Goal: Information Seeking & Learning: Find contact information

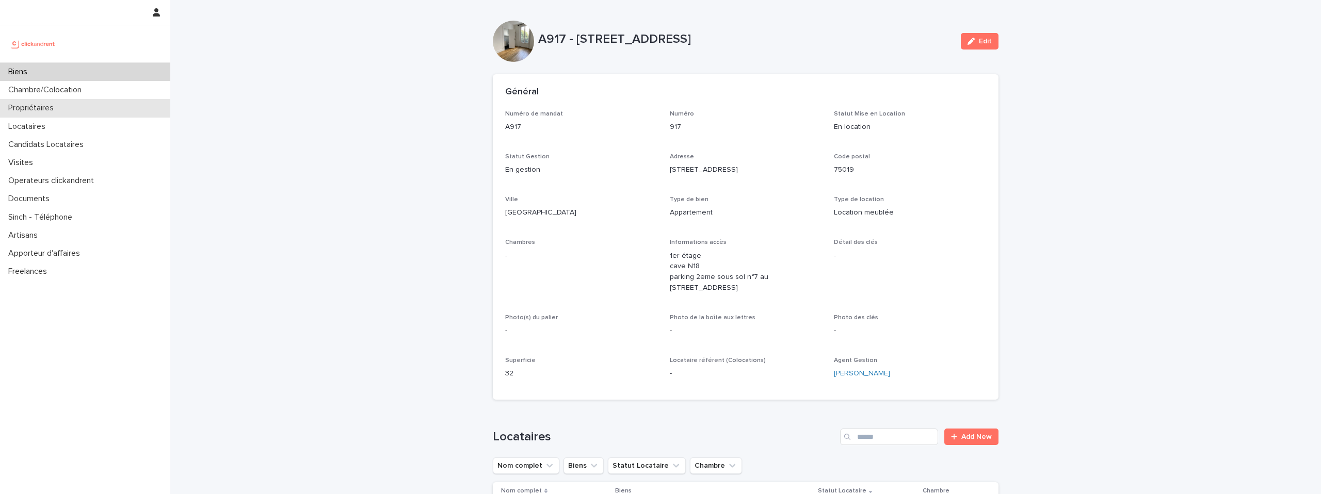
click at [52, 113] on div "Propriétaires" at bounding box center [85, 108] width 170 height 18
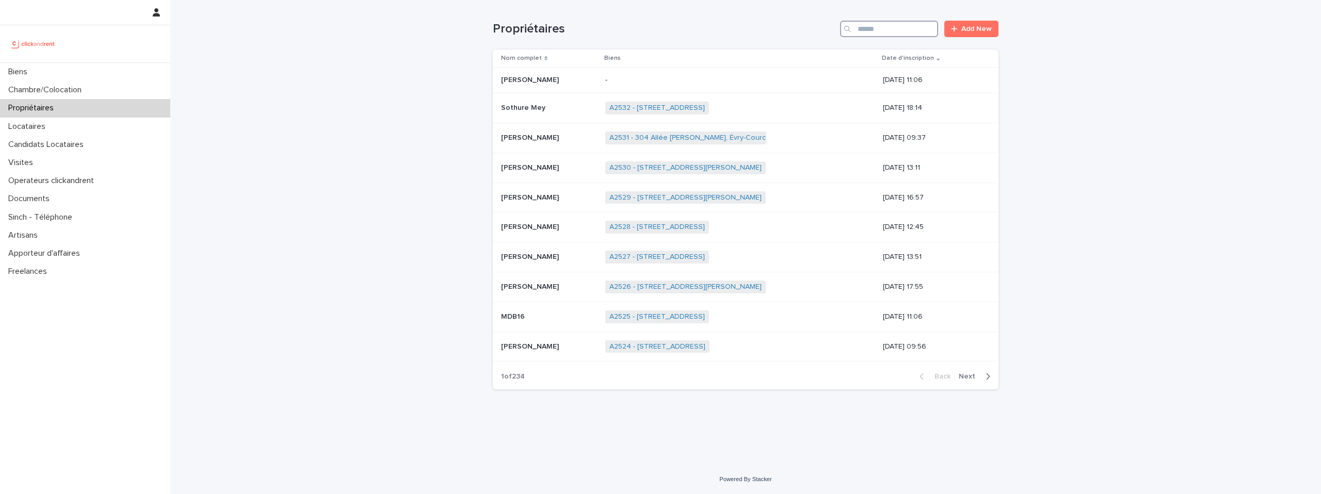
click at [890, 31] on input "Search" at bounding box center [889, 29] width 98 height 17
paste input "**********"
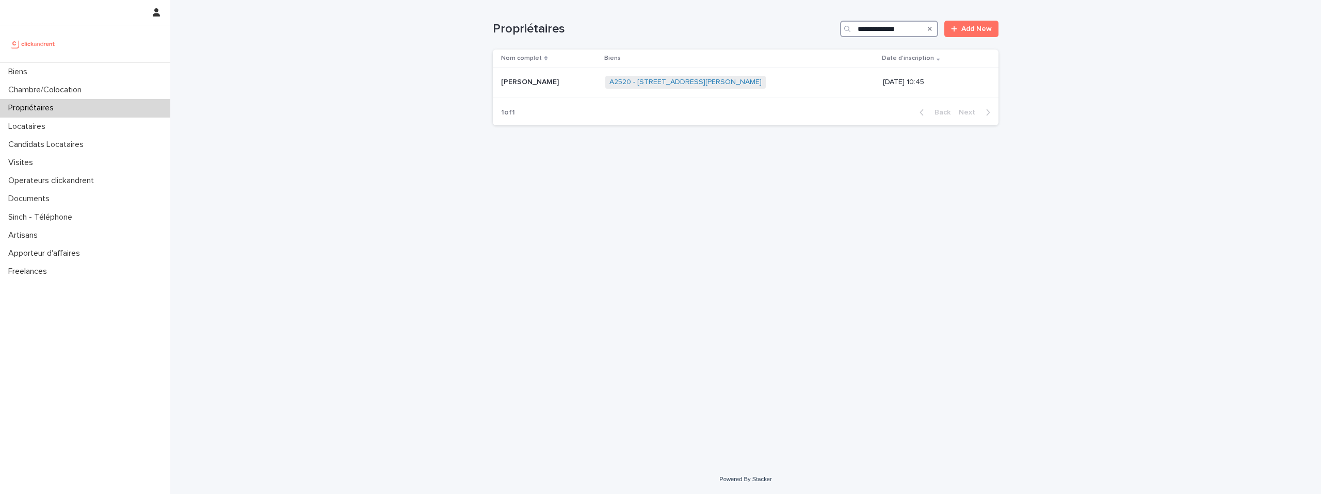
type input "**********"
click at [904, 30] on input "**********" at bounding box center [889, 29] width 98 height 17
click at [42, 37] on img at bounding box center [33, 44] width 50 height 21
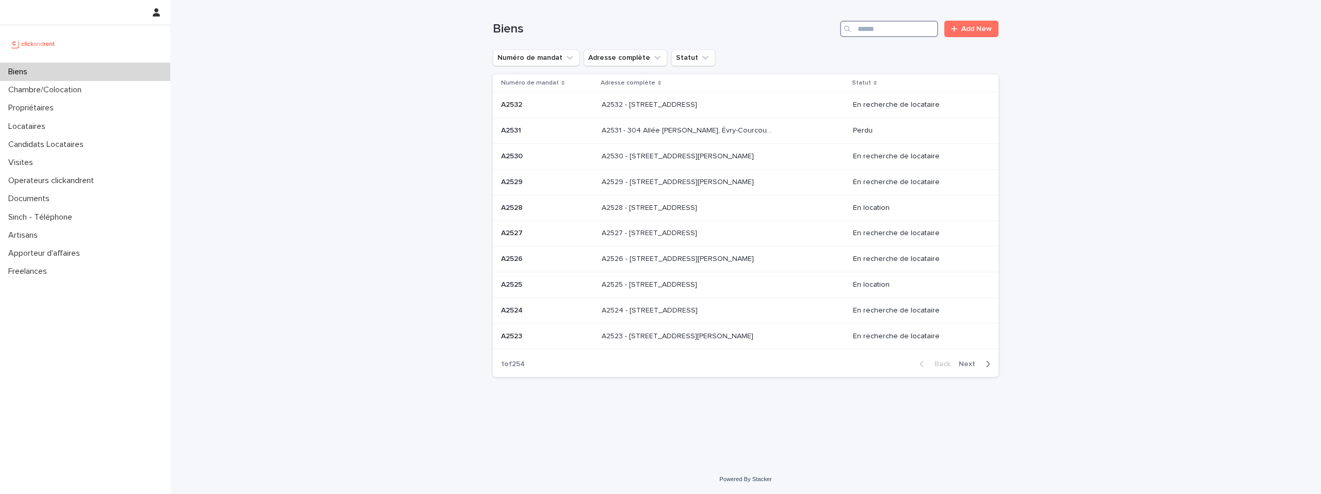
click at [882, 27] on input "Search" at bounding box center [889, 29] width 98 height 17
type input "*****"
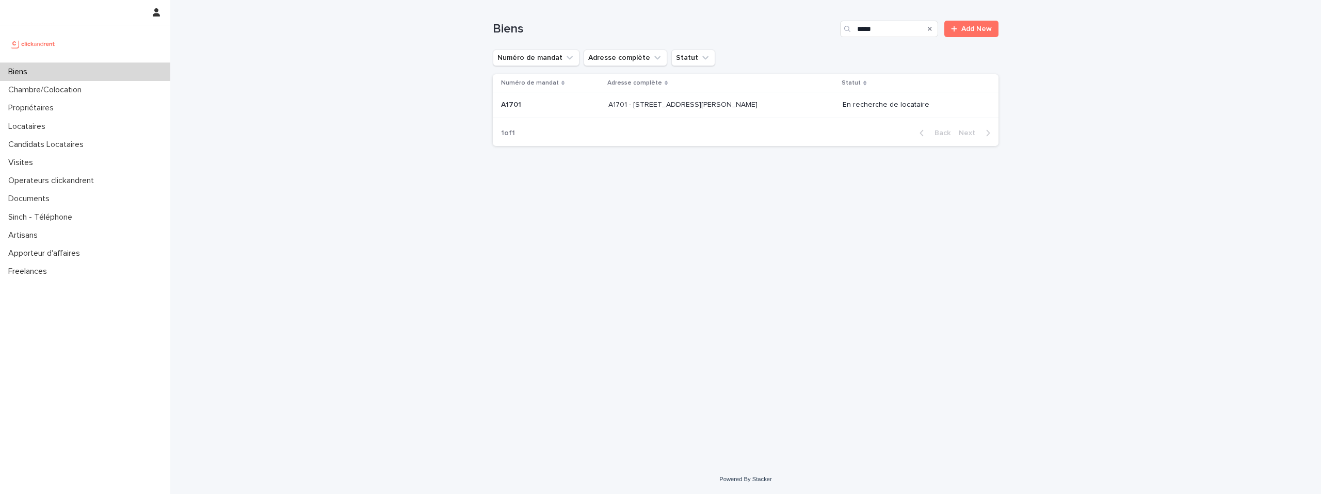
click at [673, 107] on p "A1701 - 7 bis boulevard Georges Michel, Corbeil-Essonnes 91100" at bounding box center [683, 104] width 151 height 11
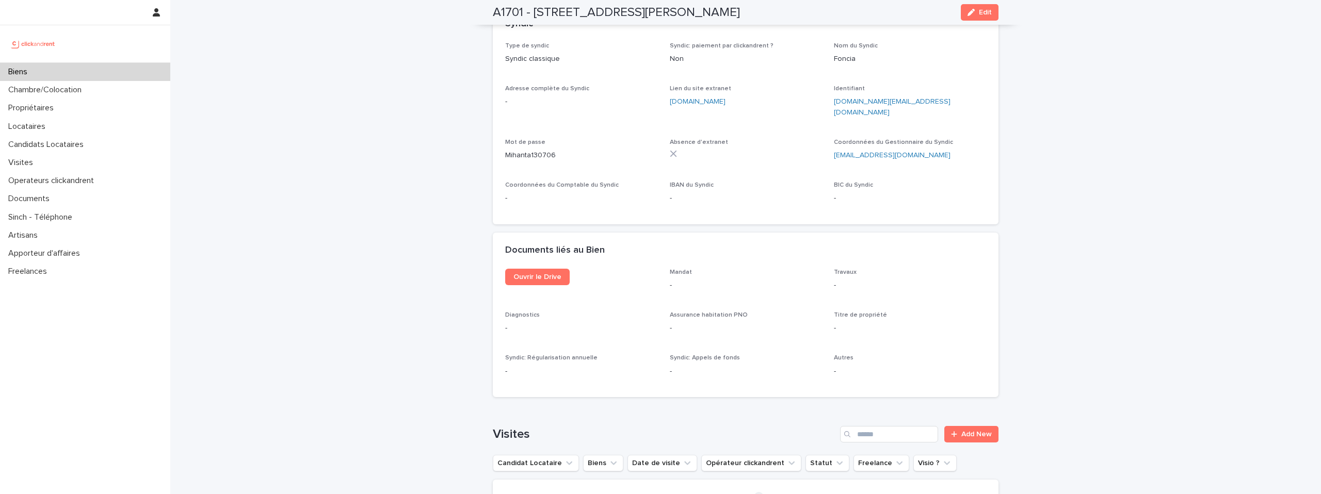
scroll to position [4017, 0]
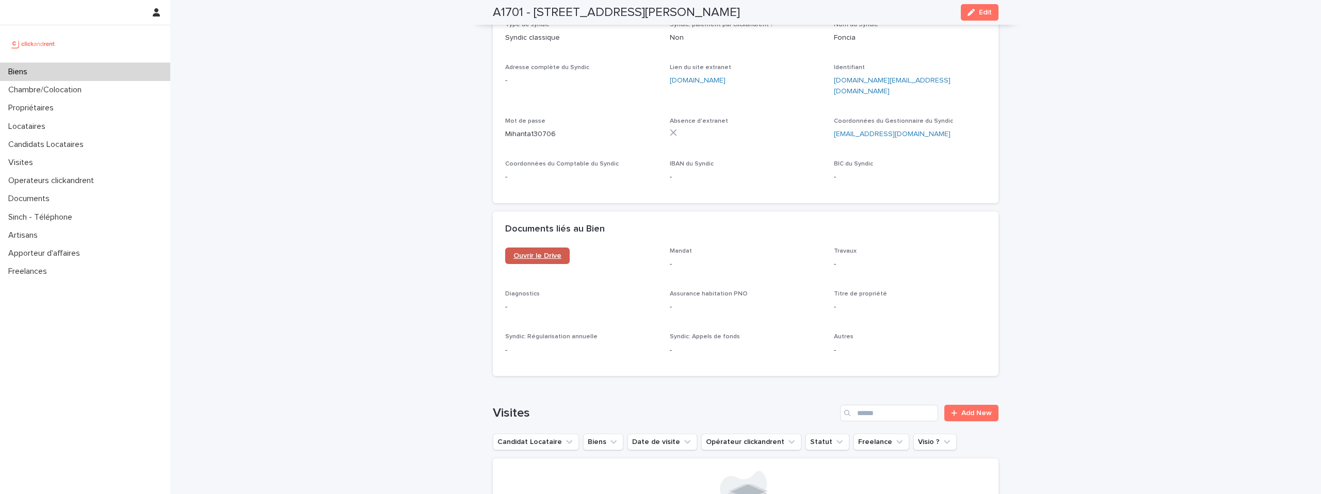
click at [535, 252] on span "Ouvrir le Drive" at bounding box center [537, 255] width 48 height 7
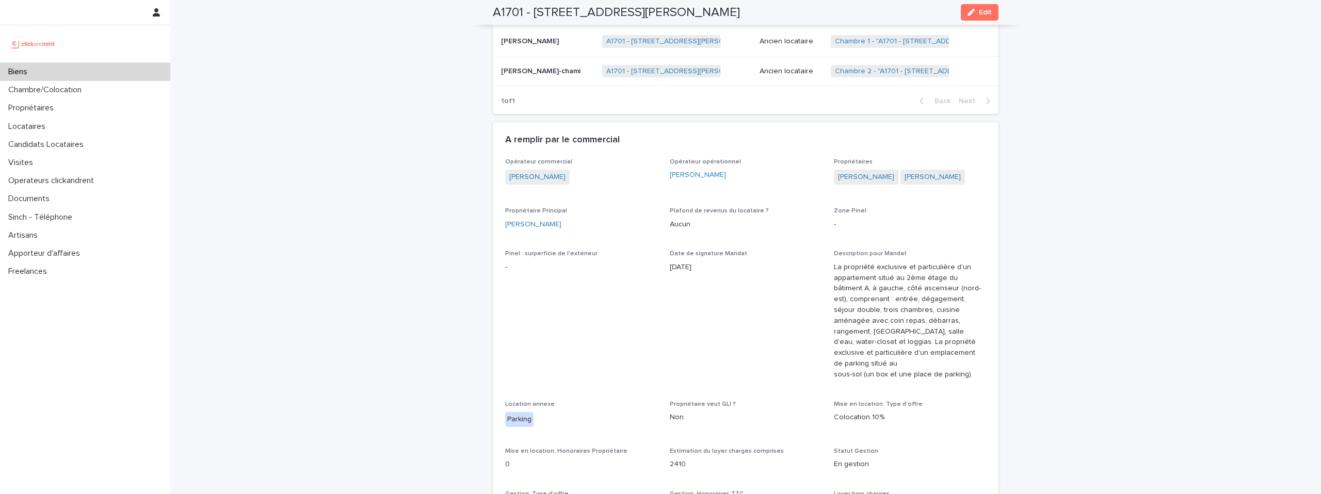
scroll to position [745, 0]
click at [923, 174] on link "Dion Munyaneza" at bounding box center [932, 173] width 56 height 11
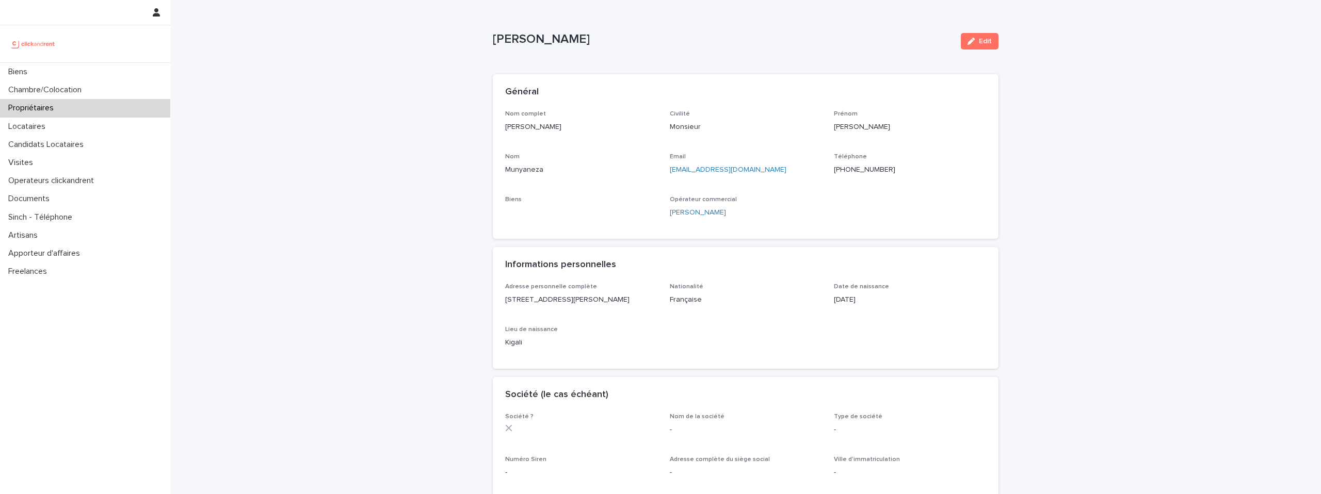
click at [607, 122] on p "Dion Munyaneza" at bounding box center [581, 127] width 152 height 11
click at [770, 170] on p "dion.munyaneza@gmail.com" at bounding box center [746, 170] width 152 height 11
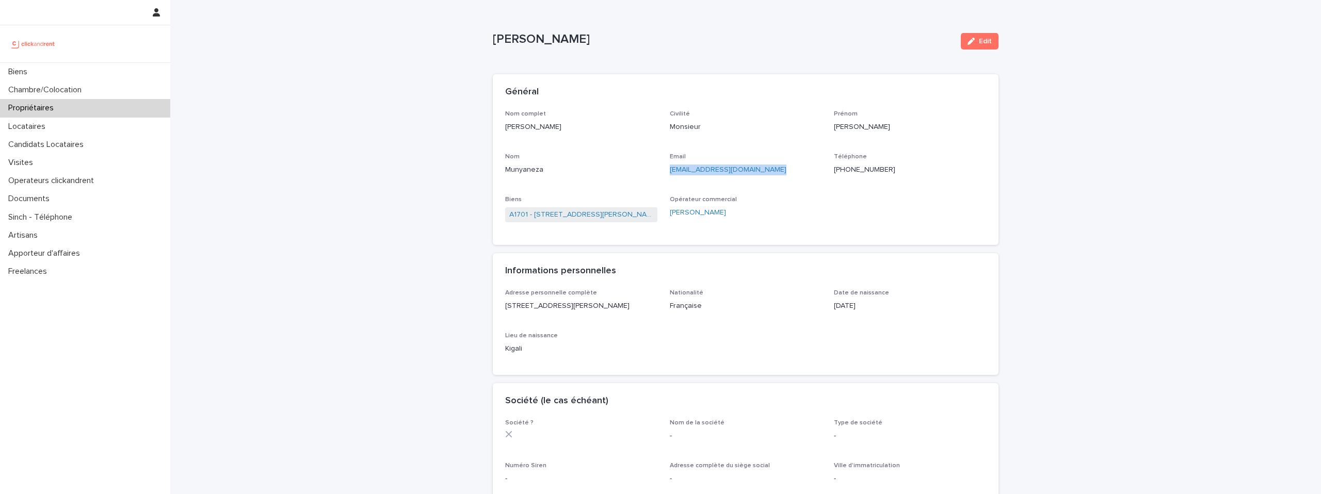
click at [770, 170] on p "dion.munyaneza@gmail.com" at bounding box center [746, 170] width 152 height 11
copy link "dion.munyaneza@gmail.com"
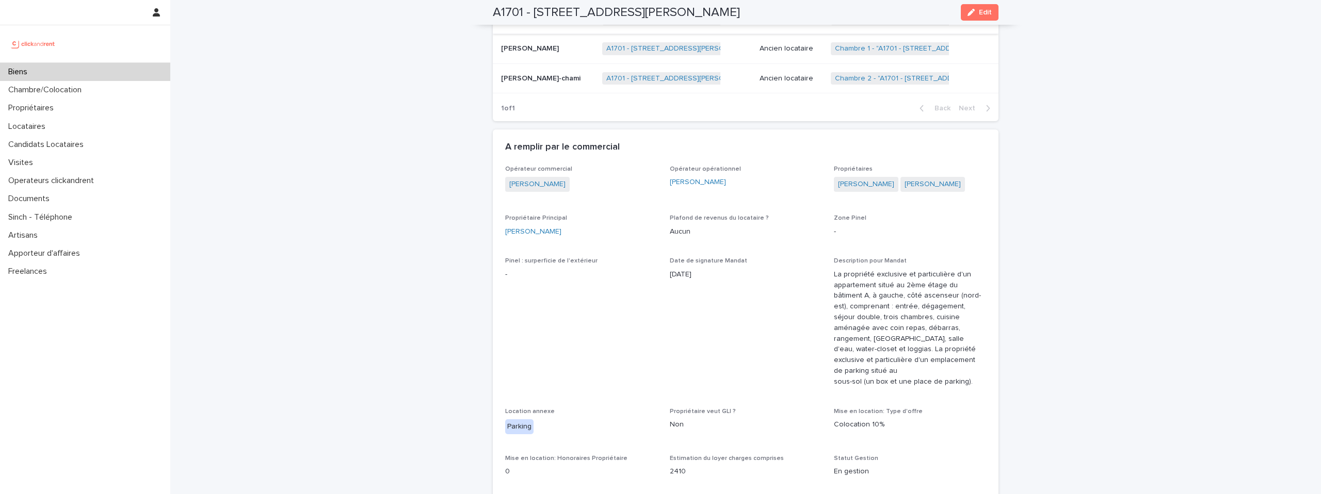
scroll to position [736, 0]
click at [878, 181] on link "Tessie Munyaneza" at bounding box center [866, 182] width 56 height 11
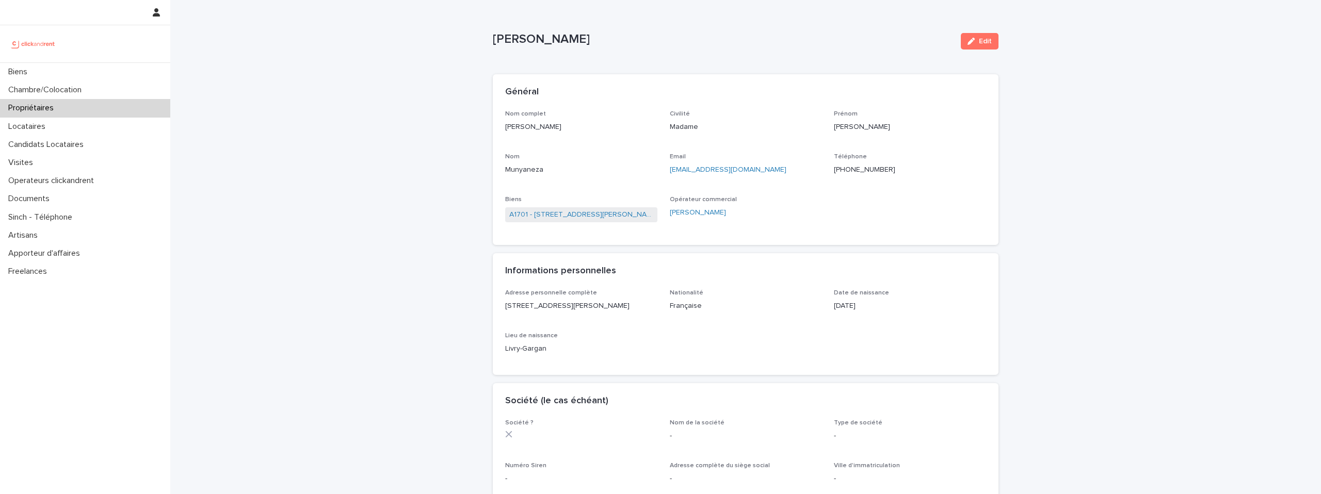
click at [756, 169] on p "tessie.fernoc@gmail.com" at bounding box center [746, 170] width 152 height 11
copy link "tessie.fernoc@gmail.com"
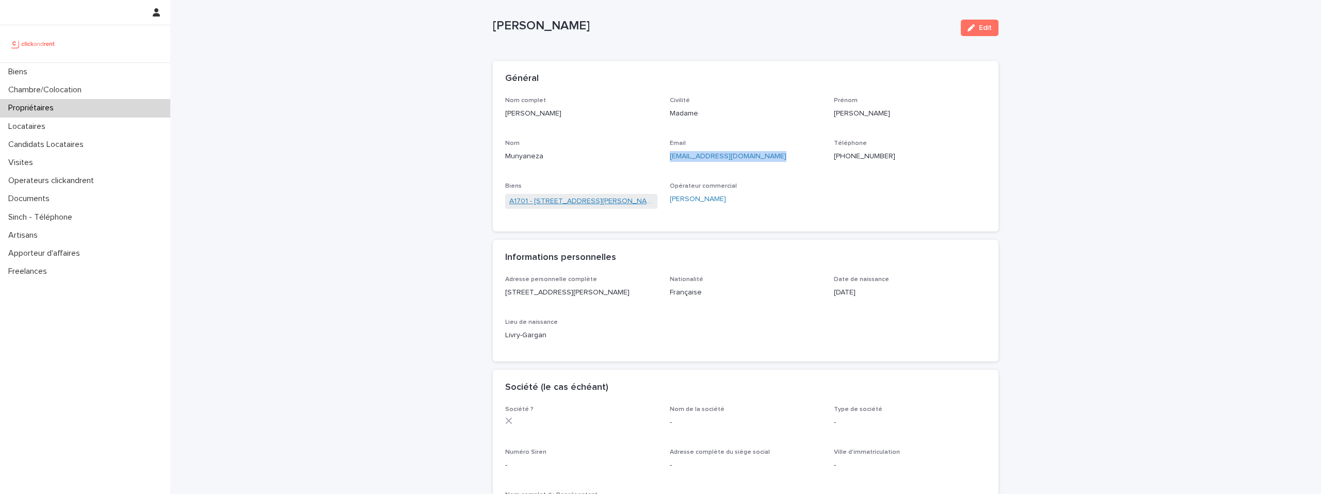
click at [641, 201] on link "A1701 - 7 bis boulevard Georges Michel, Corbeil-Essonnes 91100" at bounding box center [581, 201] width 144 height 11
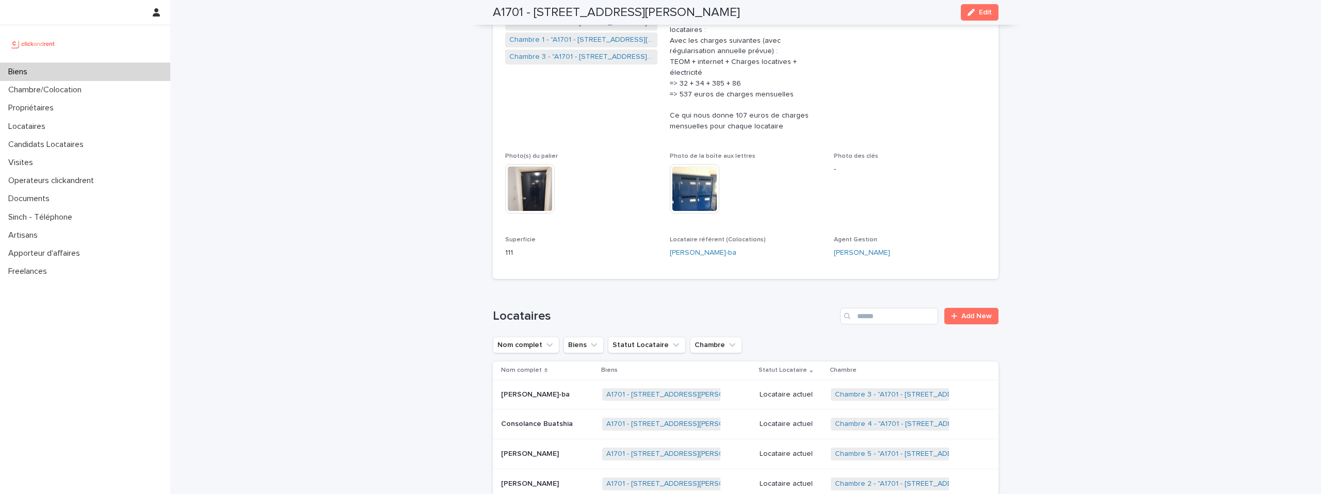
scroll to position [338, 0]
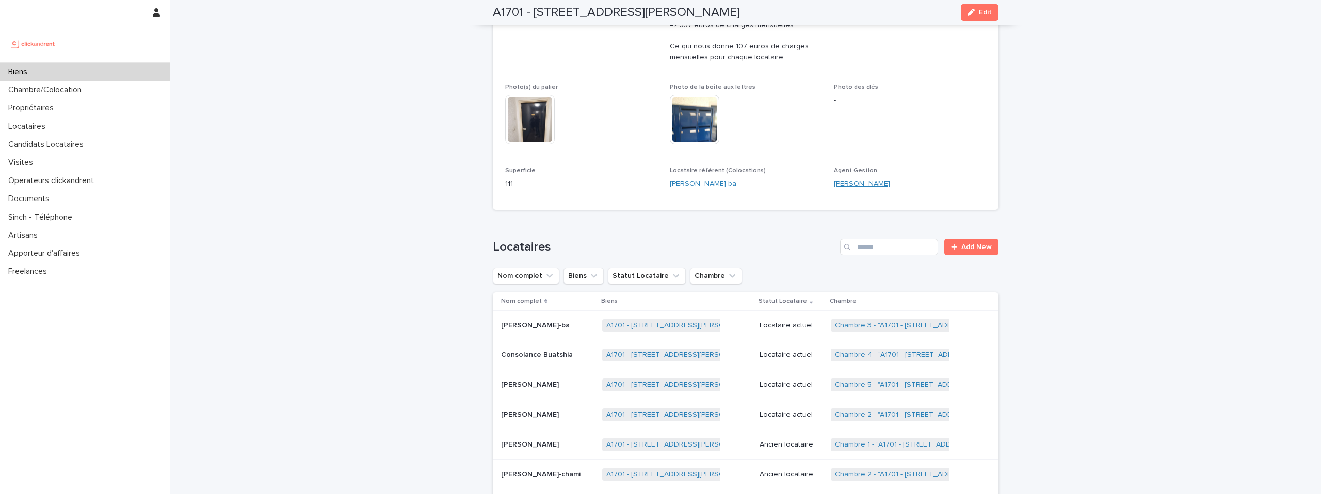
click at [869, 186] on link "Guillaume Nanette" at bounding box center [862, 183] width 56 height 11
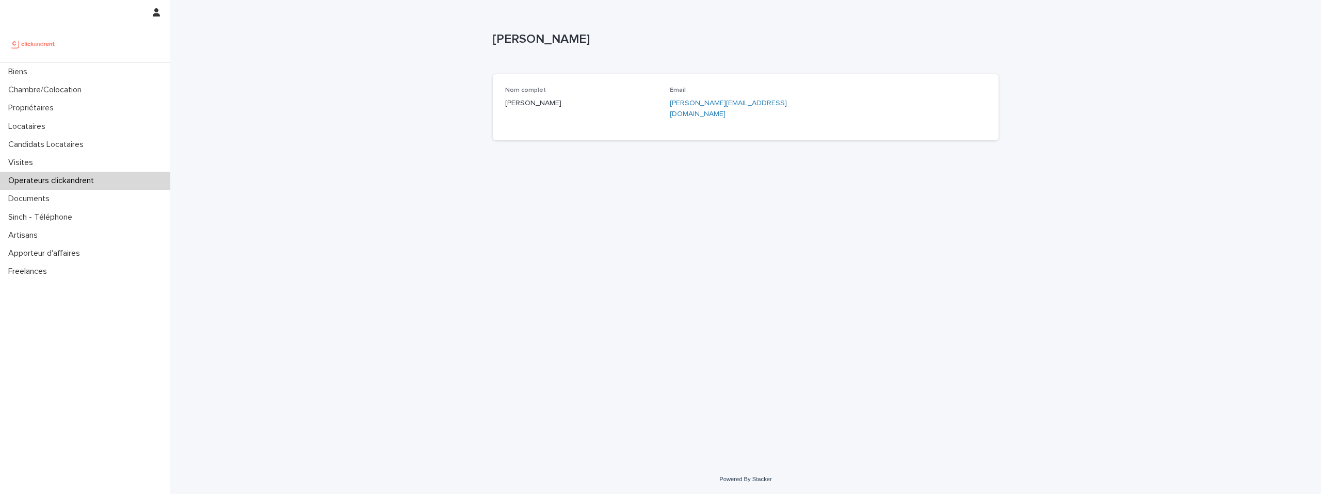
click at [783, 102] on p "guillaume.nanette@clickandrent.fr" at bounding box center [746, 109] width 152 height 22
copy div "guillaume.nanette@clickandrent.fr"
click at [27, 119] on div "Locataires" at bounding box center [85, 127] width 170 height 18
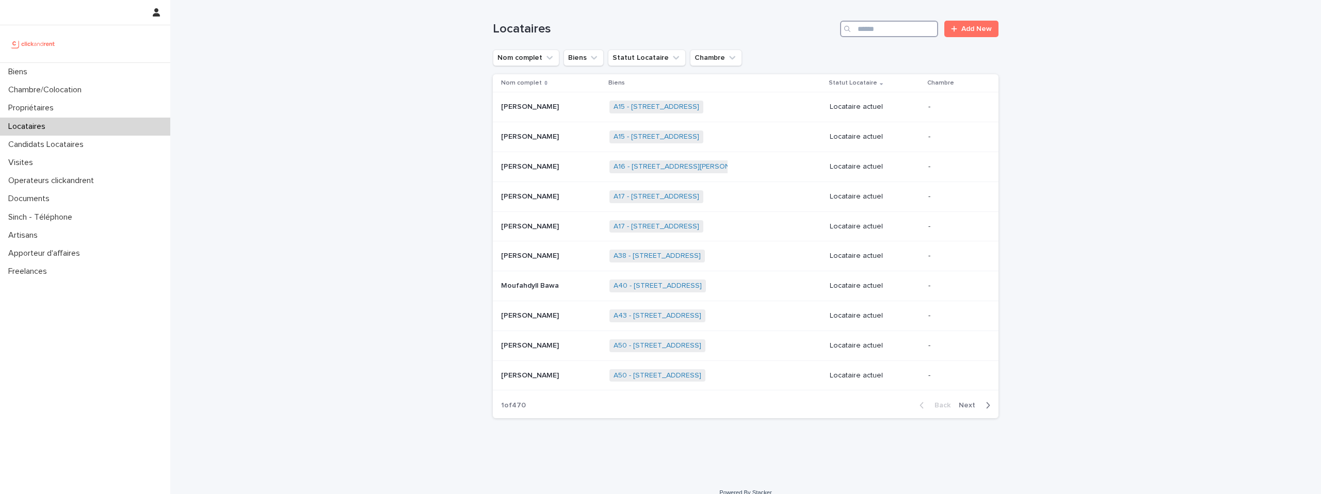
click at [882, 30] on input "Search" at bounding box center [889, 29] width 98 height 17
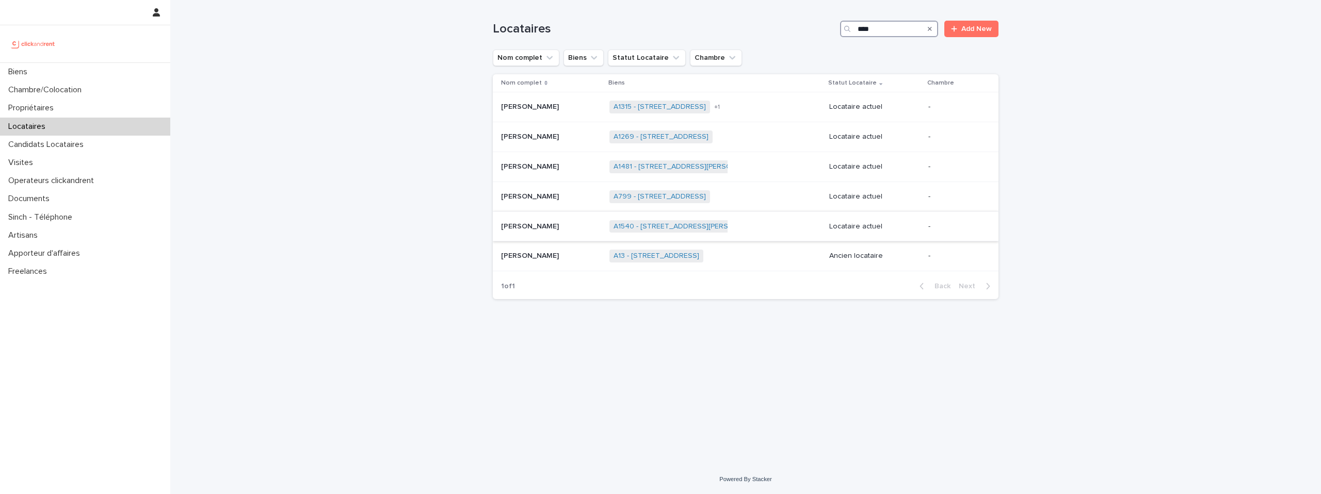
type input "****"
click at [539, 228] on p "[PERSON_NAME]" at bounding box center [531, 225] width 60 height 11
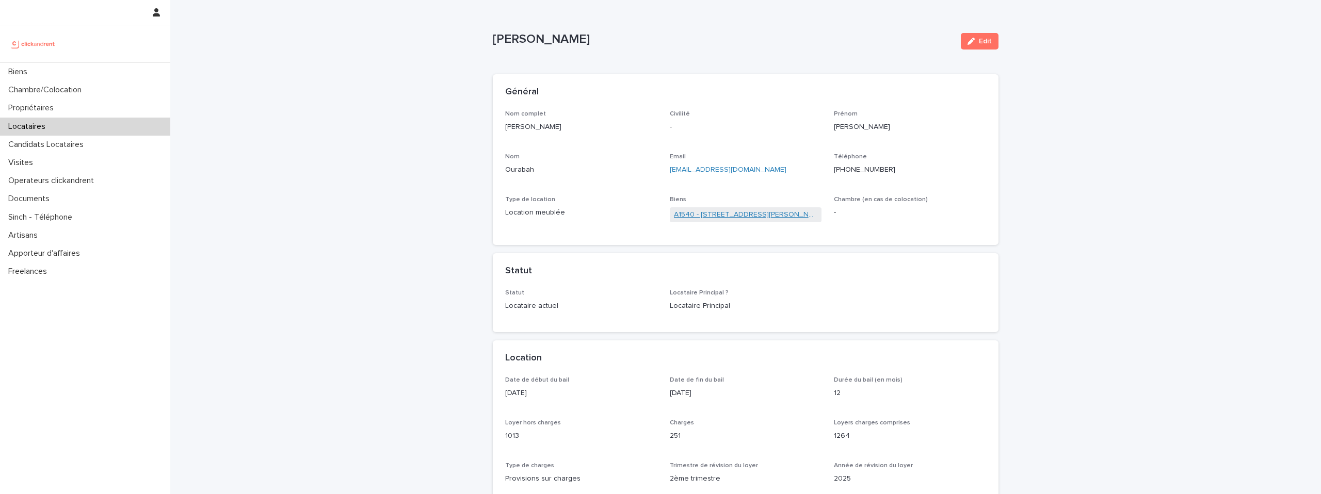
click at [693, 215] on link "A1540 - [STREET_ADDRESS][PERSON_NAME]" at bounding box center [746, 214] width 144 height 11
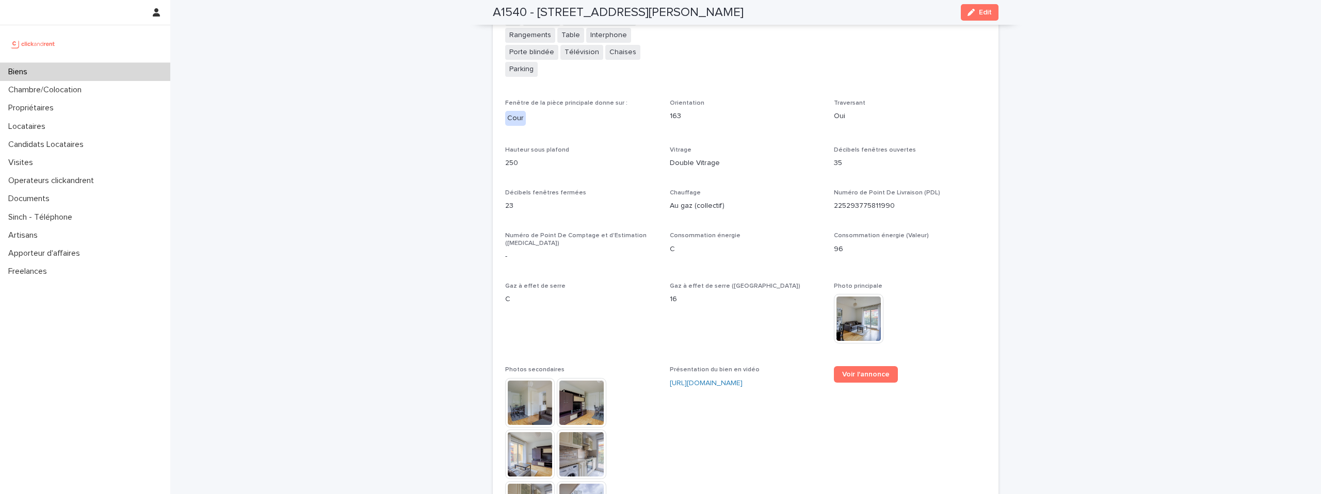
scroll to position [2712, 0]
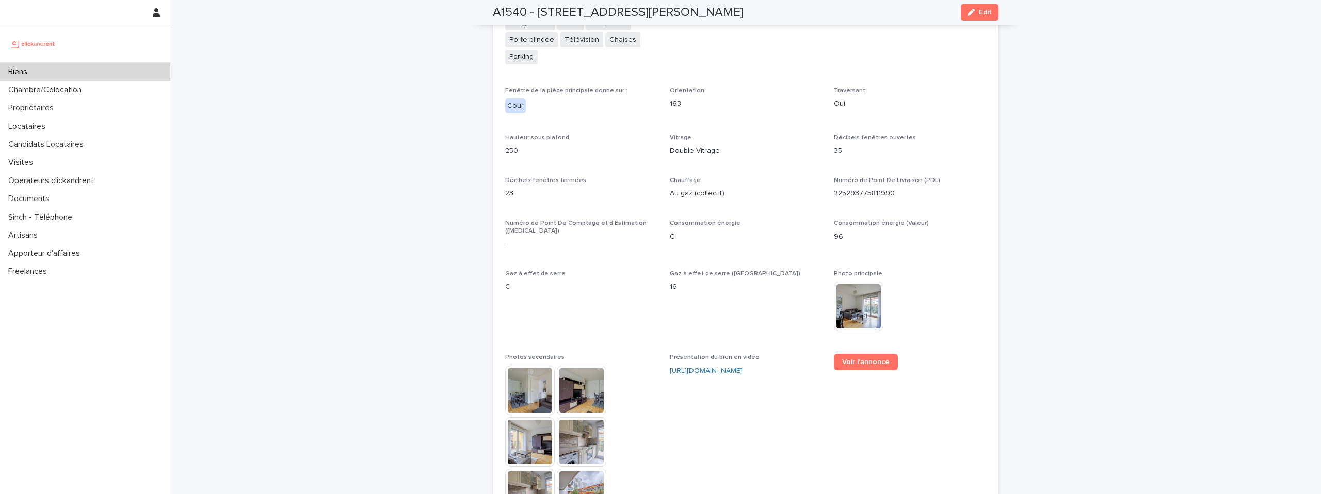
click at [868, 188] on p "225293775811990" at bounding box center [910, 193] width 152 height 11
copy p "225293775811990"
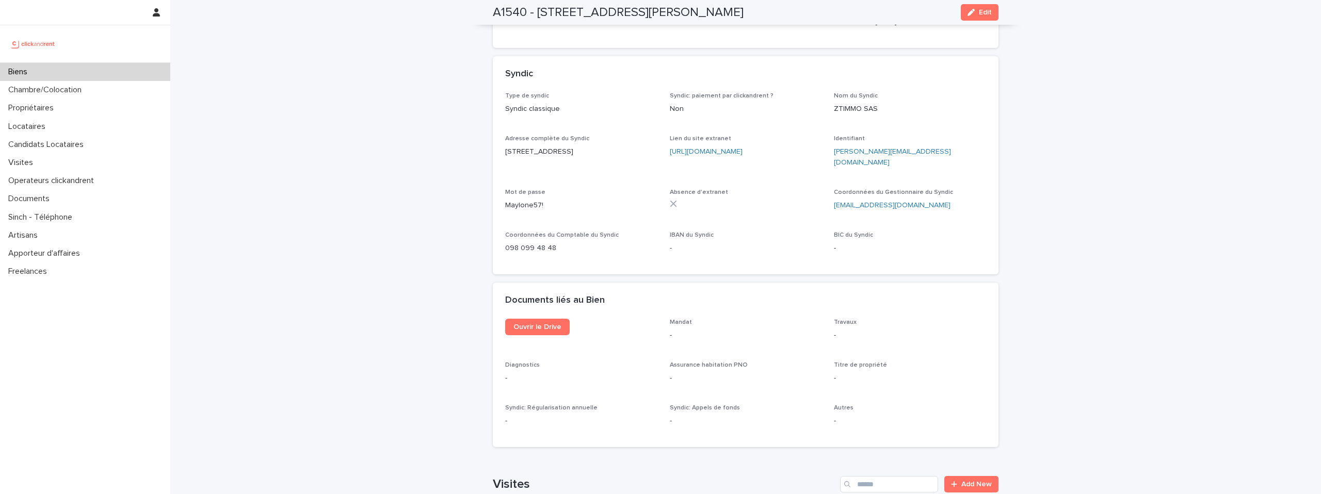
scroll to position [3915, 0]
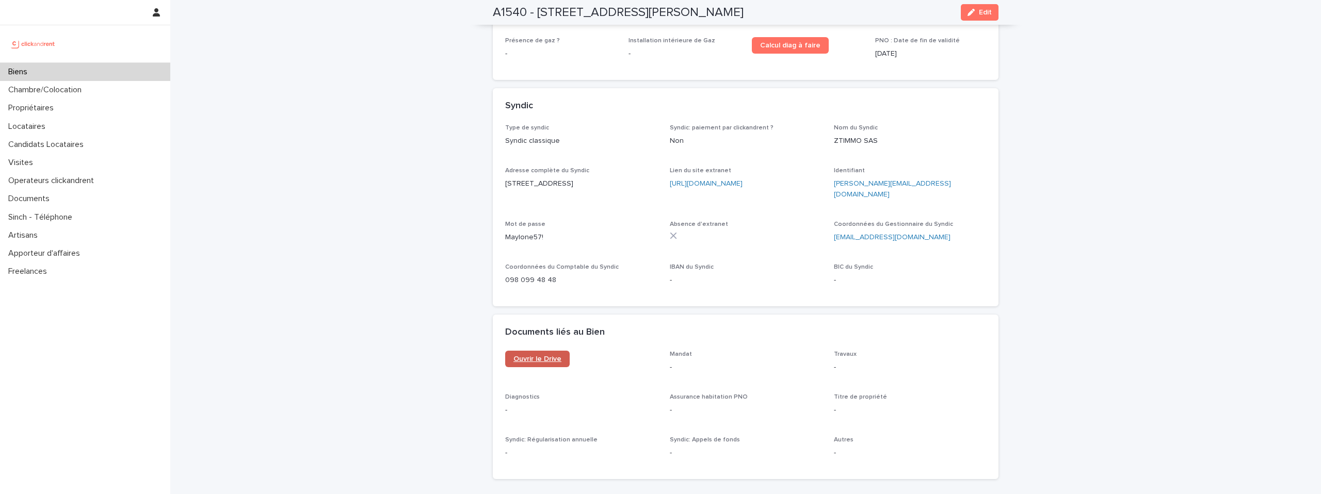
click at [532, 355] on span "Ouvrir le Drive" at bounding box center [537, 358] width 48 height 7
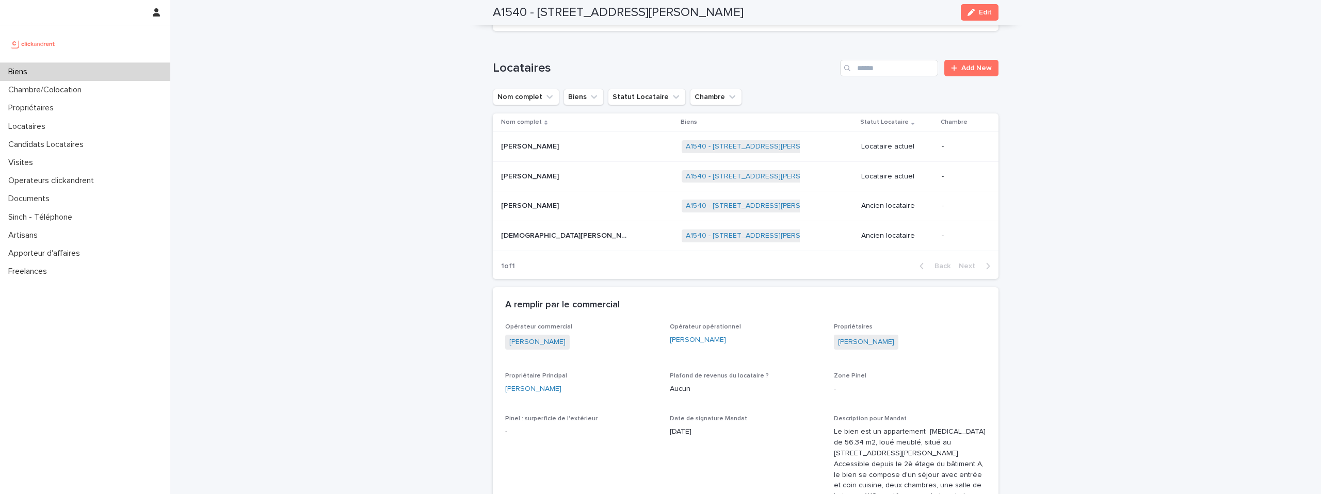
scroll to position [516, 0]
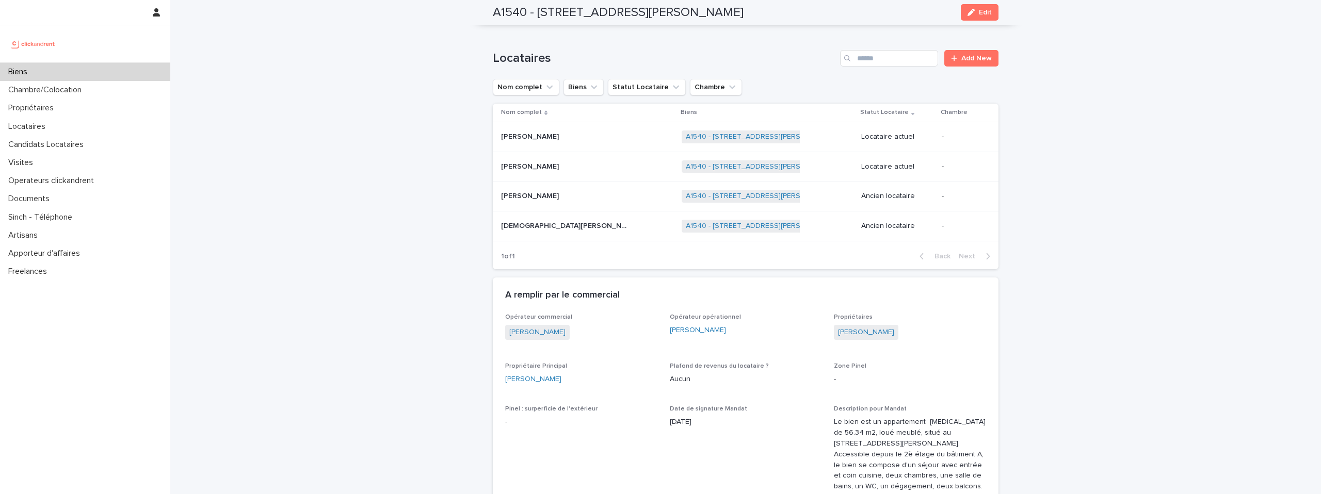
click at [529, 200] on p "[PERSON_NAME]" at bounding box center [531, 195] width 60 height 11
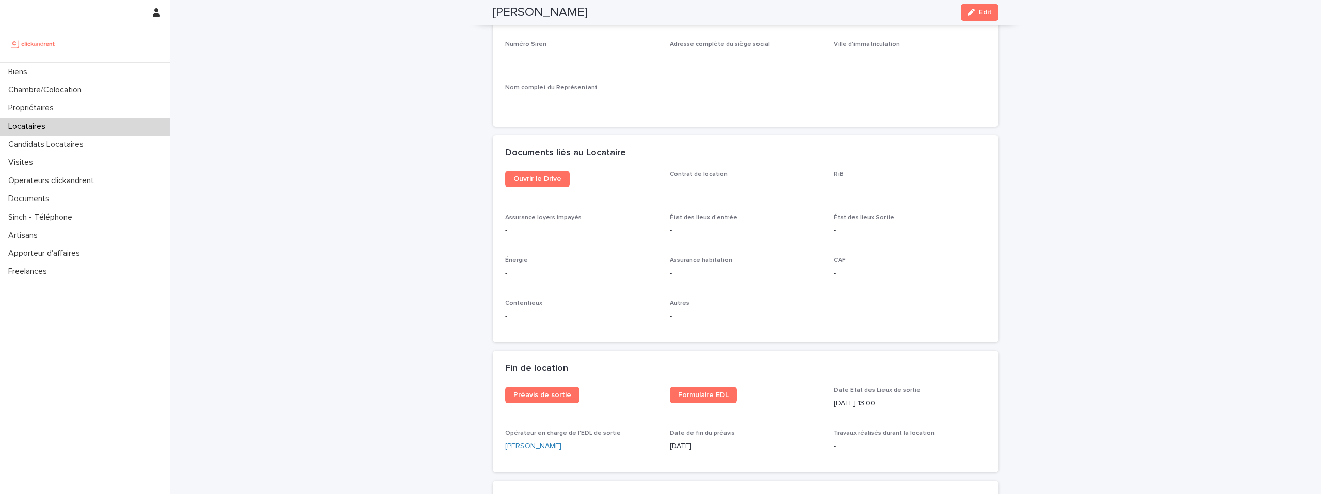
scroll to position [997, 0]
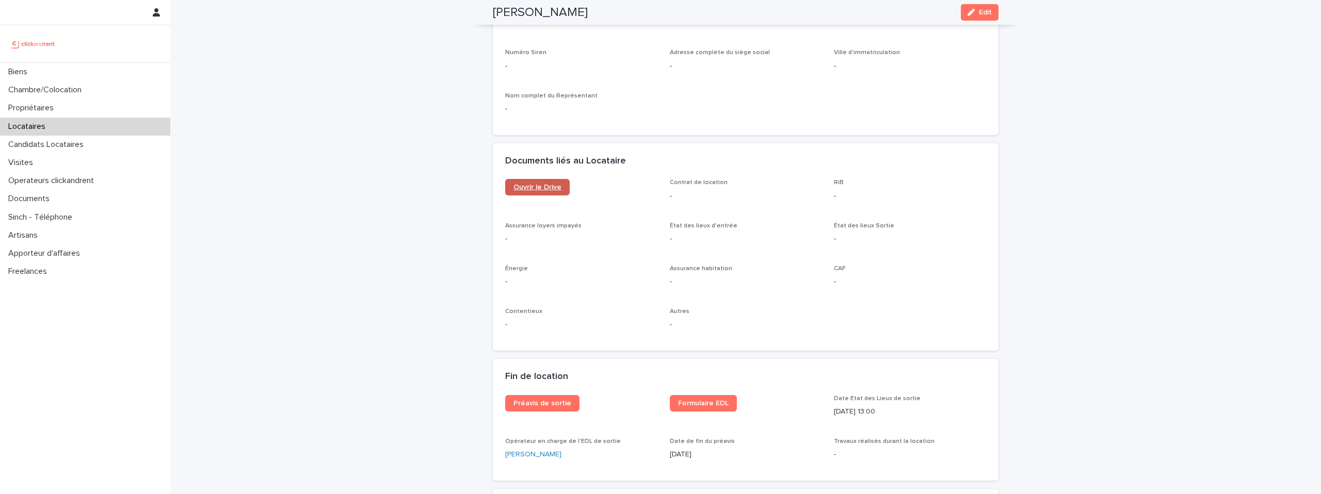
click at [538, 185] on span "Ouvrir le Drive" at bounding box center [537, 187] width 48 height 7
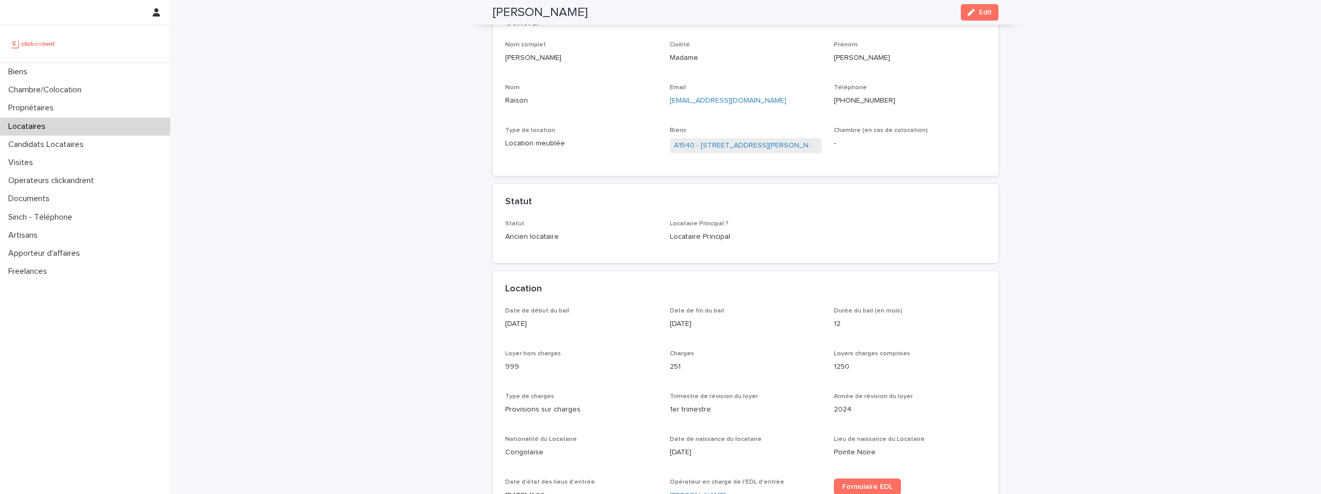
scroll to position [0, 0]
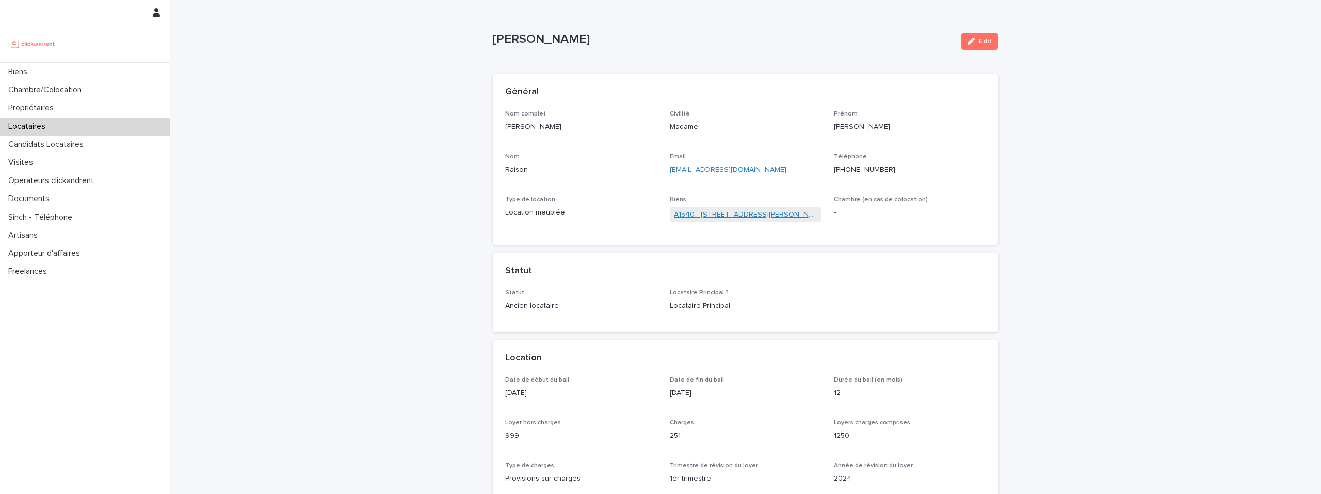
click at [760, 215] on link "A1540 - [STREET_ADDRESS][PERSON_NAME]" at bounding box center [746, 214] width 144 height 11
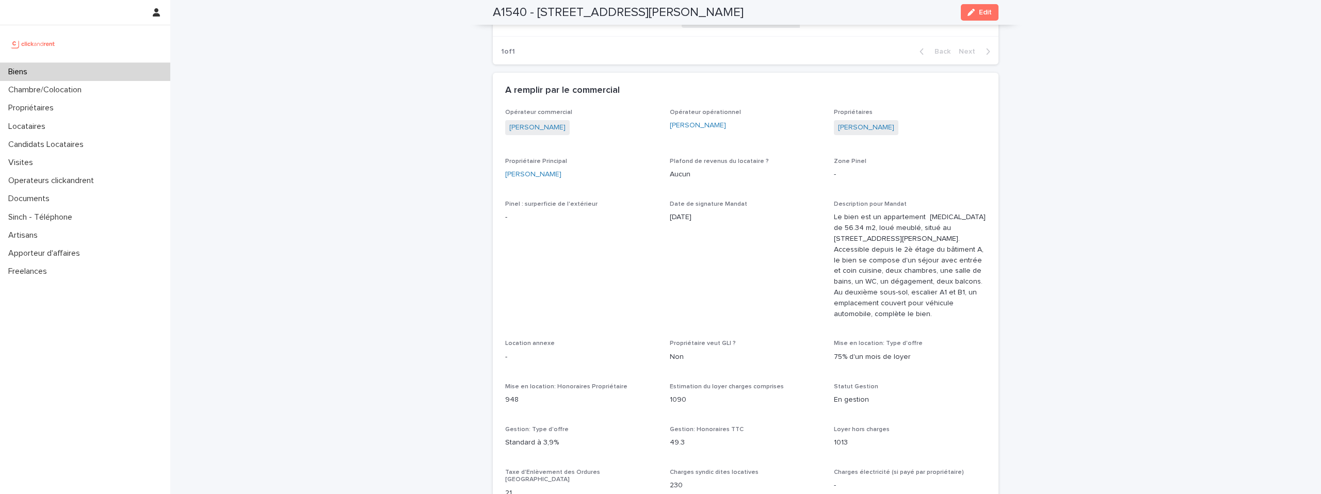
scroll to position [721, 0]
drag, startPoint x: 835, startPoint y: 291, endPoint x: 935, endPoint y: 313, distance: 102.9
click at [935, 313] on p "Le bien est un appartement [MEDICAL_DATA] de 56.34 m2, loué meublé, situé au [S…" at bounding box center [910, 265] width 152 height 107
copy p "Au deuxième sous-sol, escalier A1 et B1, un emplacement couvert pour véhicule a…"
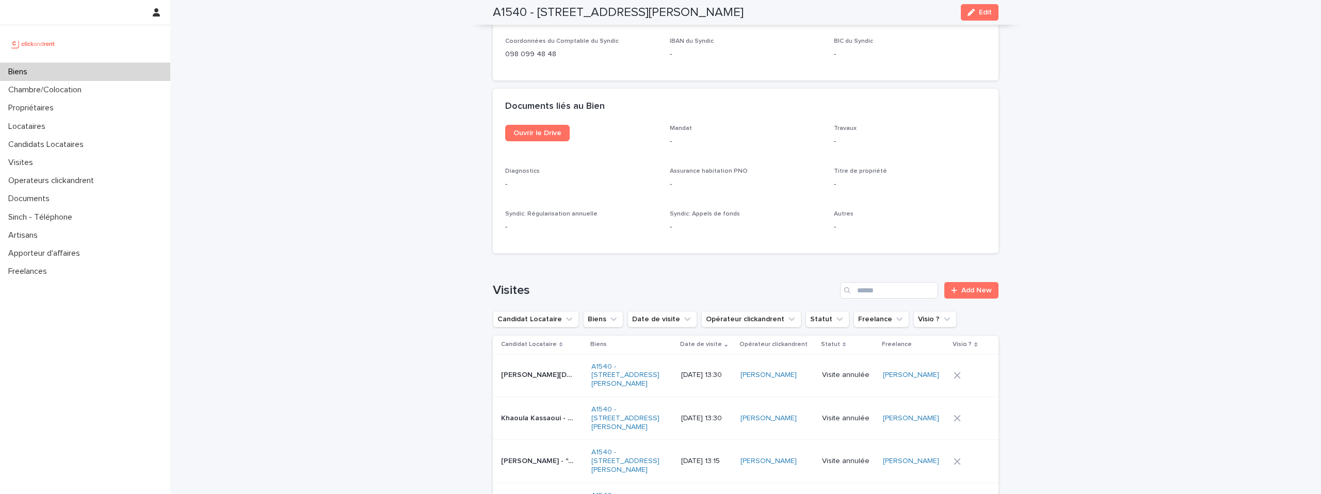
scroll to position [4038, 0]
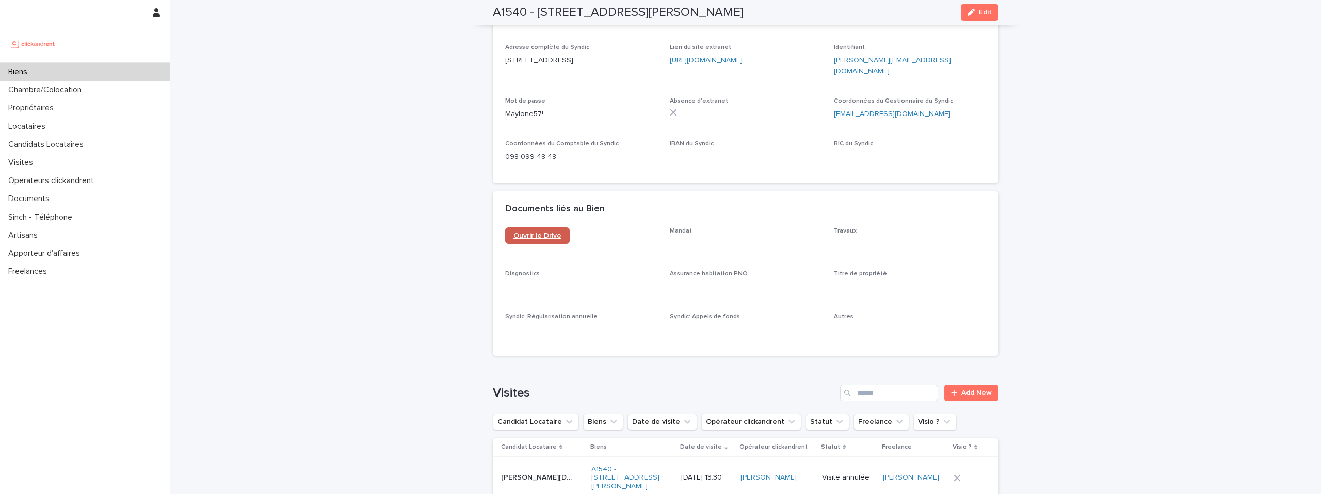
click at [542, 232] on span "Ouvrir le Drive" at bounding box center [537, 235] width 48 height 7
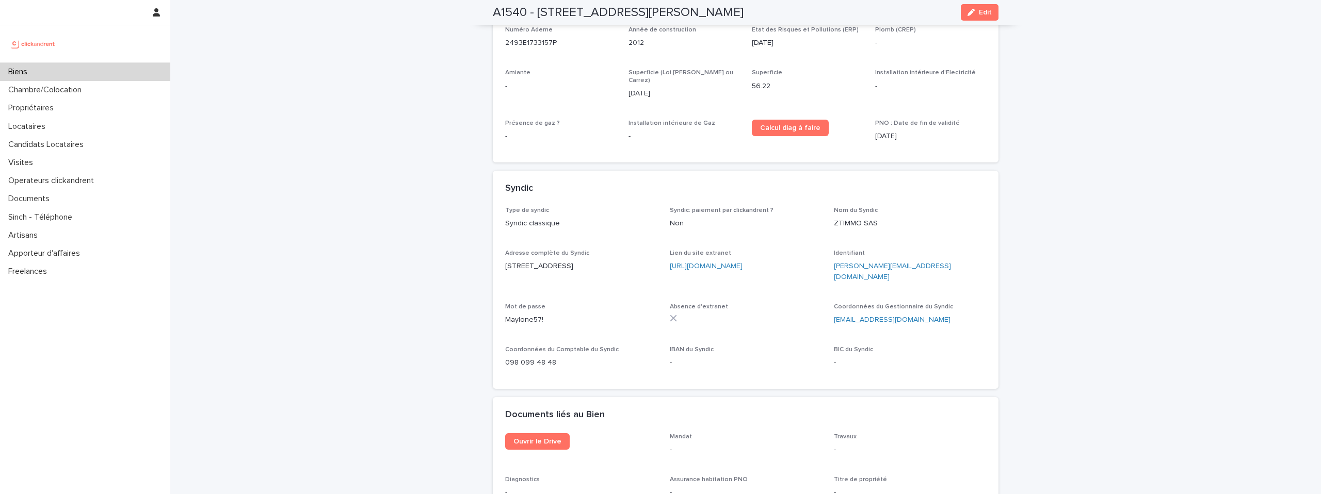
scroll to position [3864, 0]
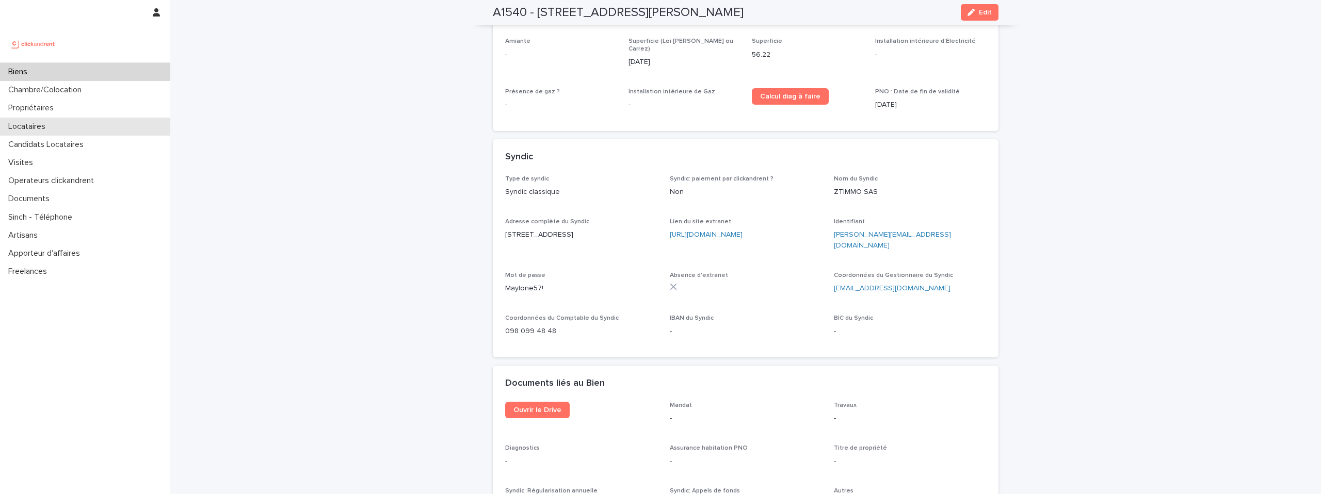
click at [58, 129] on div "Locataires" at bounding box center [85, 127] width 170 height 18
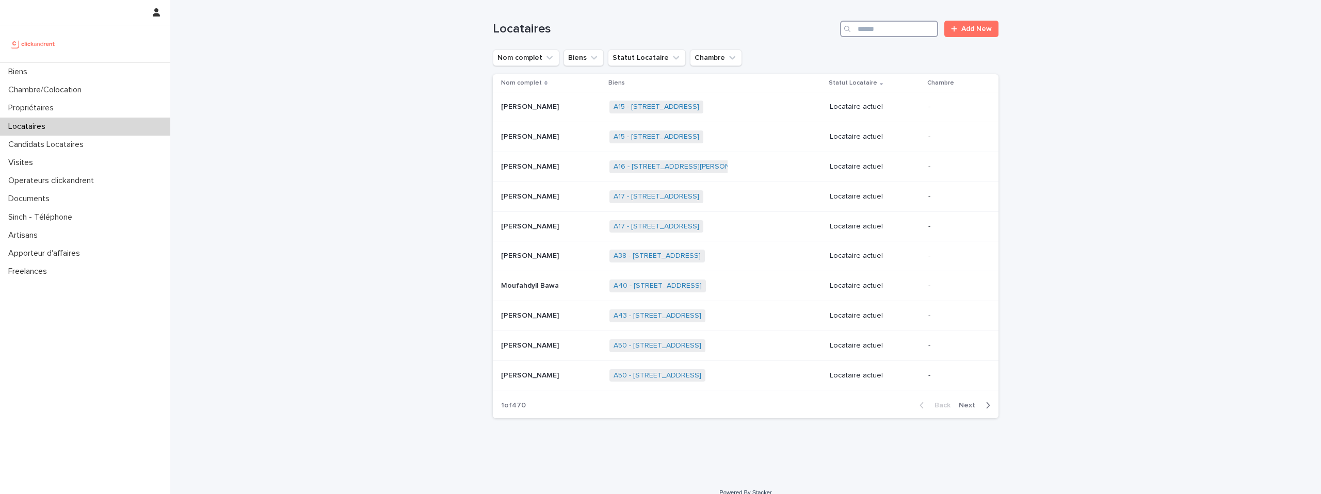
click at [867, 31] on input "Search" at bounding box center [889, 29] width 98 height 17
paste input "**********"
type input "**********"
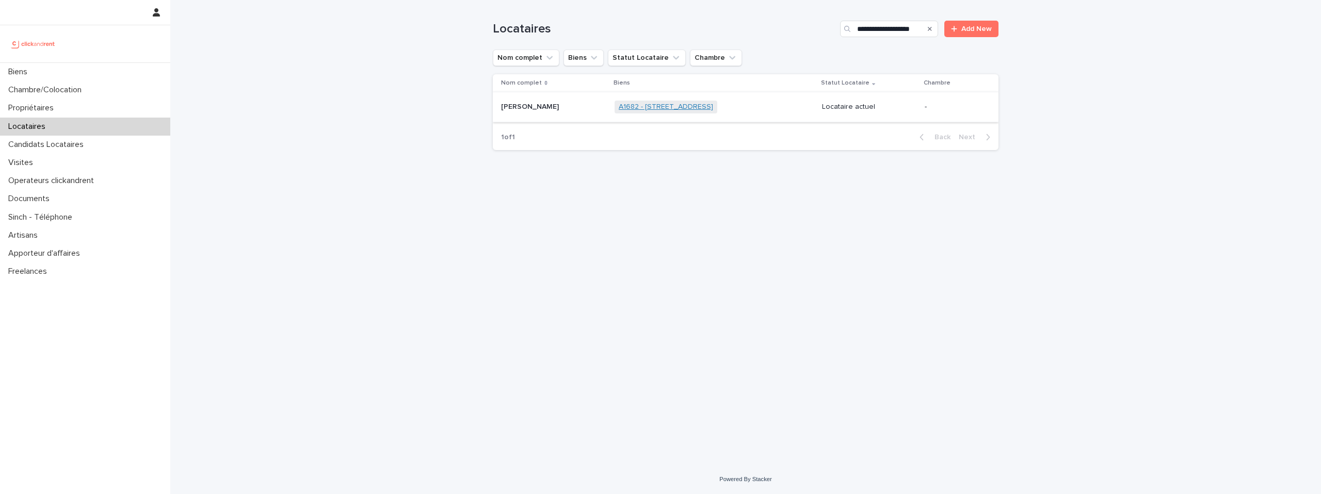
click at [686, 107] on link "A1682 - 15 rue des Boulets, Paris 75011" at bounding box center [666, 107] width 94 height 9
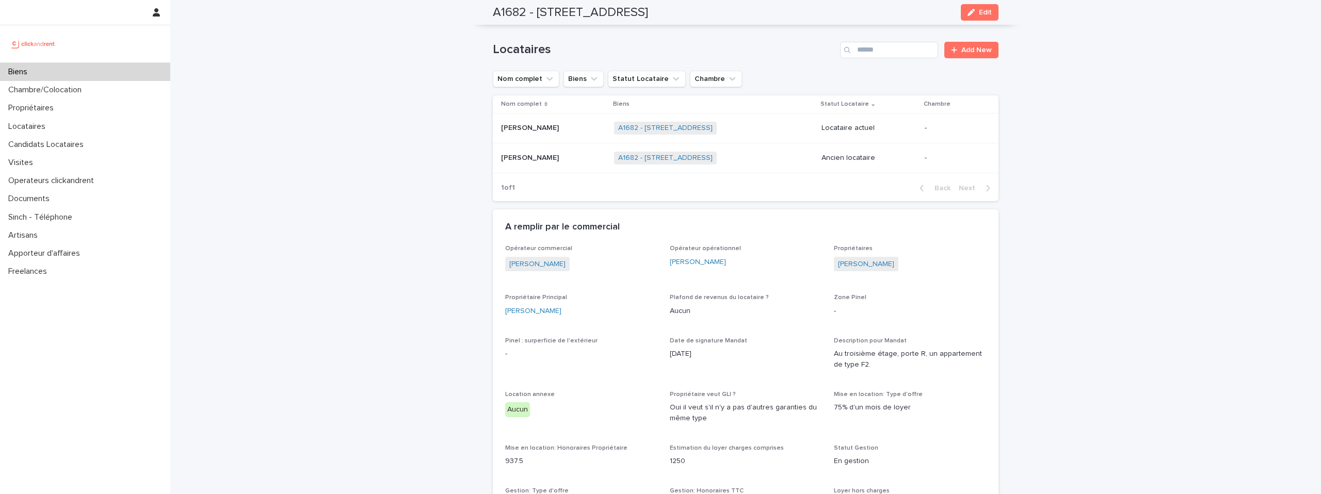
scroll to position [623, 0]
click at [603, 121] on div "Alexis Abescat-hardy Alexis Abescat-hardy" at bounding box center [553, 126] width 105 height 17
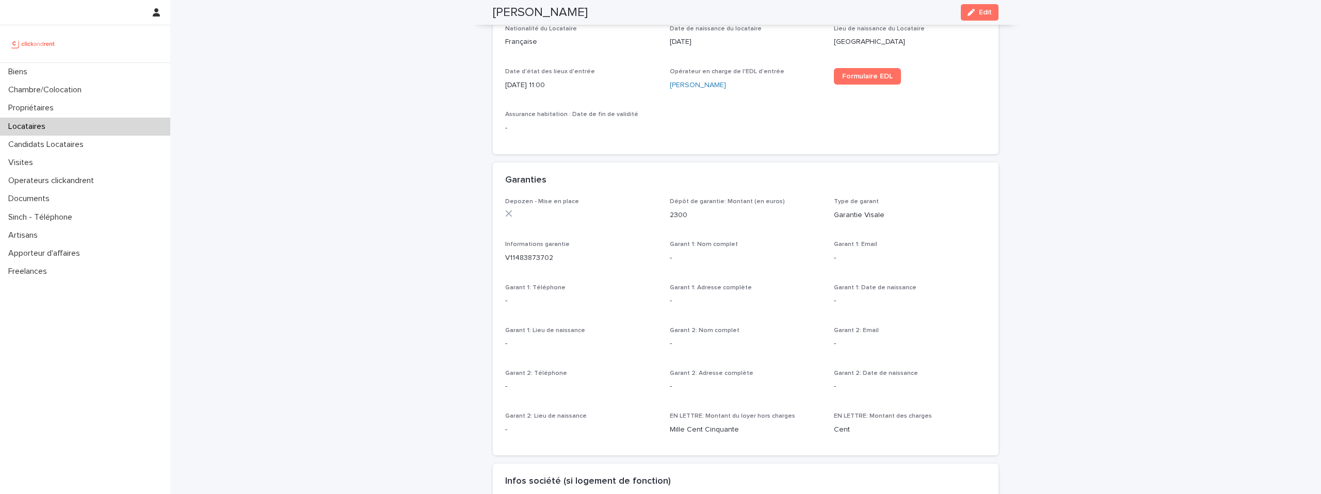
scroll to position [449, 0]
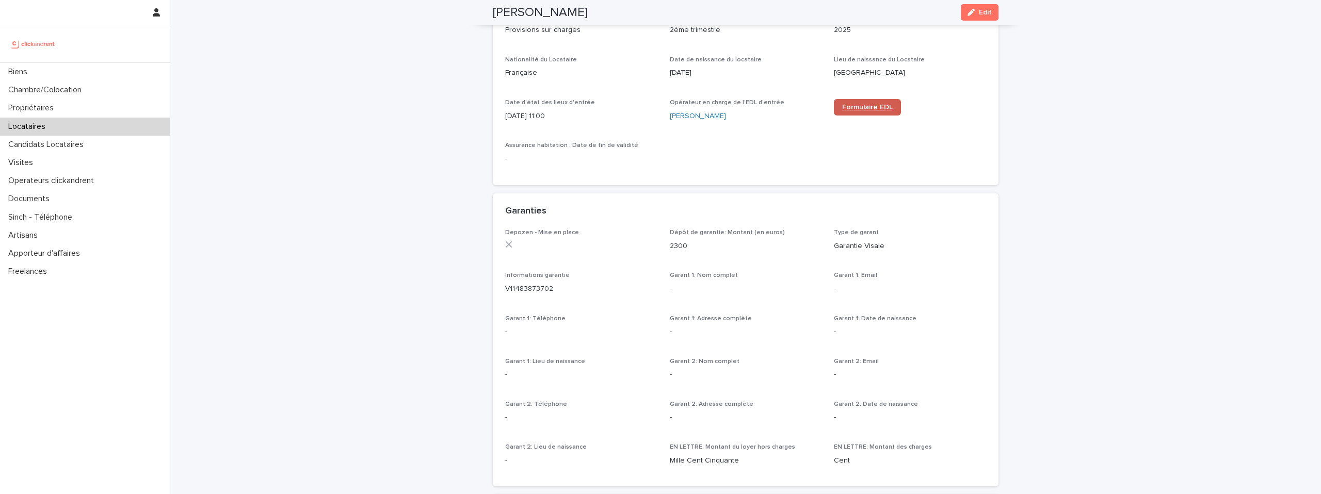
click at [858, 108] on span "Formulaire EDL" at bounding box center [867, 107] width 51 height 7
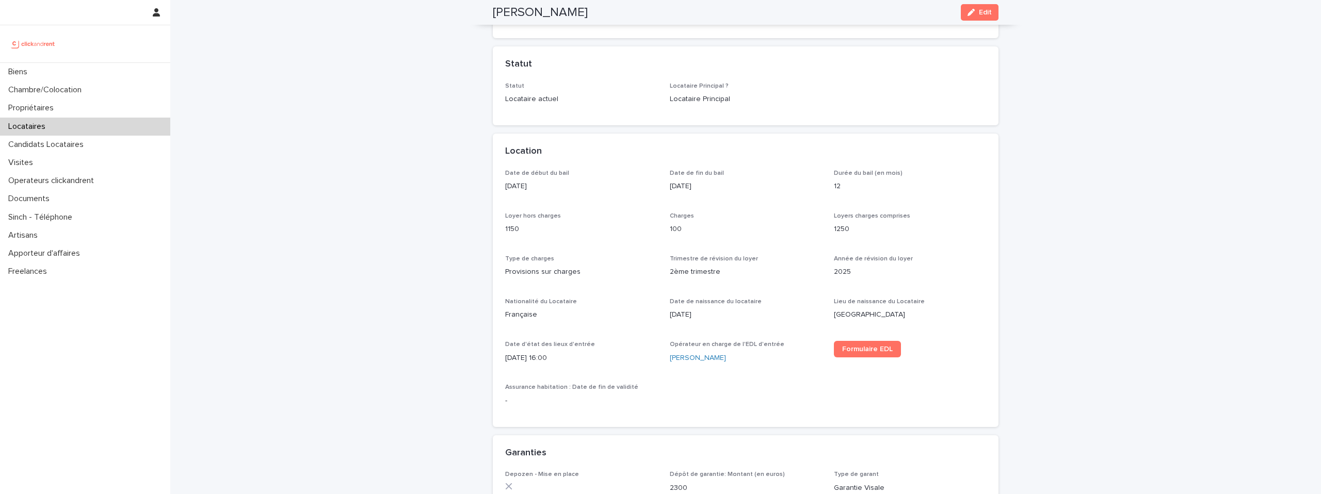
scroll to position [175, 0]
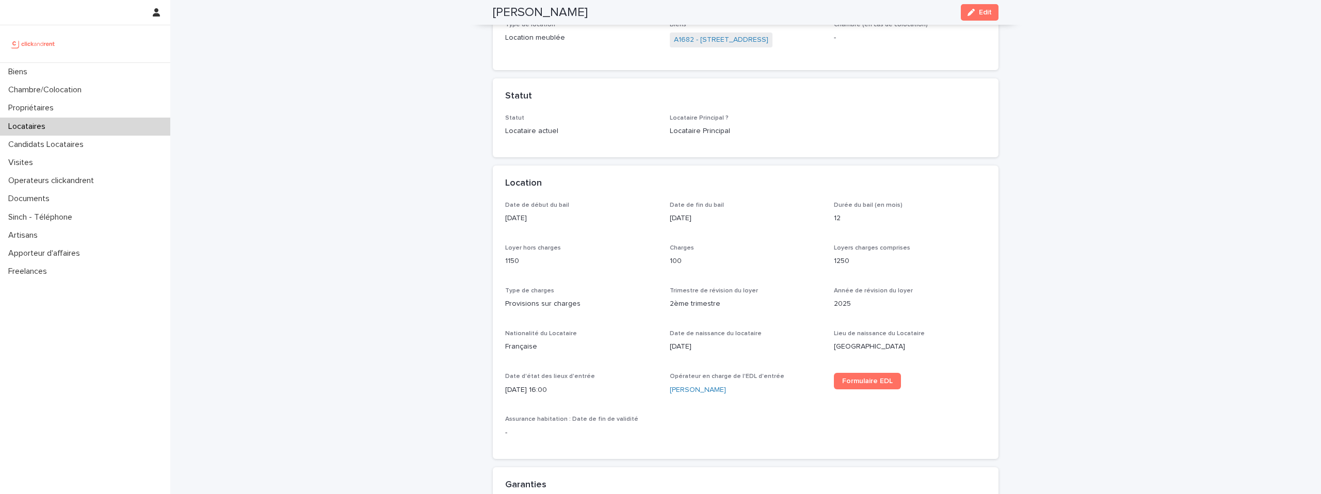
click at [42, 39] on img at bounding box center [33, 44] width 50 height 21
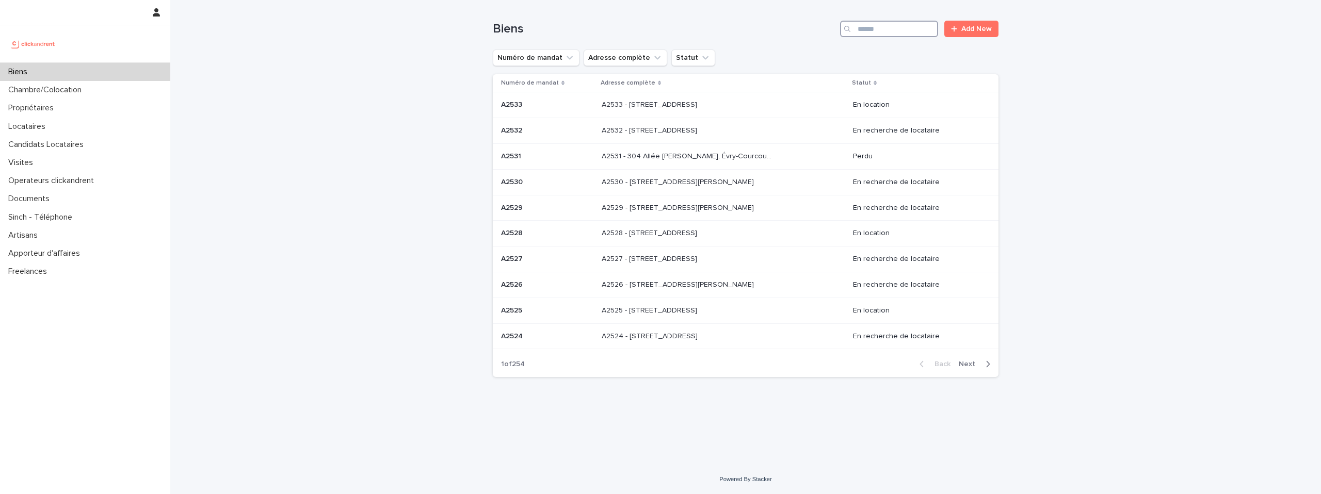
click at [884, 28] on input "Search" at bounding box center [889, 29] width 98 height 17
click at [880, 32] on input "Search" at bounding box center [889, 29] width 98 height 17
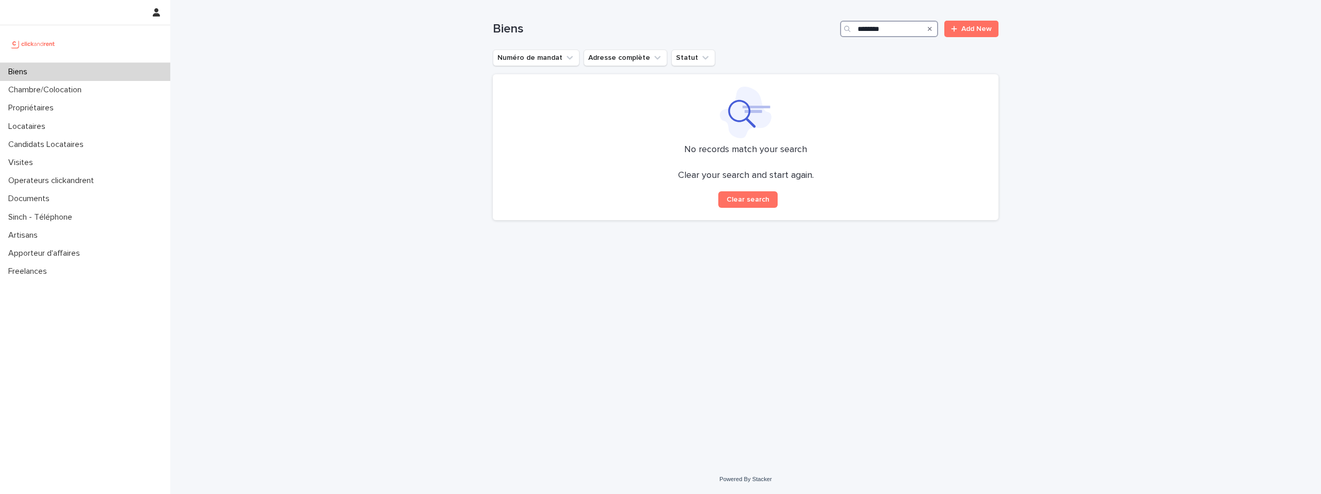
click at [893, 29] on input "*******" at bounding box center [889, 29] width 98 height 17
type input "*******"
click at [29, 104] on p "Propriétaires" at bounding box center [33, 108] width 58 height 10
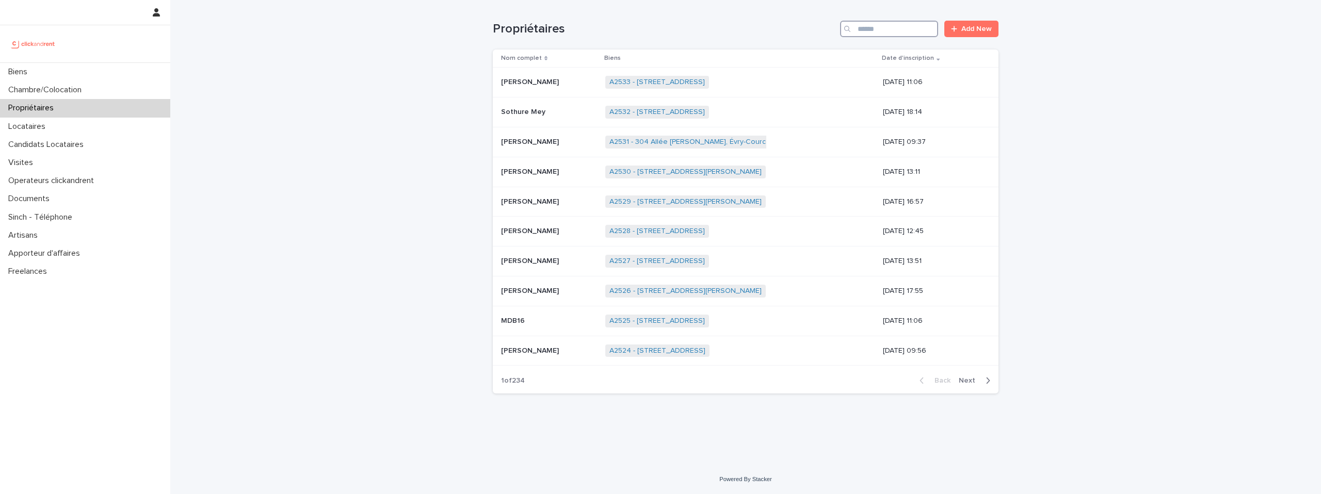
click at [882, 29] on input "Search" at bounding box center [889, 29] width 98 height 17
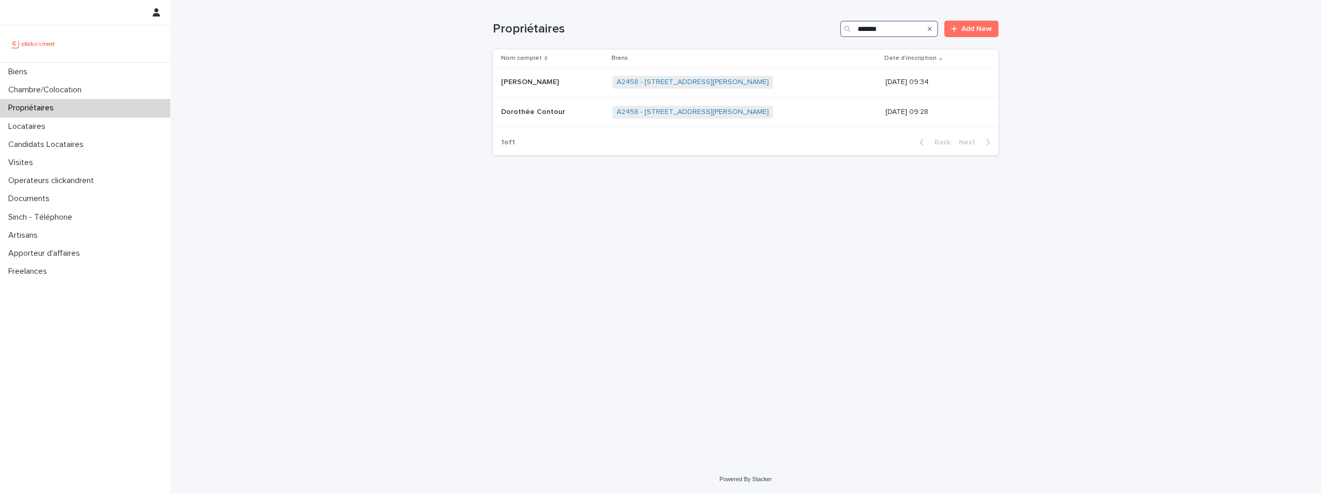
click at [906, 25] on input "*******" at bounding box center [889, 29] width 98 height 17
paste input "**********"
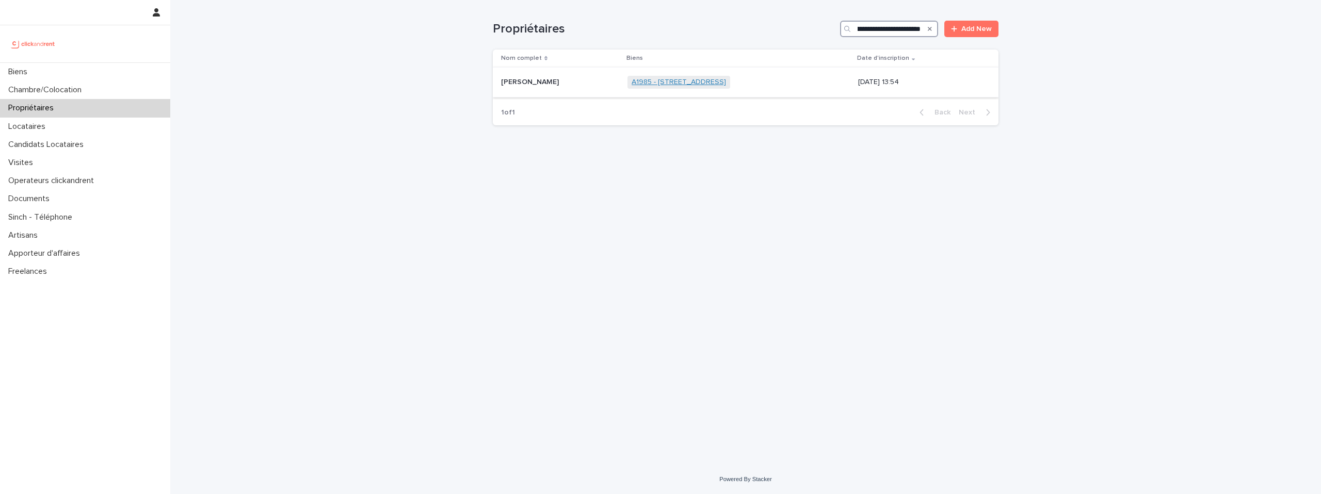
type input "**********"
click at [711, 80] on link "A1985 - [STREET_ADDRESS]" at bounding box center [678, 82] width 94 height 9
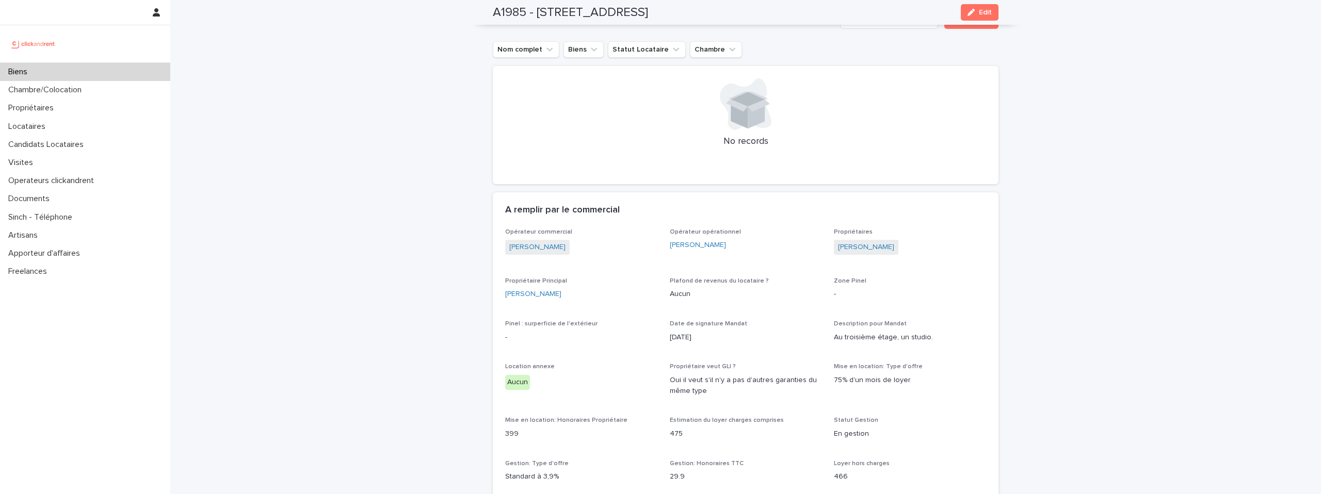
scroll to position [539, 0]
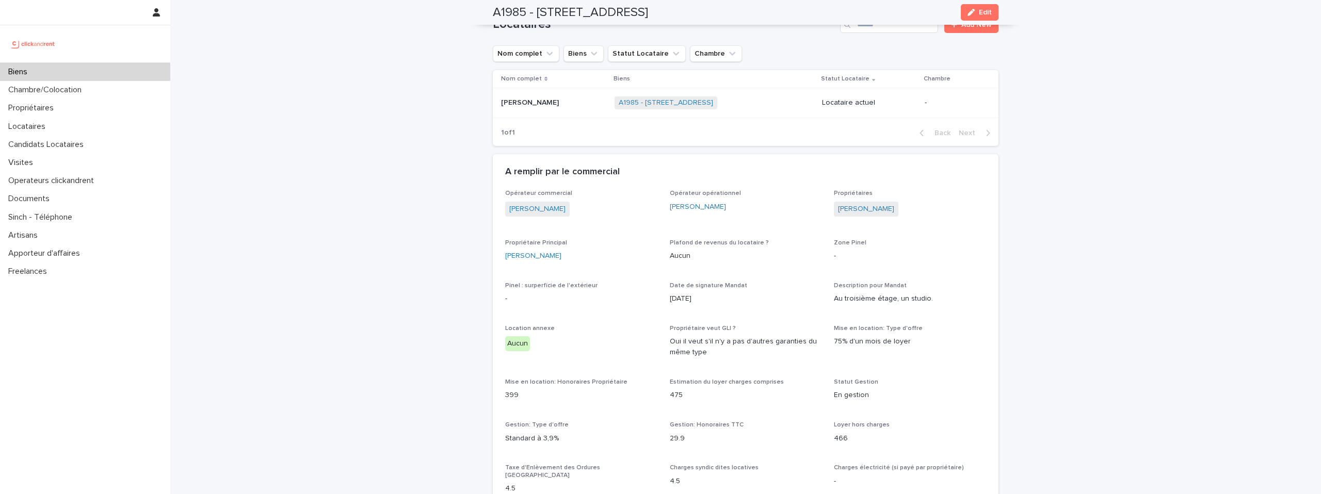
click at [13, 72] on p "Biens" at bounding box center [19, 72] width 31 height 10
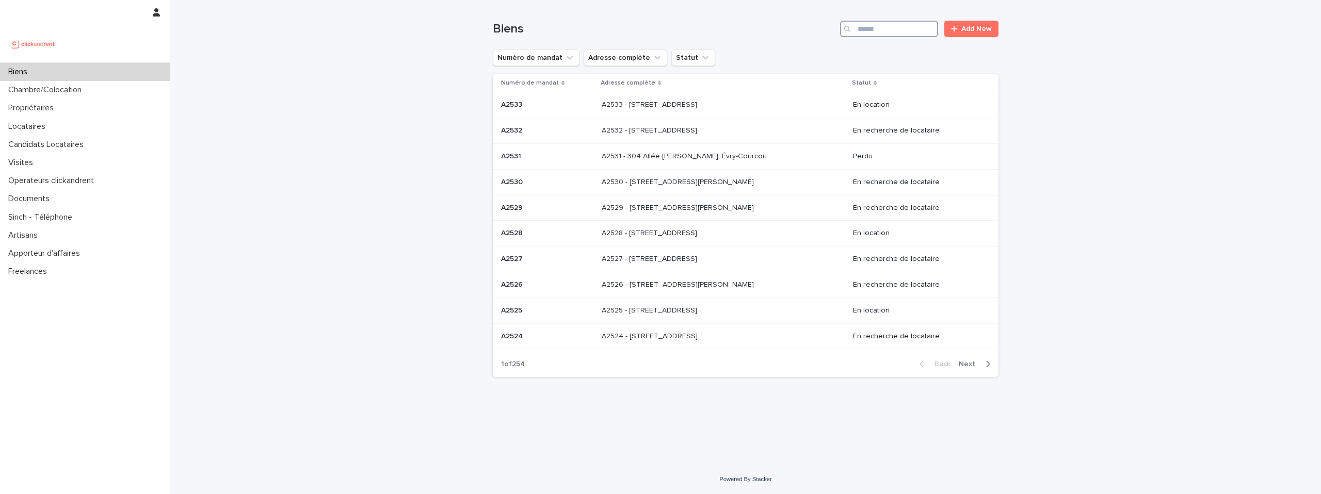
click at [892, 37] on input "Search" at bounding box center [889, 29] width 98 height 17
type input "*****"
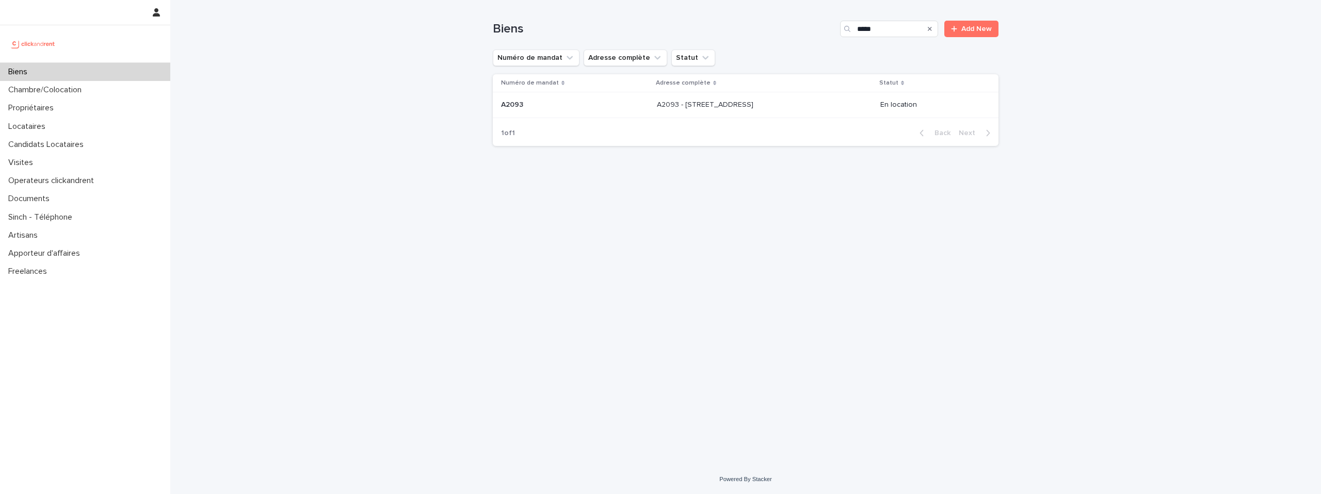
click at [691, 116] on td "A2093 - 2 Rue De Berville, Amiens 80000 A2093 - 2 Rue De Berville, Amiens 80000" at bounding box center [764, 105] width 223 height 26
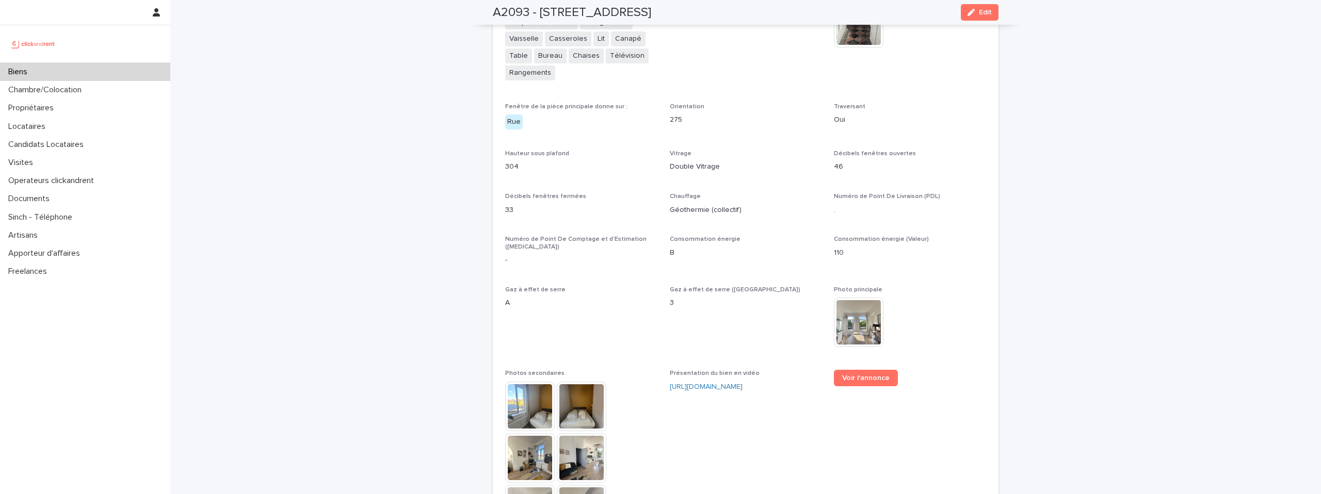
scroll to position [2238, 0]
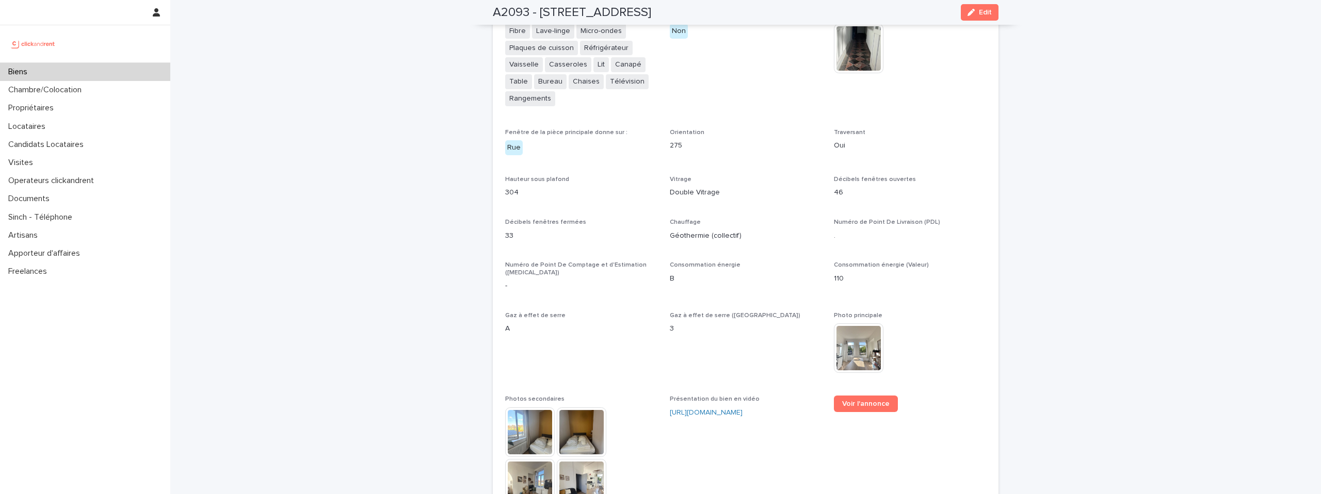
click at [27, 48] on img at bounding box center [33, 44] width 50 height 21
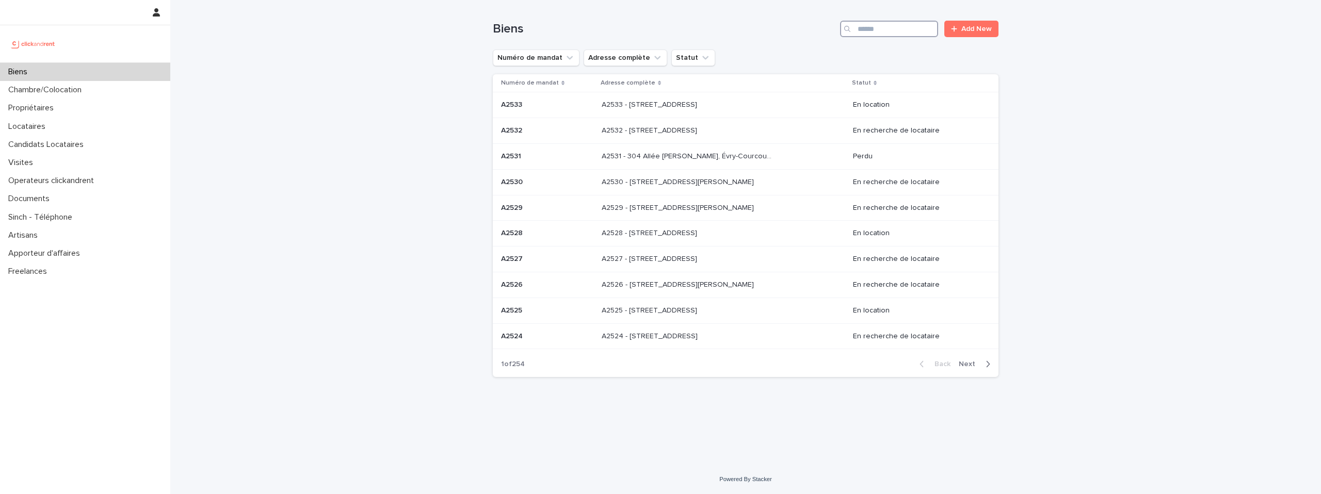
click at [885, 30] on input "Search" at bounding box center [889, 29] width 98 height 17
paste input "**********"
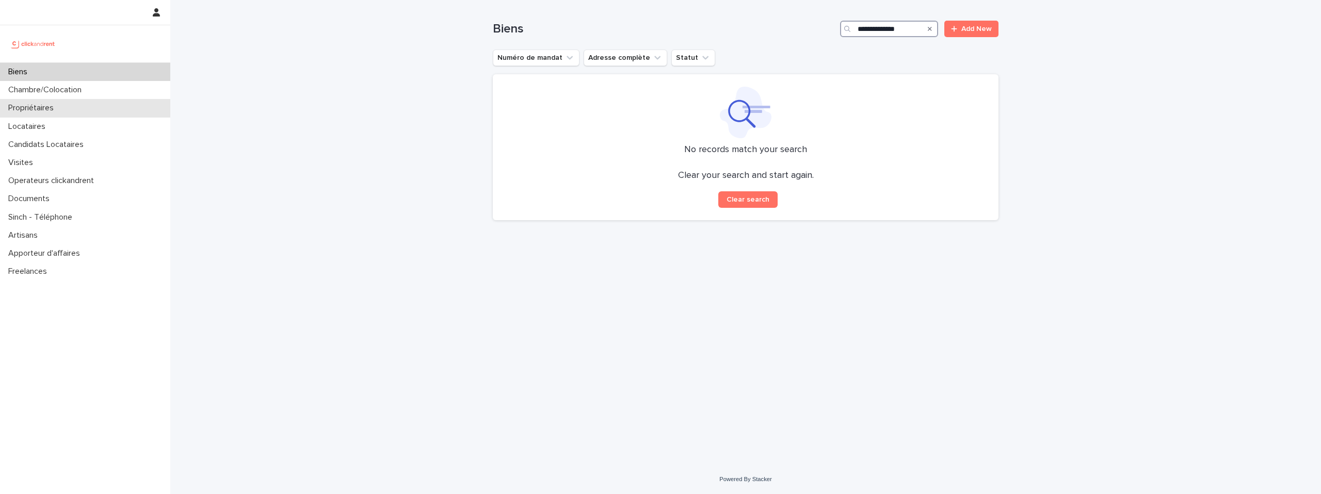
type input "**********"
click at [24, 116] on div "Propriétaires" at bounding box center [85, 108] width 170 height 18
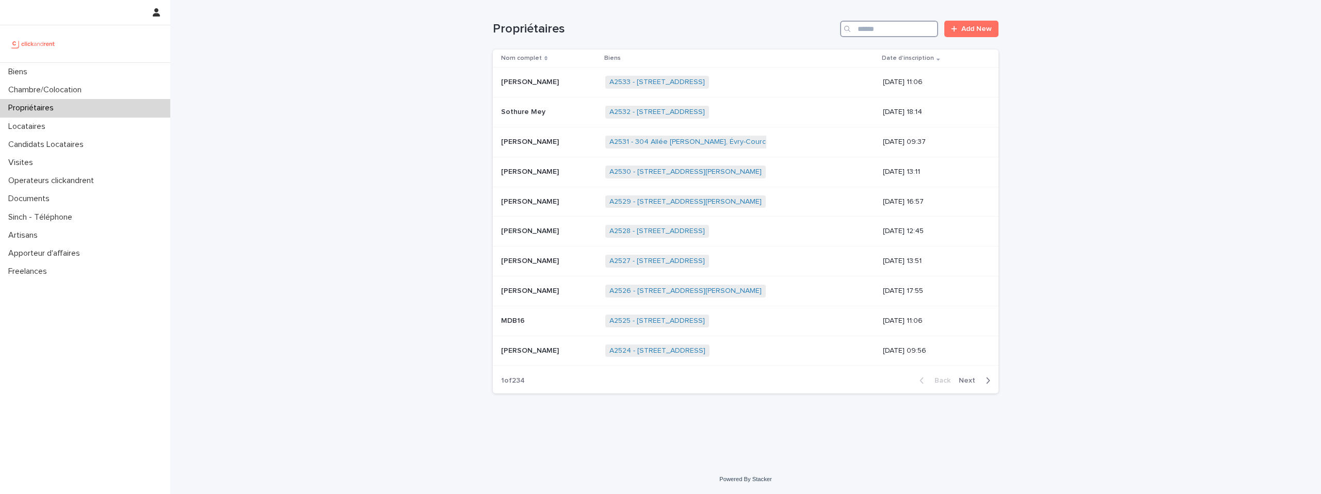
click at [900, 28] on input "Search" at bounding box center [889, 29] width 98 height 17
paste input "**********"
type input "**********"
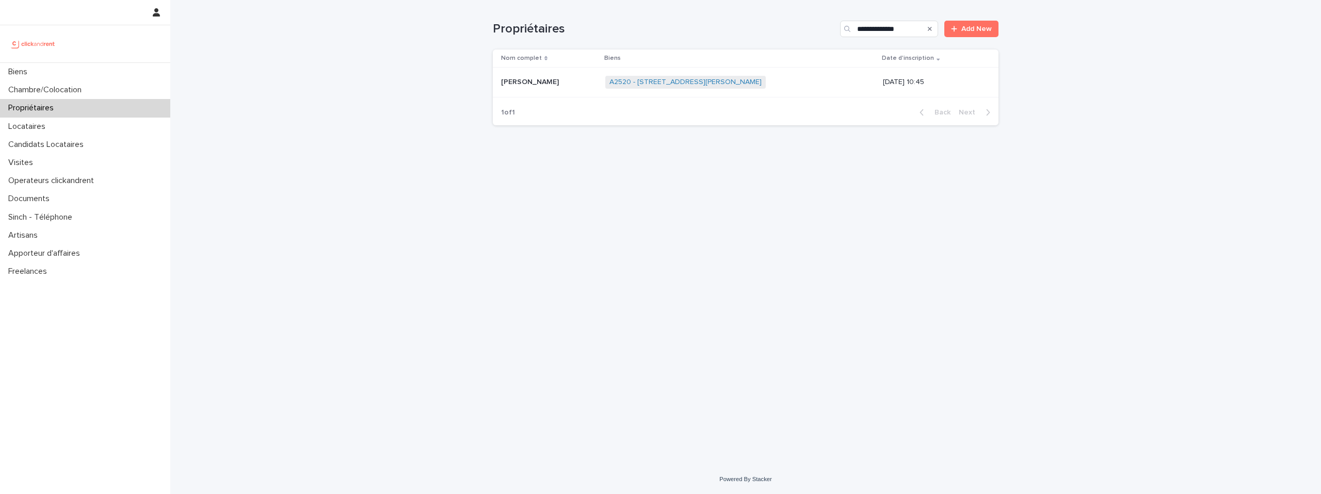
click at [694, 87] on span "A2520 - 1 impasse Tony Poncet, Toulouse 31300" at bounding box center [685, 82] width 160 height 13
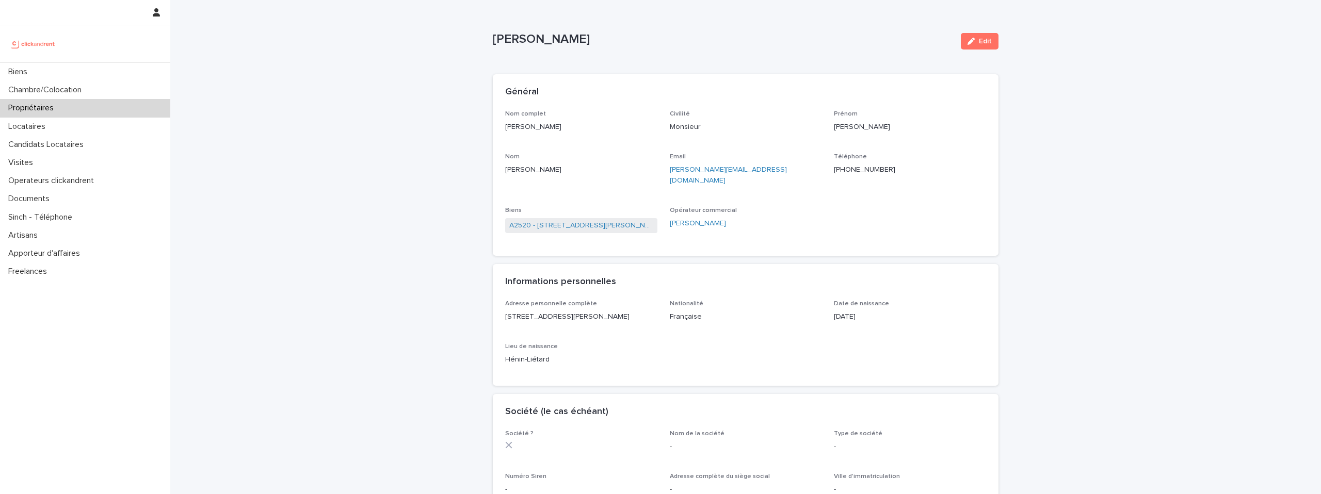
click at [525, 126] on p "Olivier Dubois" at bounding box center [581, 127] width 152 height 11
click at [849, 172] on p "+33681784778" at bounding box center [910, 170] width 152 height 11
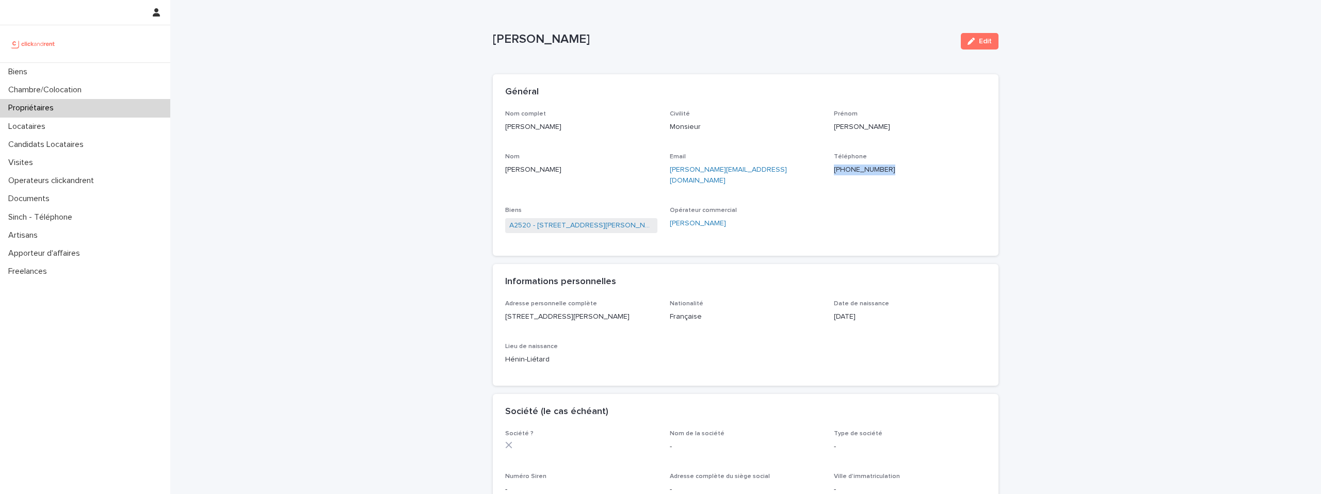
click at [849, 172] on p "+33681784778" at bounding box center [910, 170] width 152 height 11
click at [632, 220] on link "A2520 - 1 impasse Tony Poncet, Toulouse 31300" at bounding box center [581, 225] width 144 height 11
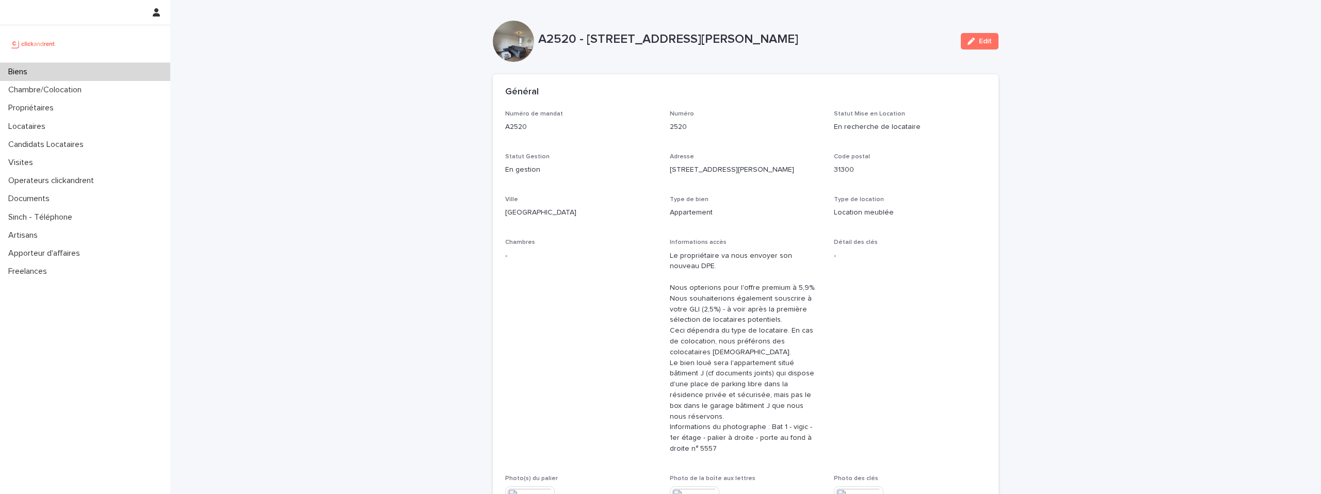
click at [717, 39] on p "A2520 - 1 impasse Tony Poncet, Toulouse 31300" at bounding box center [745, 39] width 414 height 15
click at [45, 35] on img at bounding box center [33, 44] width 50 height 21
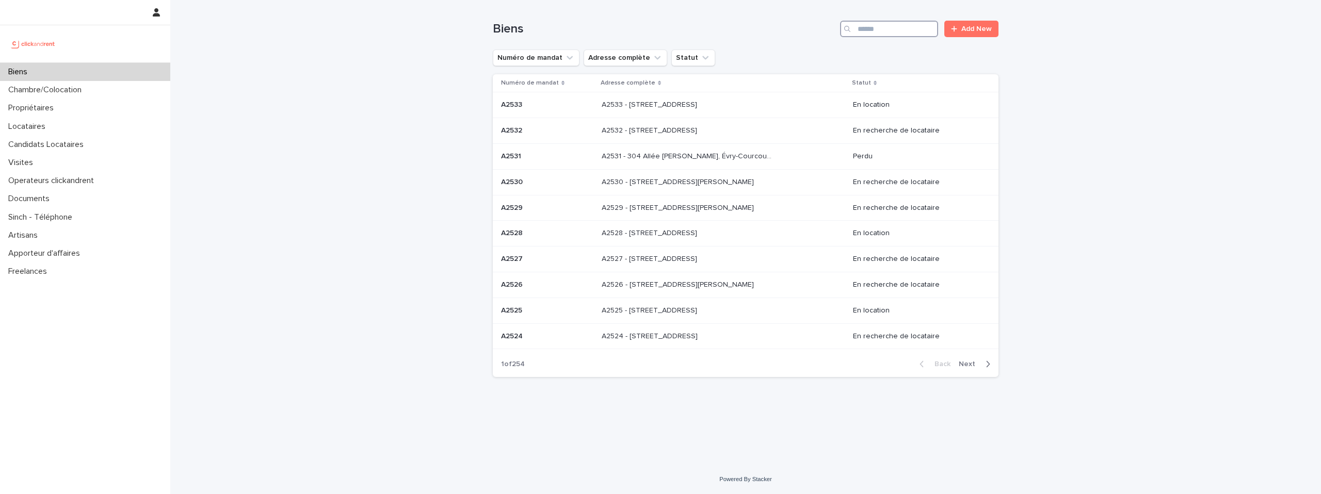
click at [869, 25] on input "Search" at bounding box center [889, 29] width 98 height 17
paste input "**********"
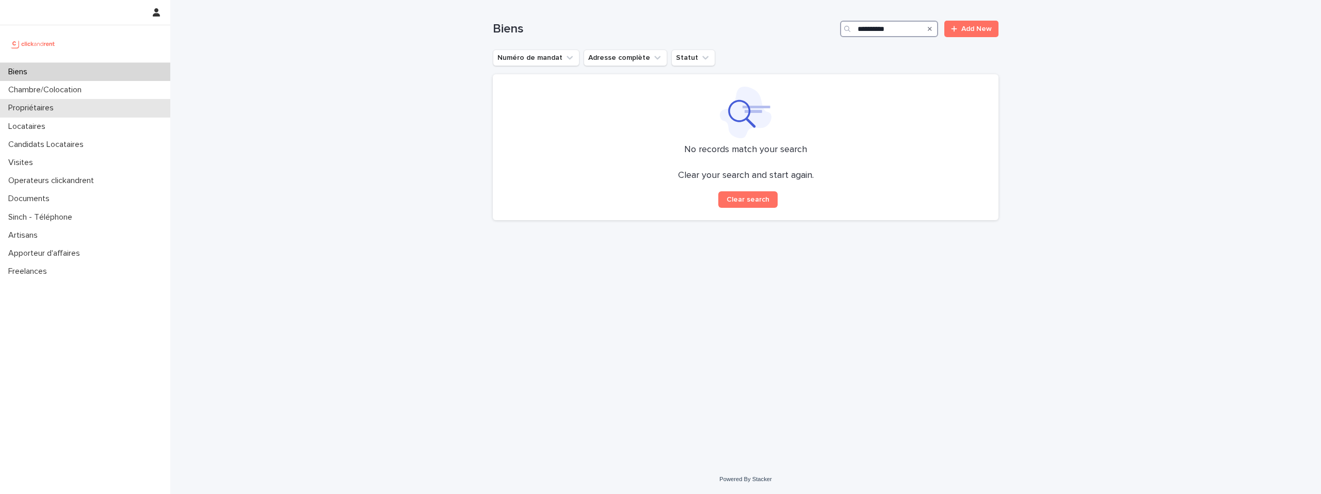
type input "**********"
click at [40, 108] on p "Propriétaires" at bounding box center [33, 108] width 58 height 10
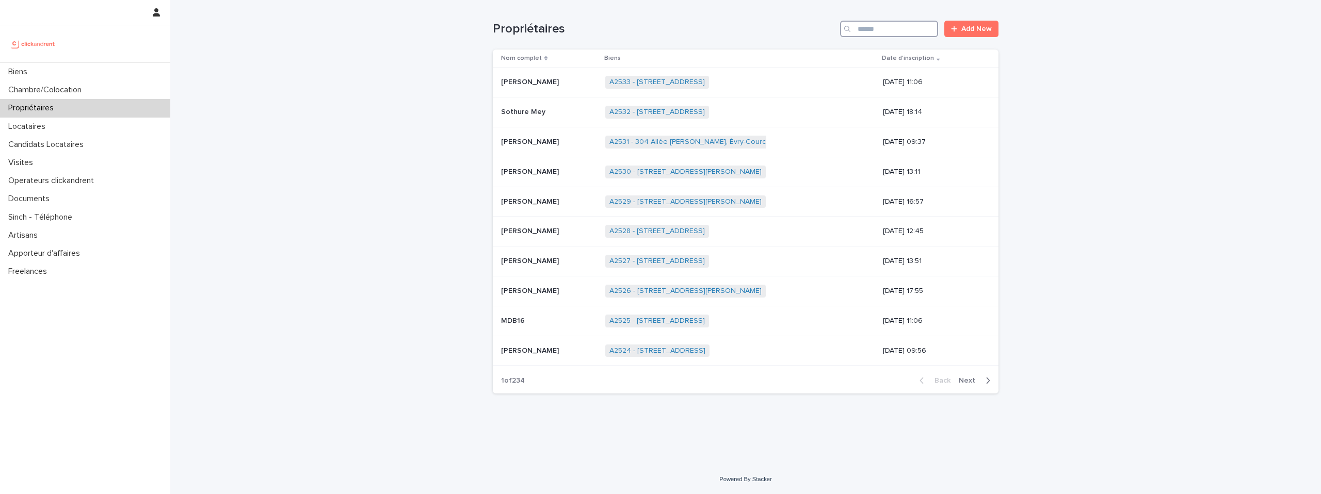
click at [873, 28] on input "Search" at bounding box center [889, 29] width 98 height 17
paste input "**********"
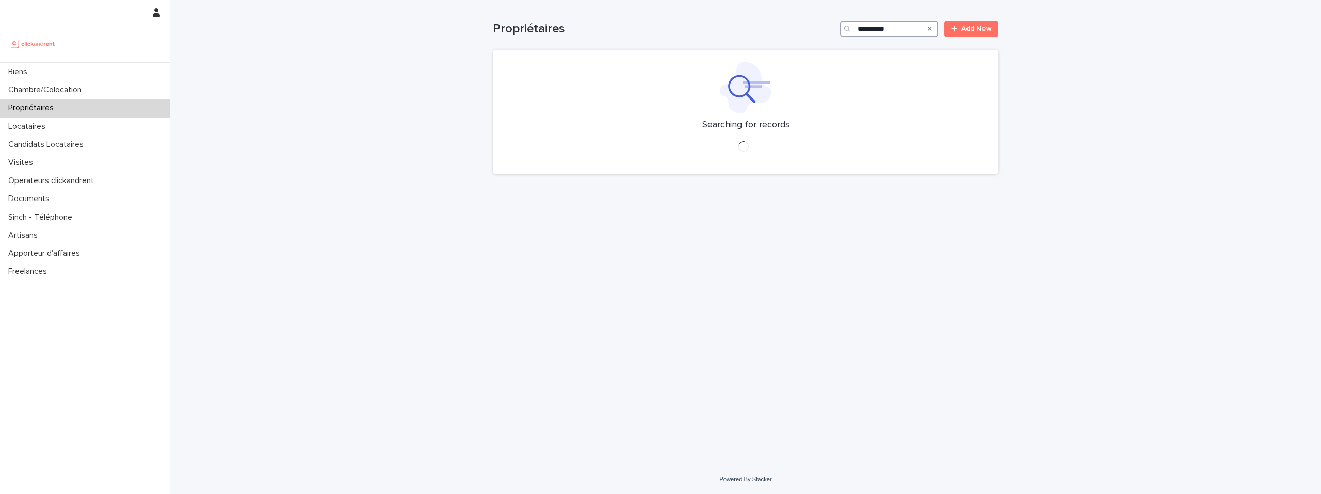
type input "**********"
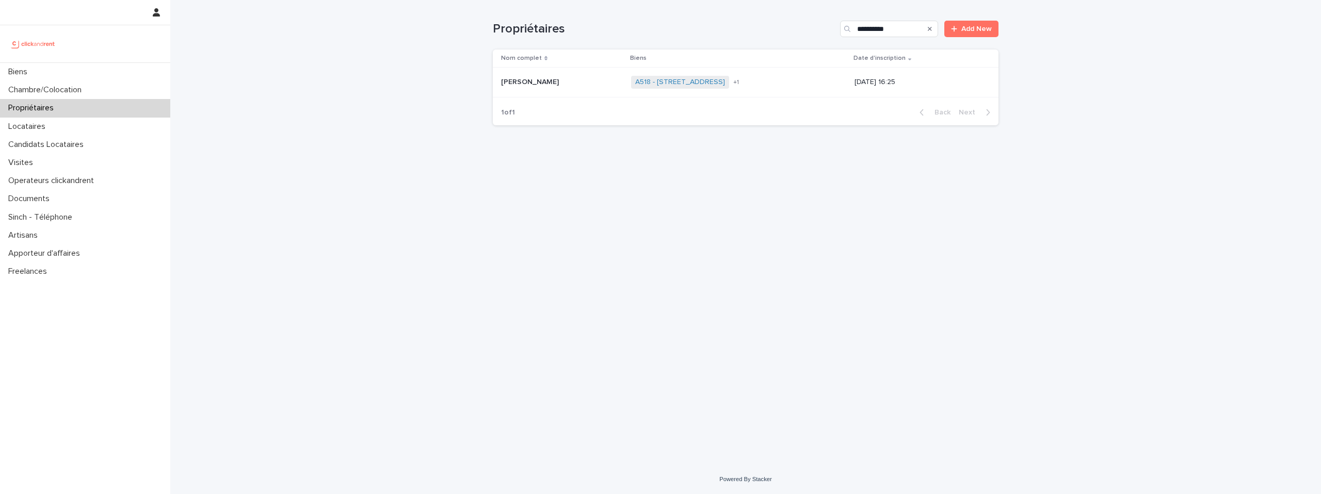
click at [537, 84] on p "Sara Rabhi" at bounding box center [531, 81] width 60 height 11
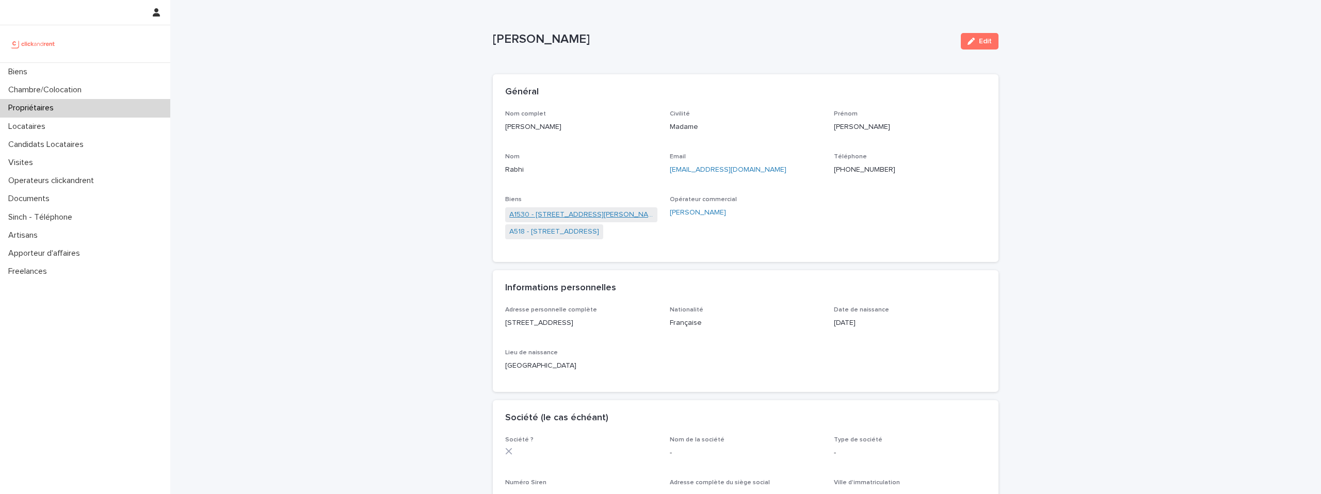
click at [590, 217] on link "A1530 - 33 Avenue des Martyrs de Chateaubriant, Orly 94310" at bounding box center [581, 214] width 144 height 11
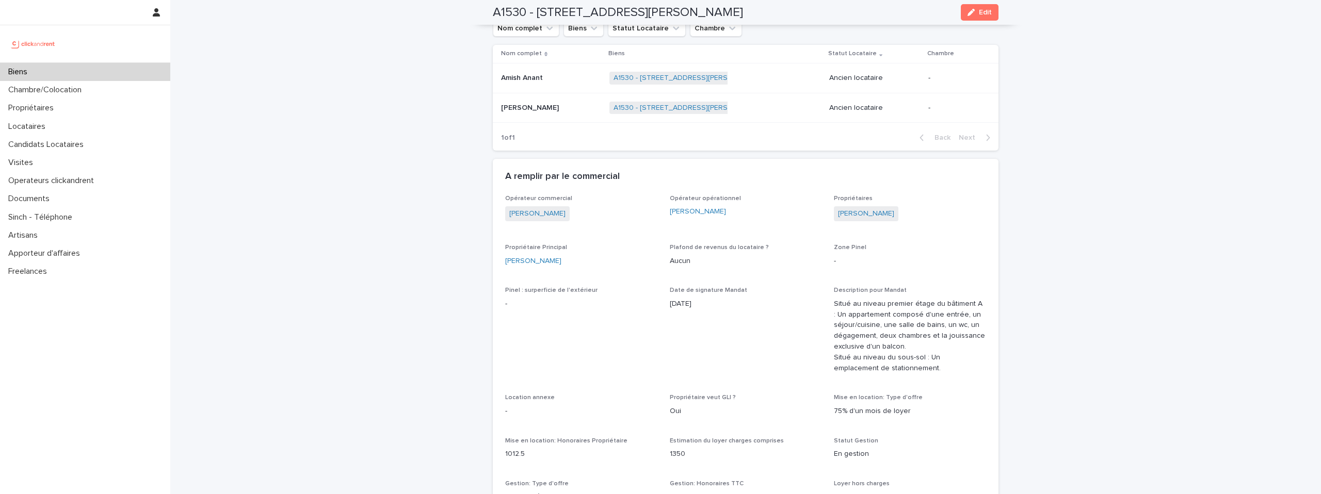
scroll to position [579, 0]
click at [689, 13] on h2 "A1530 - 33 Avenue des Martyrs de Chateaubriant, Orly 94310" at bounding box center [618, 12] width 250 height 15
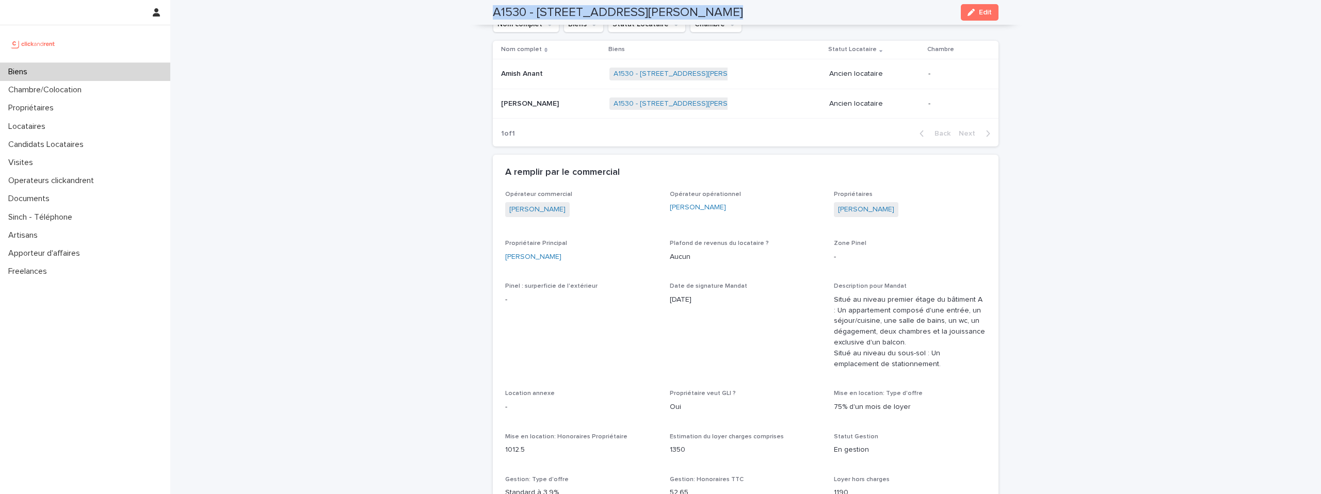
click at [689, 13] on h2 "A1530 - 33 Avenue des Martyrs de Chateaubriant, Orly 94310" at bounding box center [618, 12] width 250 height 15
copy div "A1530 - 33 Avenue des Martyrs de Chateaubriant, Orly 94310 Edit"
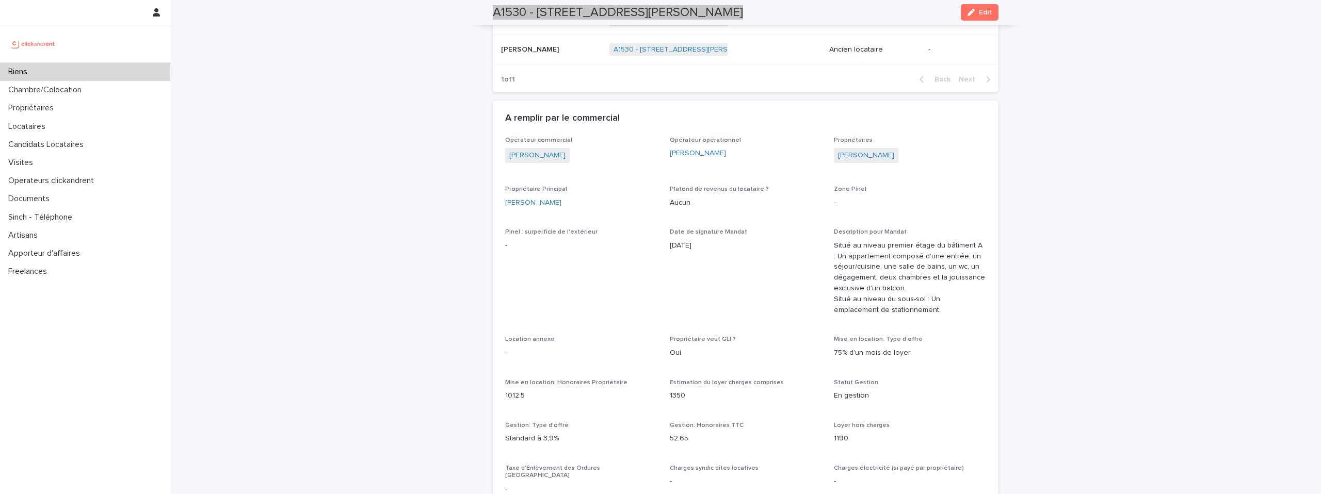
scroll to position [639, 0]
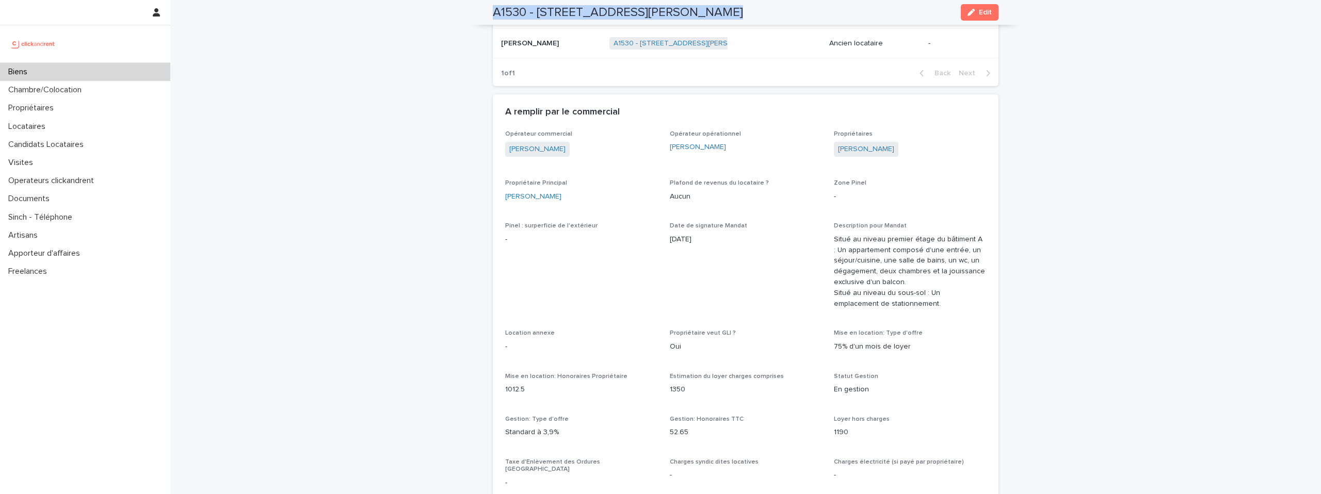
click at [984, 11] on span "Edit" at bounding box center [985, 12] width 13 height 7
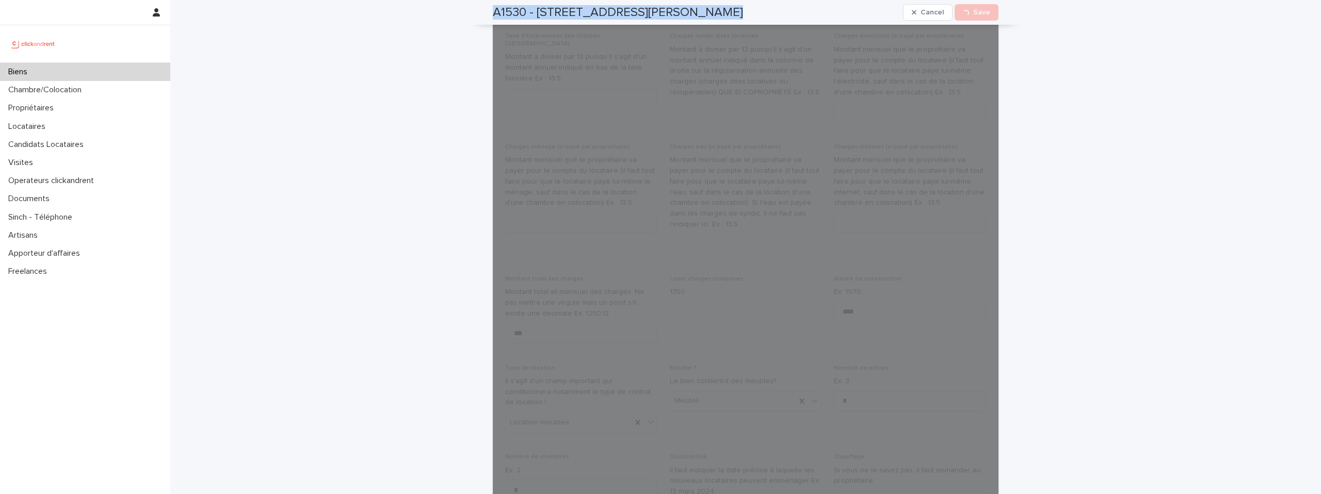
scroll to position [1566, 0]
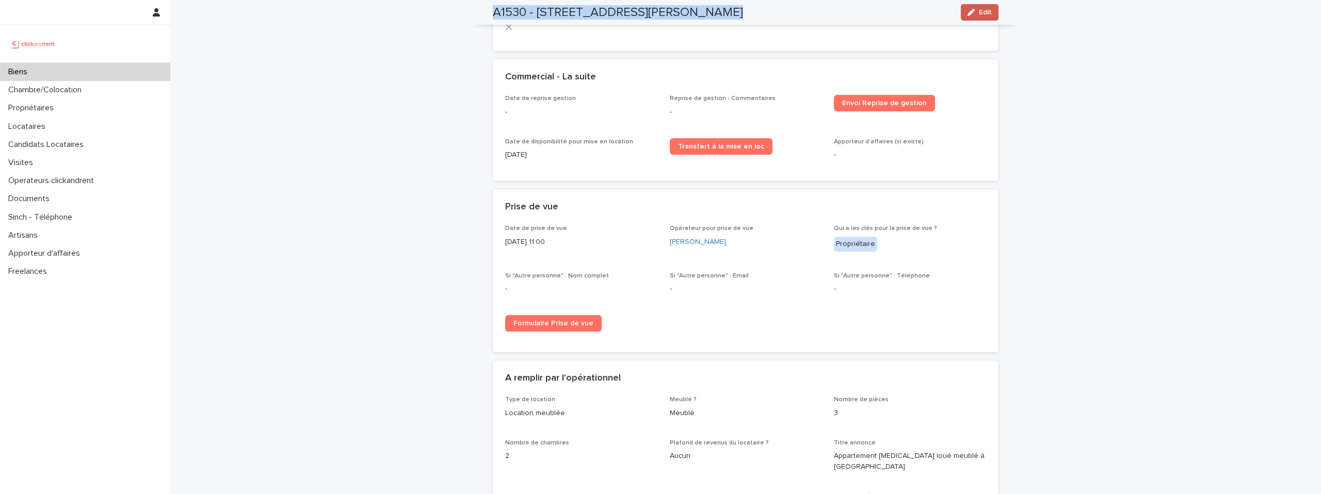
click at [980, 14] on span "Edit" at bounding box center [985, 12] width 13 height 7
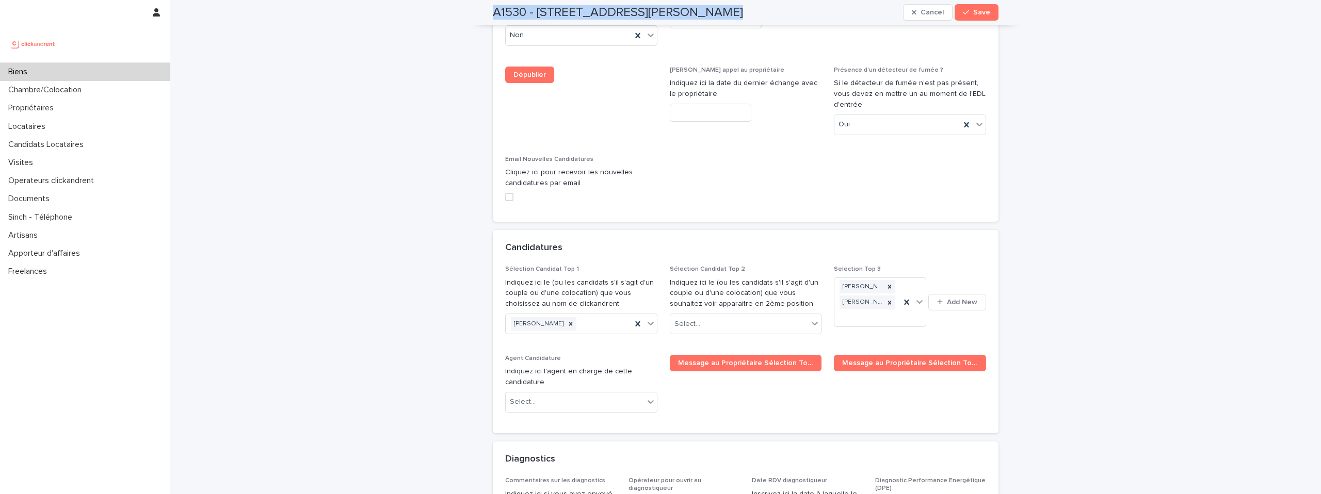
scroll to position [4897, 0]
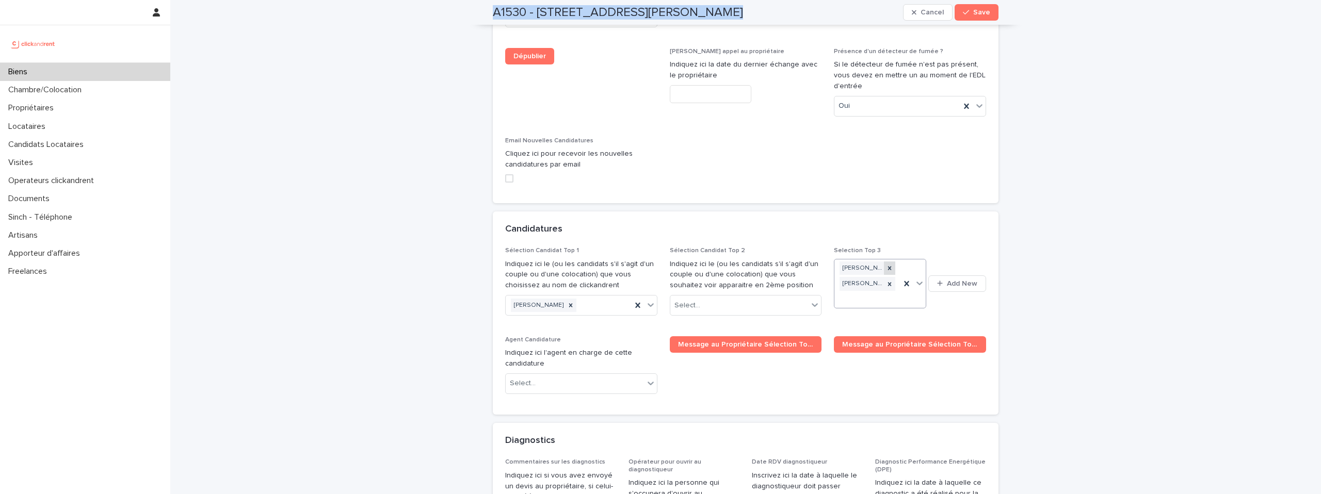
click at [889, 266] on icon at bounding box center [889, 268] width 4 height 4
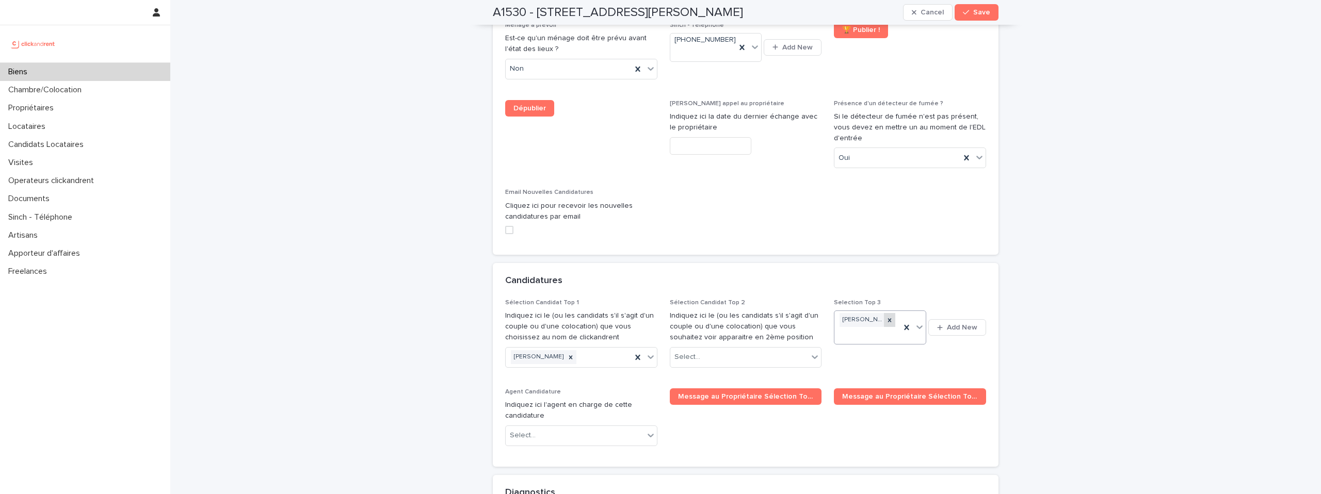
click at [892, 317] on icon at bounding box center [889, 320] width 7 height 7
click at [977, 13] on span "Save" at bounding box center [981, 12] width 17 height 7
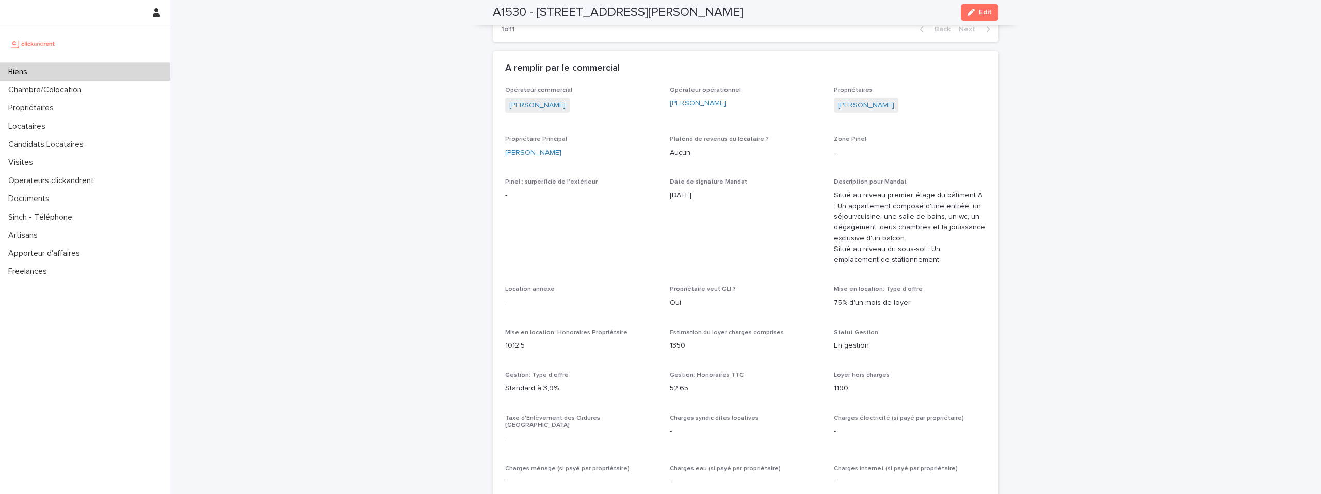
scroll to position [494, 0]
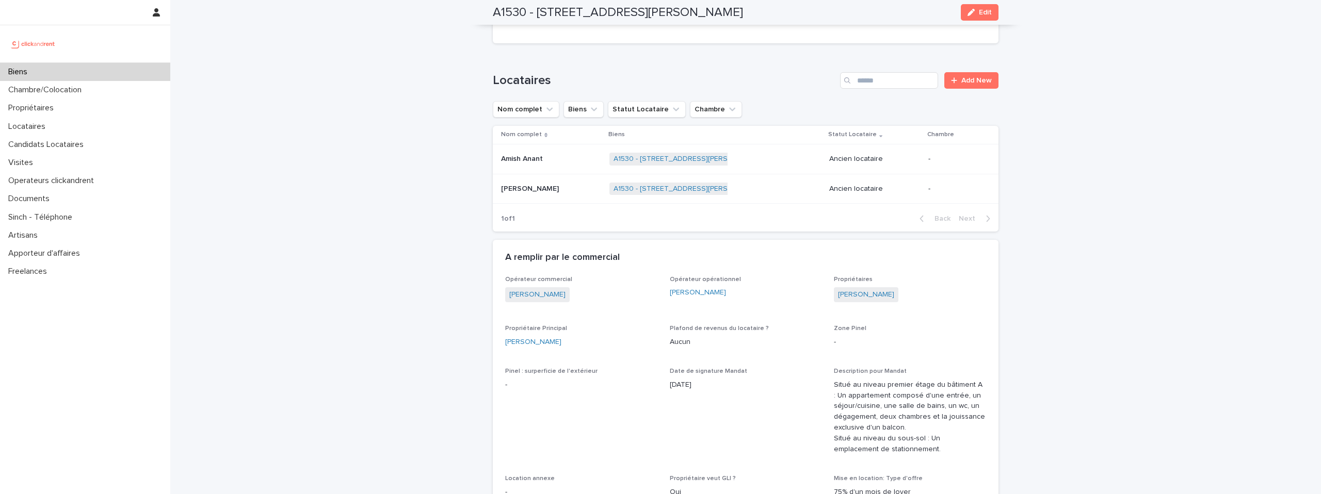
click at [37, 44] on img at bounding box center [33, 44] width 50 height 21
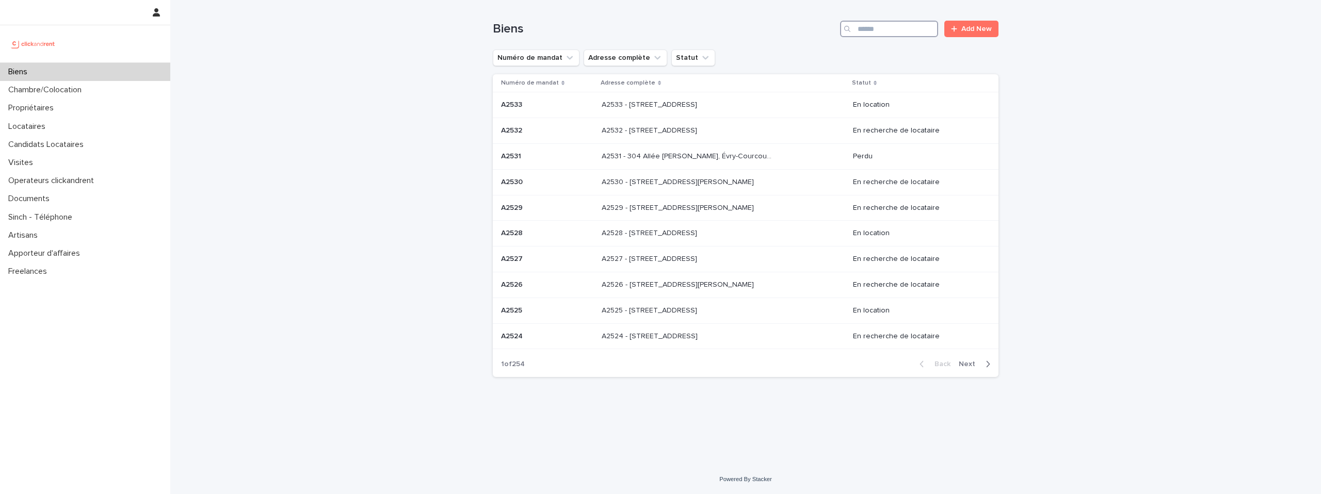
click at [884, 33] on input "Search" at bounding box center [889, 29] width 98 height 17
type input "*****"
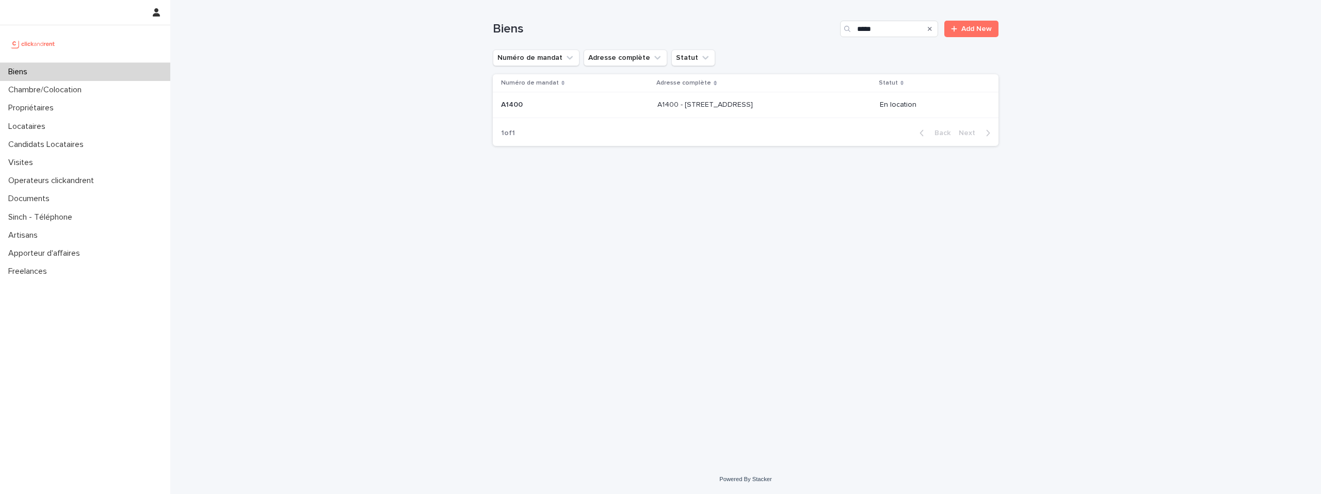
click at [755, 107] on p "A1400 - 1 Place de la Charte des Libertés Communales, Toulouse 31300" at bounding box center [706, 104] width 98 height 11
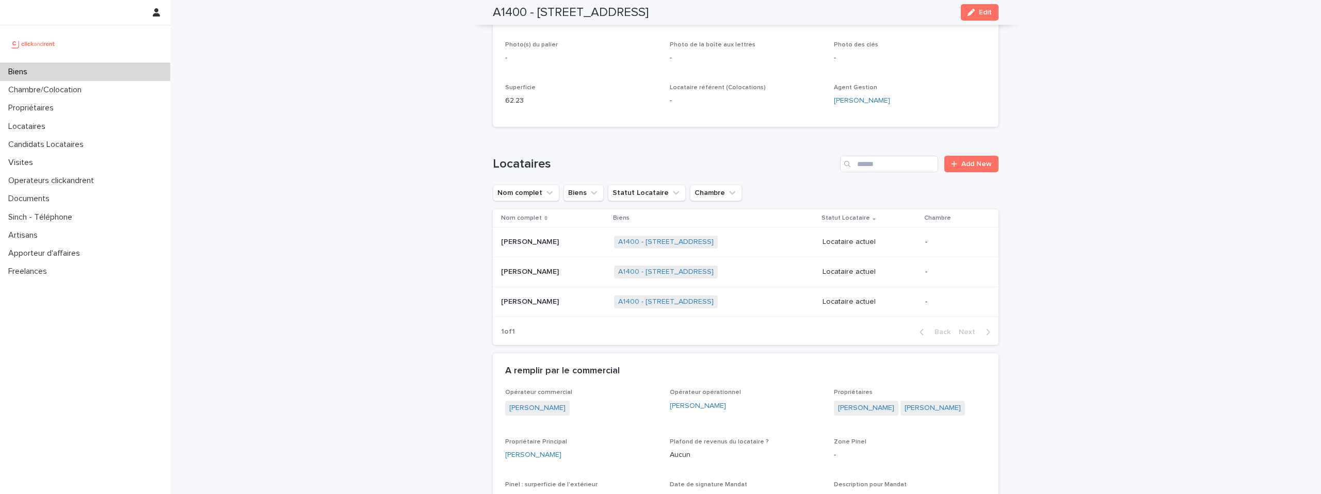
scroll to position [361, 0]
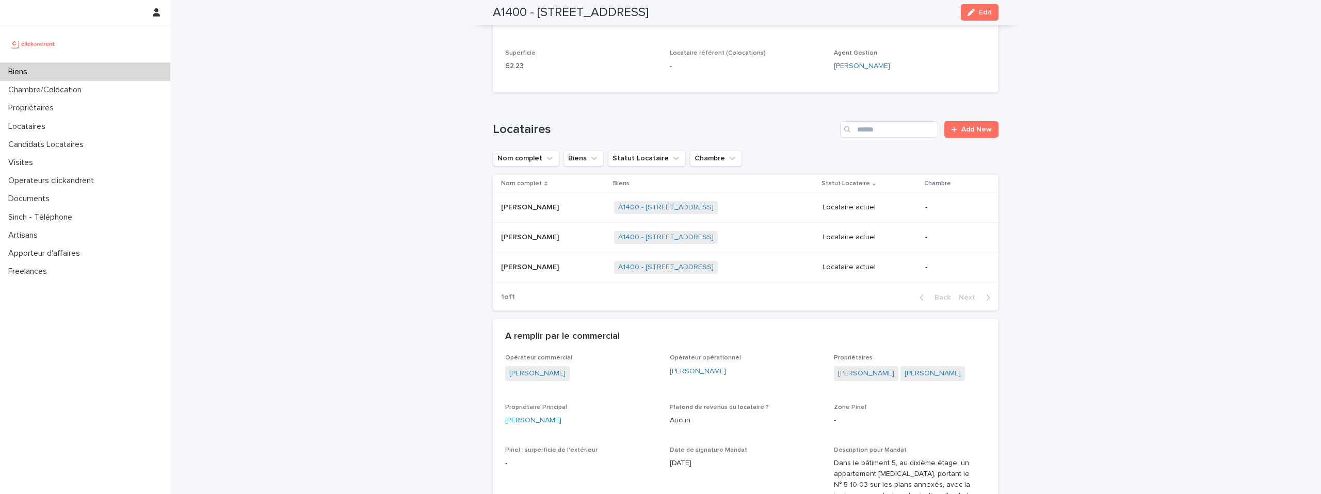
click at [759, 275] on div "A1400 - 1 Place de la Charte des Libertés Communales, Toulouse 31300 + 0" at bounding box center [714, 267] width 200 height 21
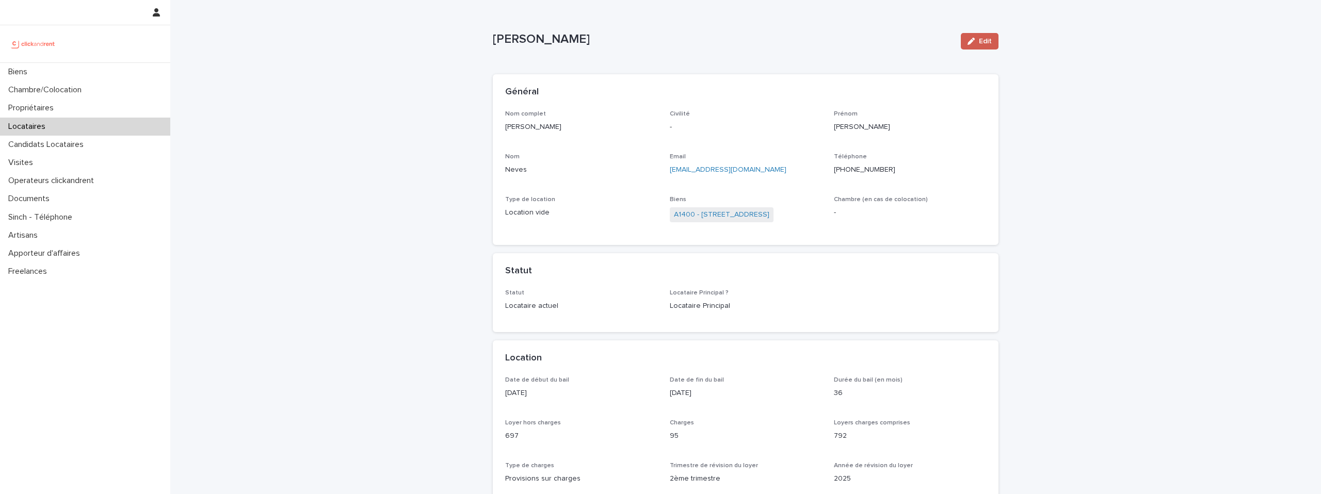
click at [975, 44] on div "button" at bounding box center [972, 41] width 11 height 7
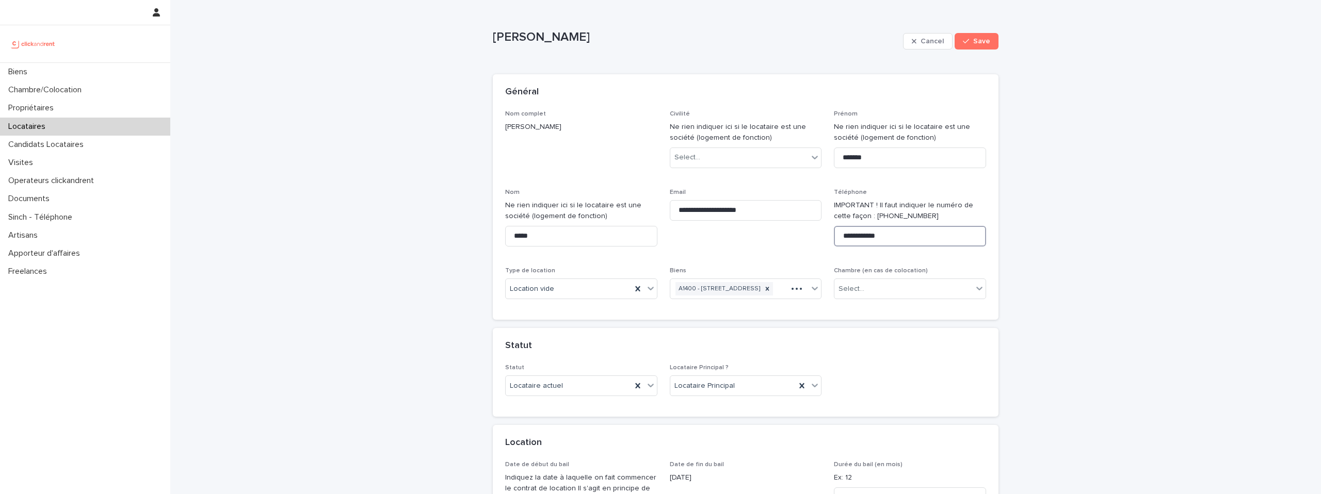
click at [907, 232] on input "**********" at bounding box center [910, 236] width 152 height 21
paste input "**"
type input "**********"
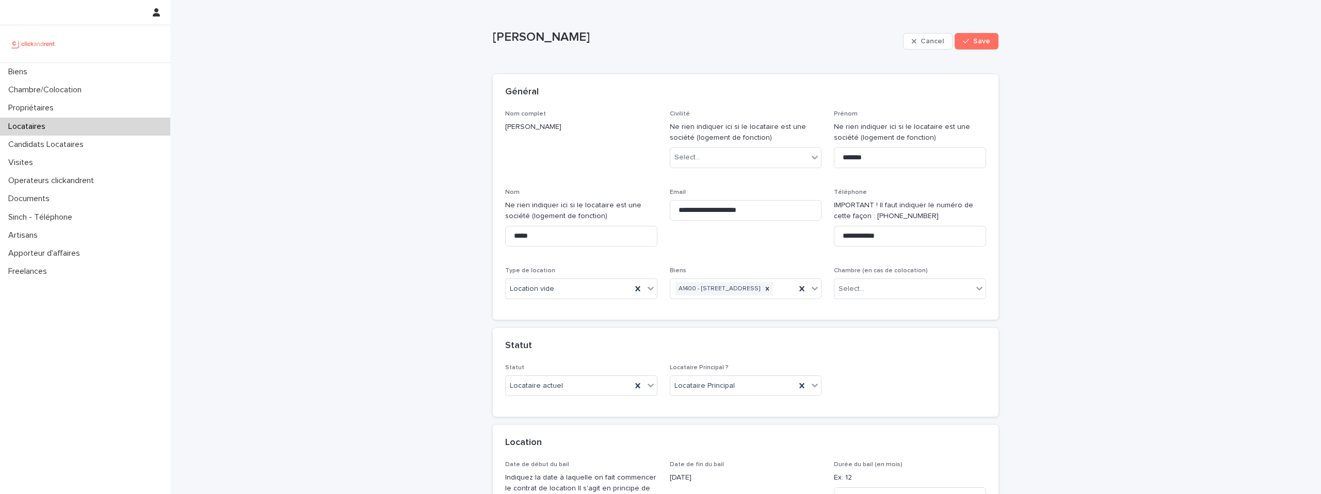
click at [943, 261] on div "**********" at bounding box center [745, 208] width 481 height 197
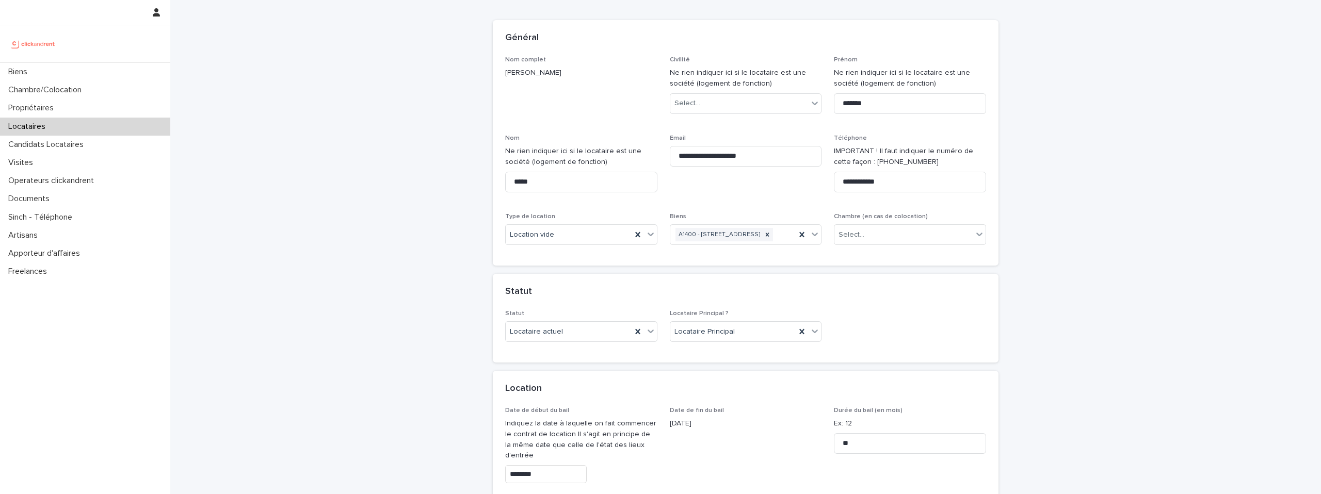
scroll to position [69, 0]
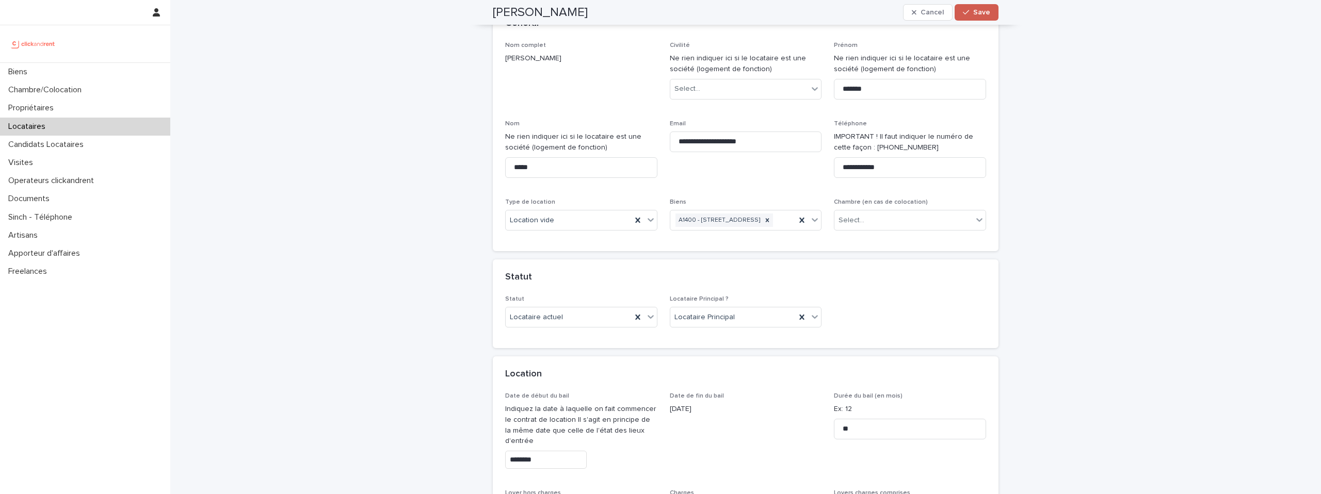
click at [984, 10] on span "Save" at bounding box center [981, 12] width 17 height 7
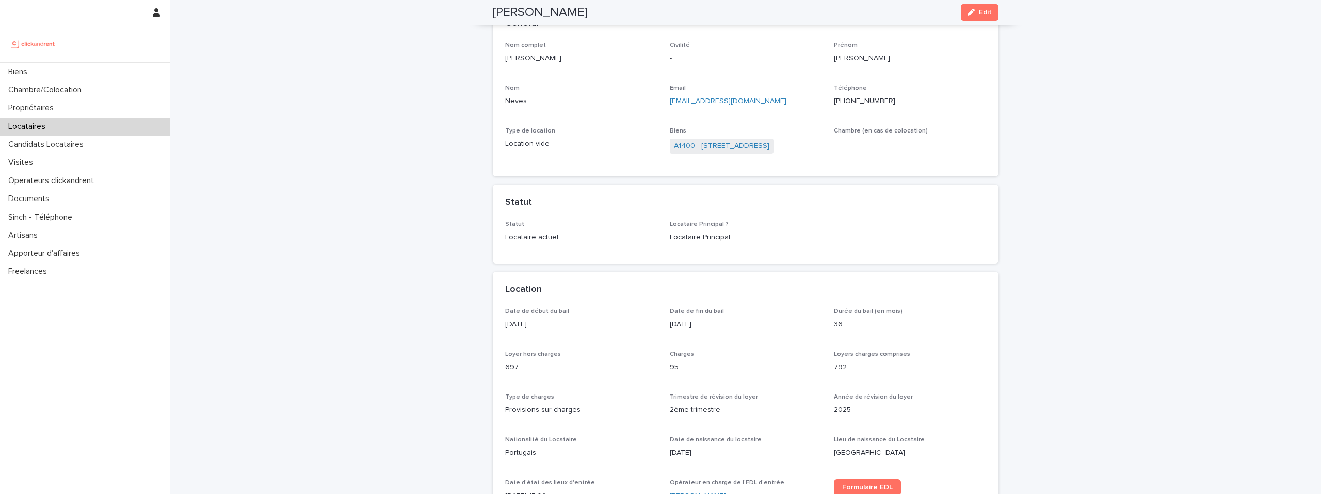
click at [23, 41] on img at bounding box center [33, 44] width 50 height 21
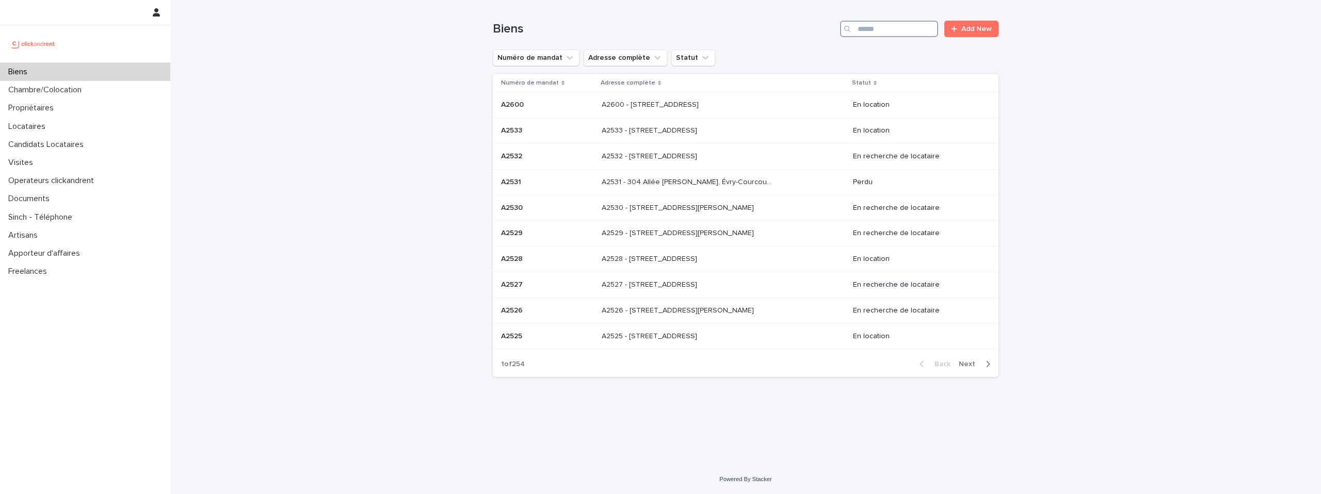
click at [888, 24] on input "Search" at bounding box center [889, 29] width 98 height 17
paste input "**********"
type input "**********"
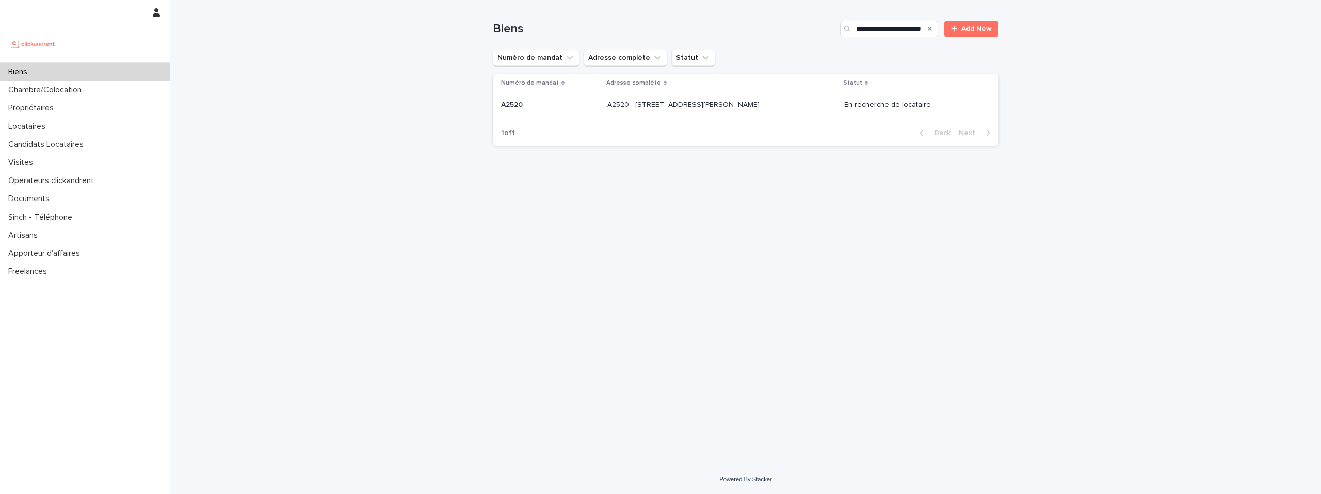
click at [640, 111] on div "A2520 - 1 impasse Tony Poncet, Toulouse 31300 A2520 - 1 impasse Tony Poncet, To…" at bounding box center [721, 104] width 229 height 17
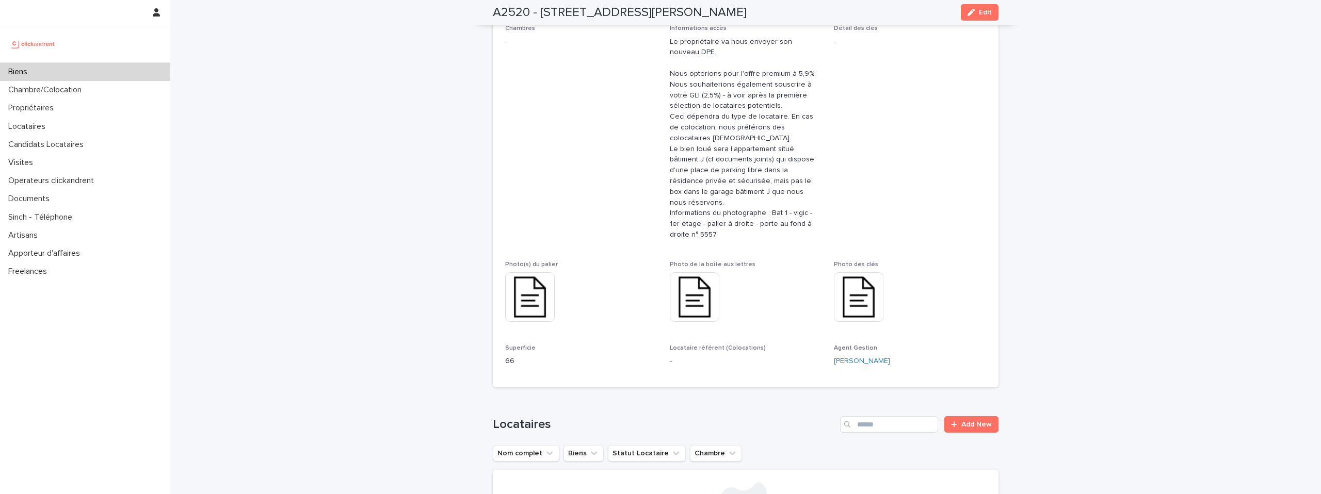
scroll to position [172, 0]
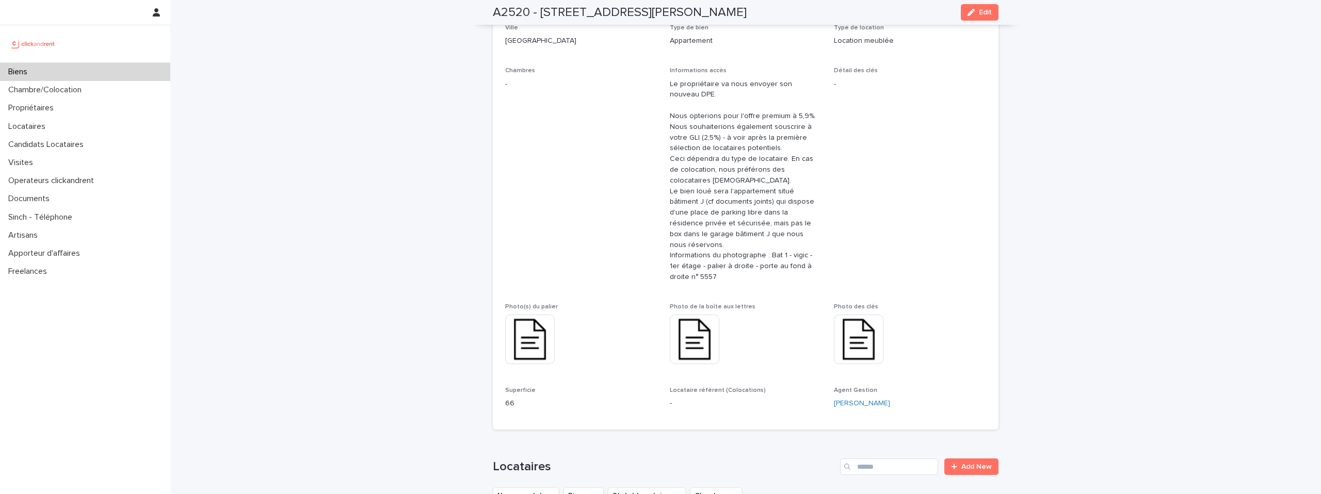
click at [624, 10] on h2 "A2520 - 1 impasse Tony Poncet, Toulouse 31300" at bounding box center [620, 12] width 254 height 15
copy div "A2520 - 1 impasse Tony Poncet, Toulouse 31300 Edit"
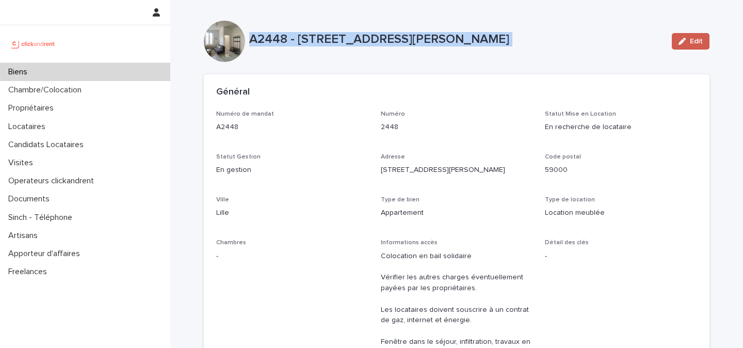
click at [691, 45] on button "Edit" at bounding box center [691, 41] width 38 height 17
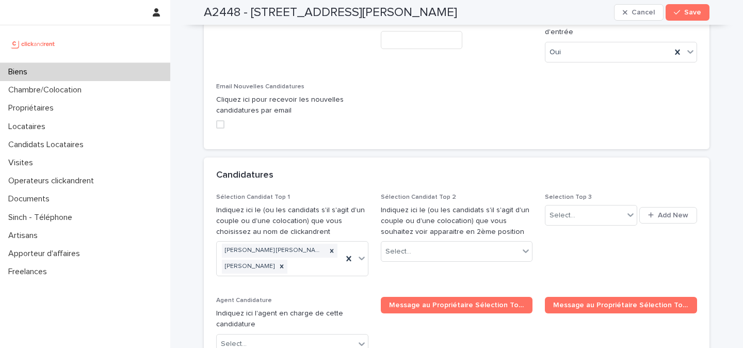
scroll to position [5053, 0]
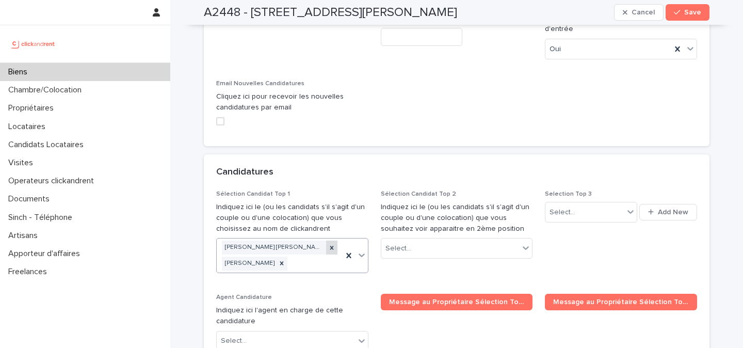
click at [328, 244] on icon at bounding box center [331, 247] width 7 height 7
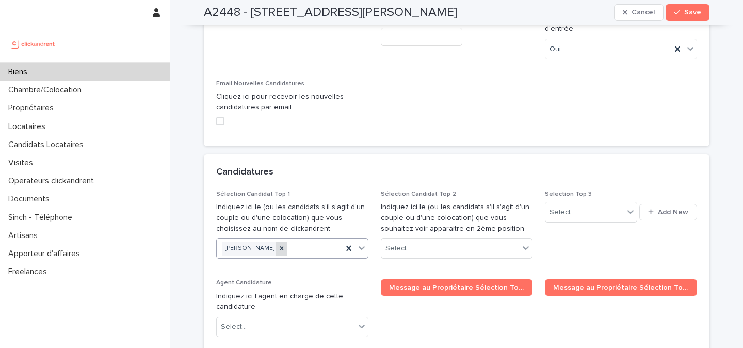
click at [280, 247] on icon at bounding box center [282, 249] width 4 height 4
click at [695, 13] on span "Save" at bounding box center [692, 12] width 17 height 7
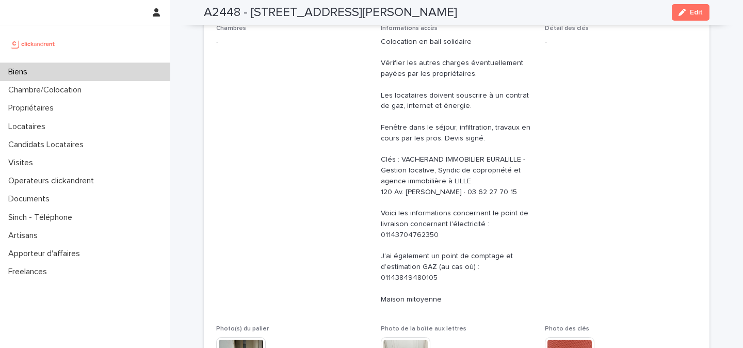
scroll to position [0, 0]
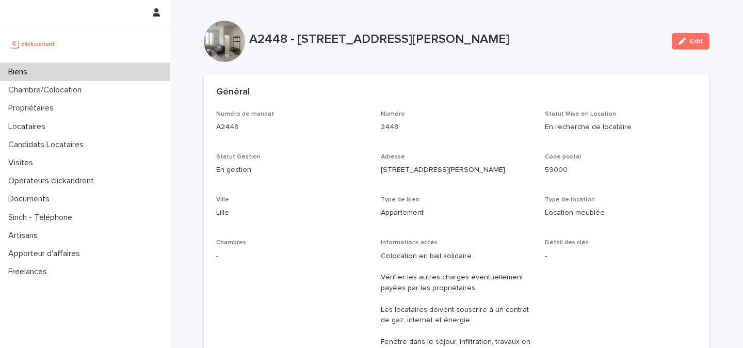
click at [28, 42] on img at bounding box center [33, 44] width 50 height 21
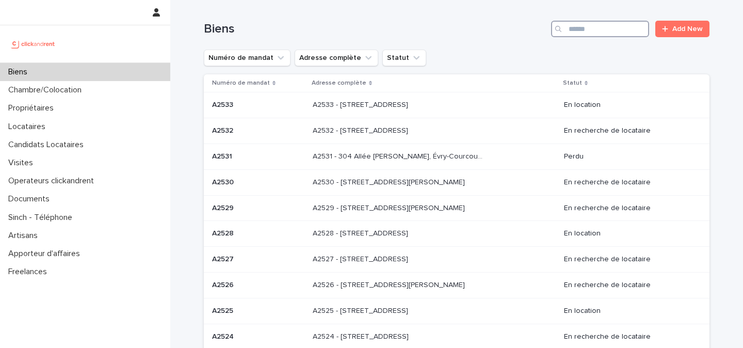
click at [594, 34] on input "Search" at bounding box center [600, 29] width 98 height 17
paste input "**********"
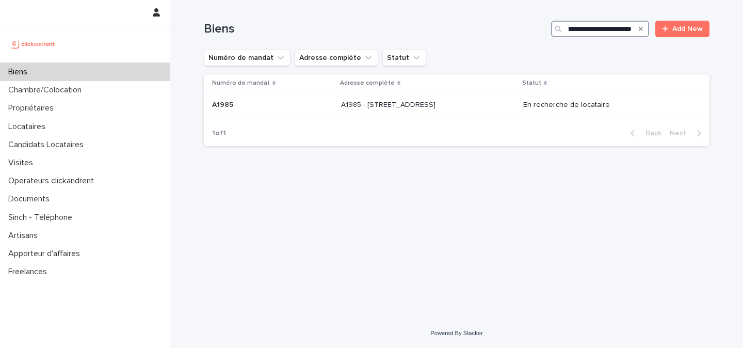
type input "**********"
click at [423, 109] on p "A1985 - [STREET_ADDRESS]" at bounding box center [389, 104] width 96 height 11
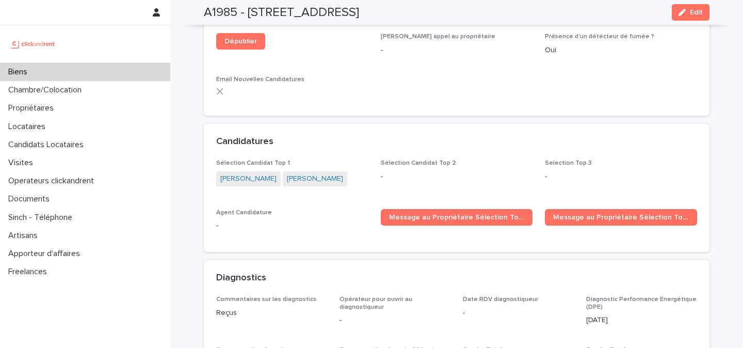
scroll to position [2982, 0]
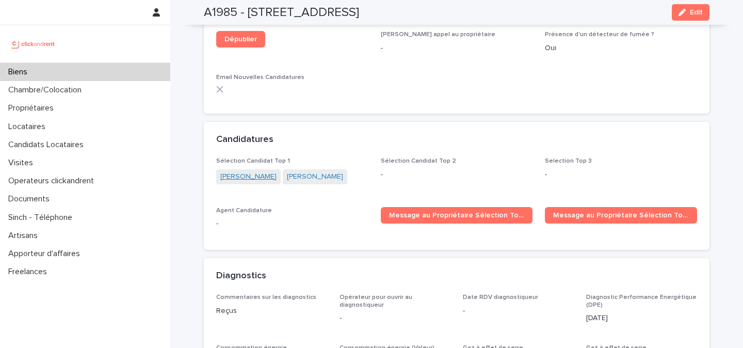
click at [251, 171] on link "[PERSON_NAME]" at bounding box center [248, 176] width 56 height 11
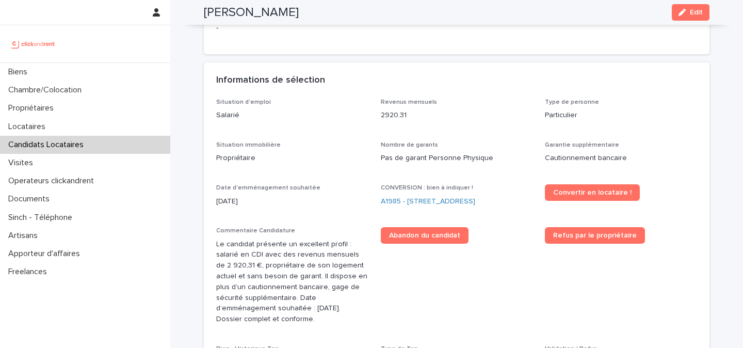
scroll to position [239, 0]
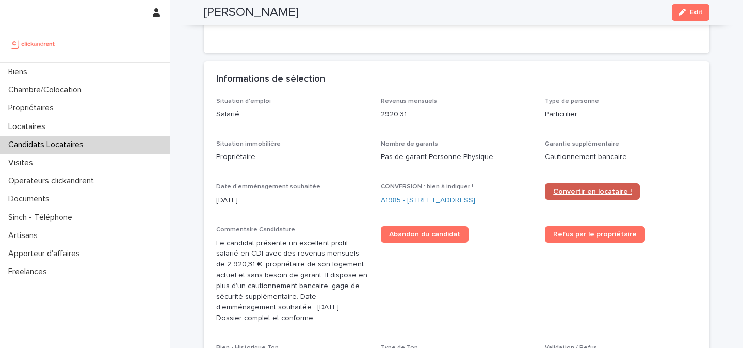
click at [566, 188] on span "Convertir en locataire !" at bounding box center [592, 191] width 78 height 7
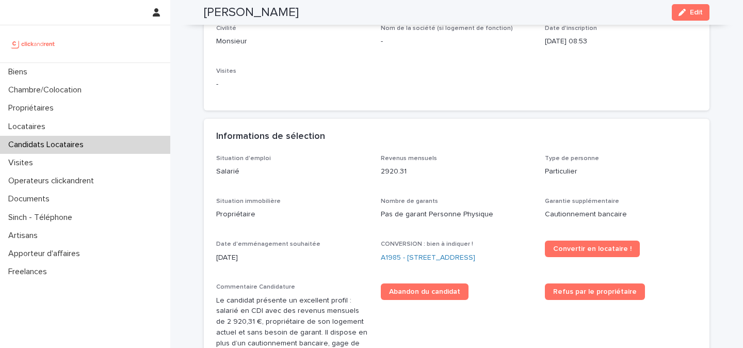
scroll to position [203, 0]
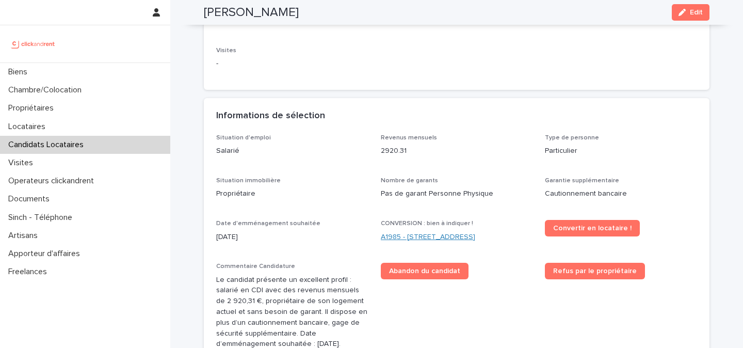
click at [427, 232] on link "A1985 - [STREET_ADDRESS]" at bounding box center [428, 237] width 94 height 11
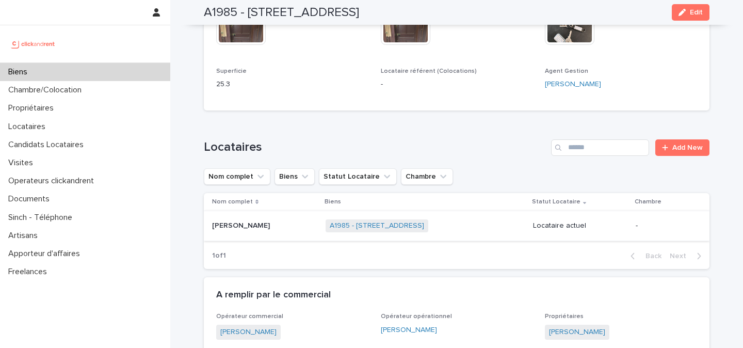
scroll to position [419, 0]
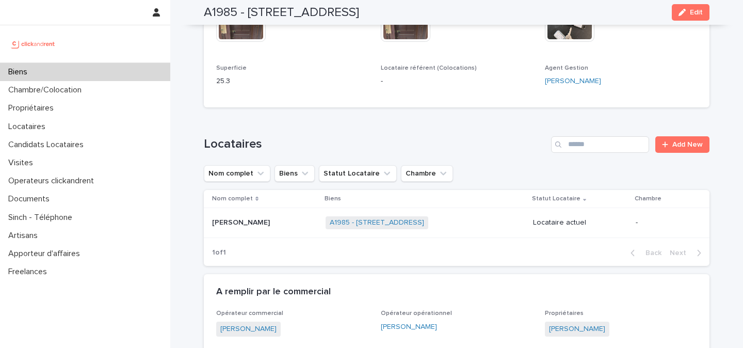
click at [276, 214] on div "Antoine Maheu Antoine Maheu" at bounding box center [264, 222] width 105 height 17
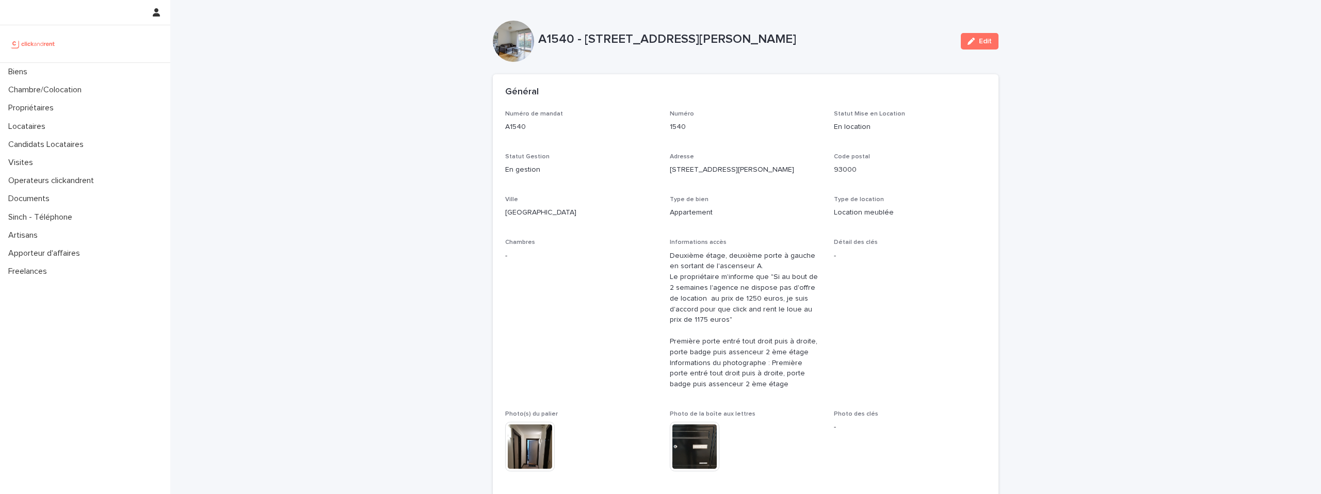
click at [77, 43] on link at bounding box center [85, 44] width 154 height 21
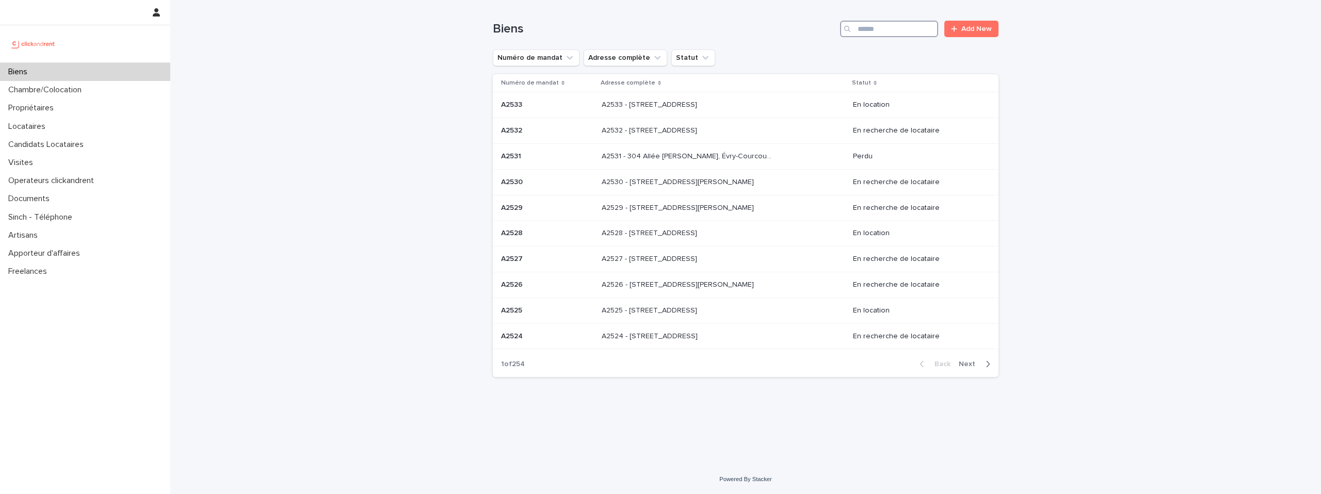
click at [881, 30] on input "Search" at bounding box center [889, 29] width 98 height 17
paste input "**********"
type input "**********"
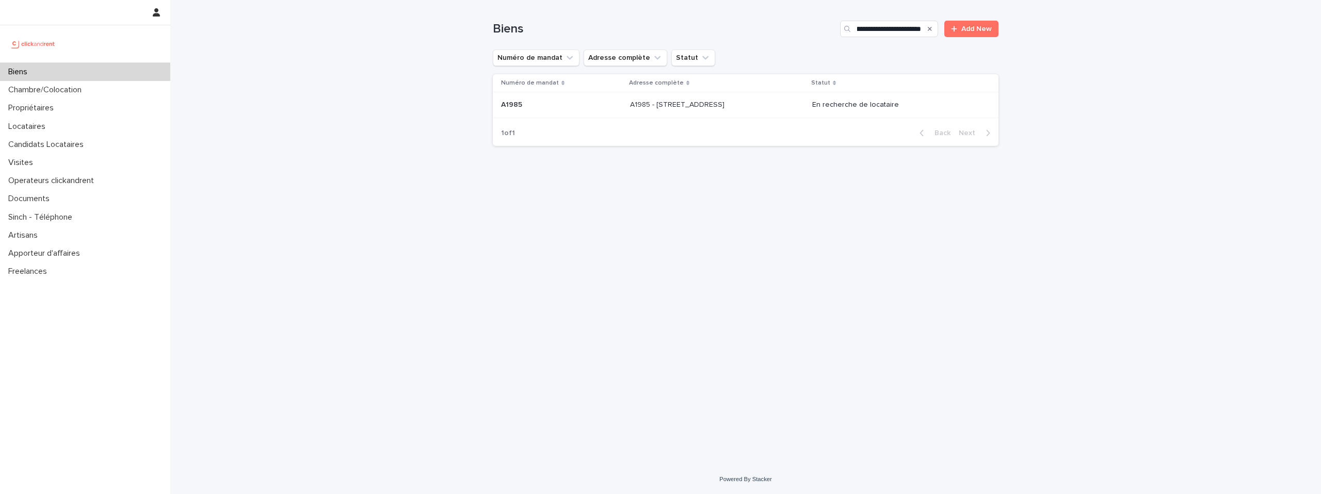
click at [789, 101] on div "A1985 - [GEOGRAPHIC_DATA] 76600 A1985 - [STREET_ADDRESS]" at bounding box center [717, 104] width 174 height 17
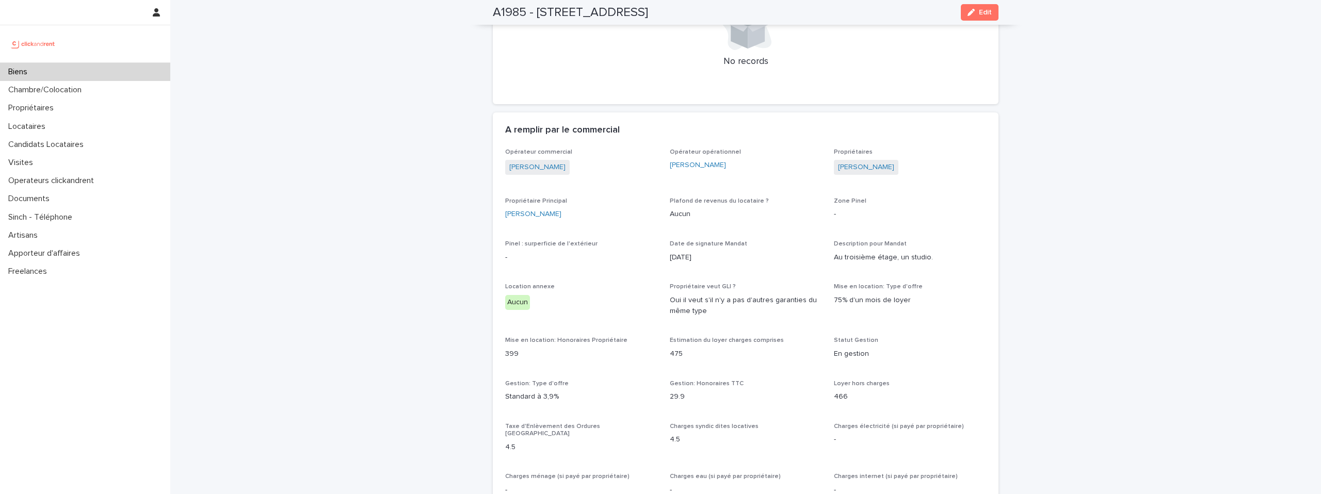
scroll to position [663, 0]
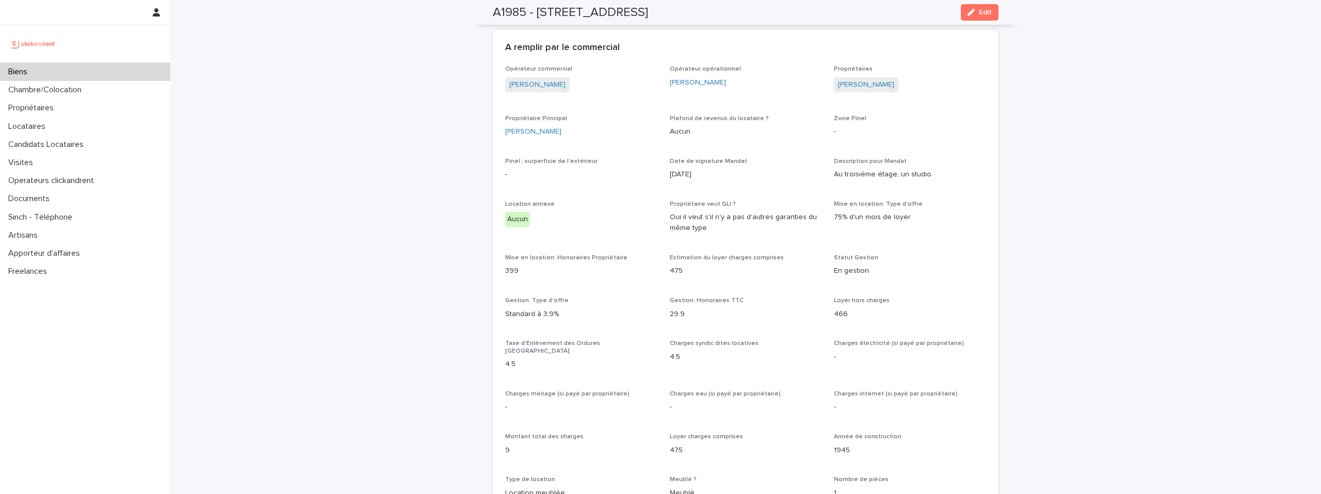
drag, startPoint x: 907, startPoint y: 66, endPoint x: 837, endPoint y: 65, distance: 70.2
click at [837, 77] on div "[PERSON_NAME]" at bounding box center [910, 85] width 152 height 17
copy link "[PERSON_NAME]"
click at [556, 10] on h2 "A1985 - [STREET_ADDRESS]" at bounding box center [570, 12] width 155 height 15
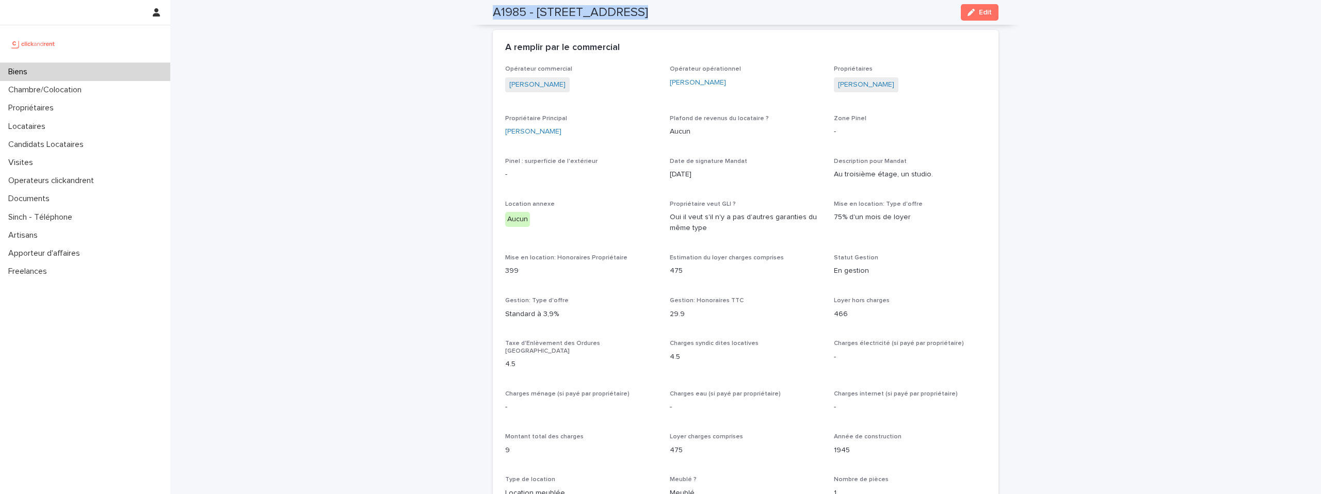
click at [556, 10] on h2 "A1985 - [STREET_ADDRESS]" at bounding box center [570, 12] width 155 height 15
copy div "A1985 - [STREET_ADDRESS] Edit"
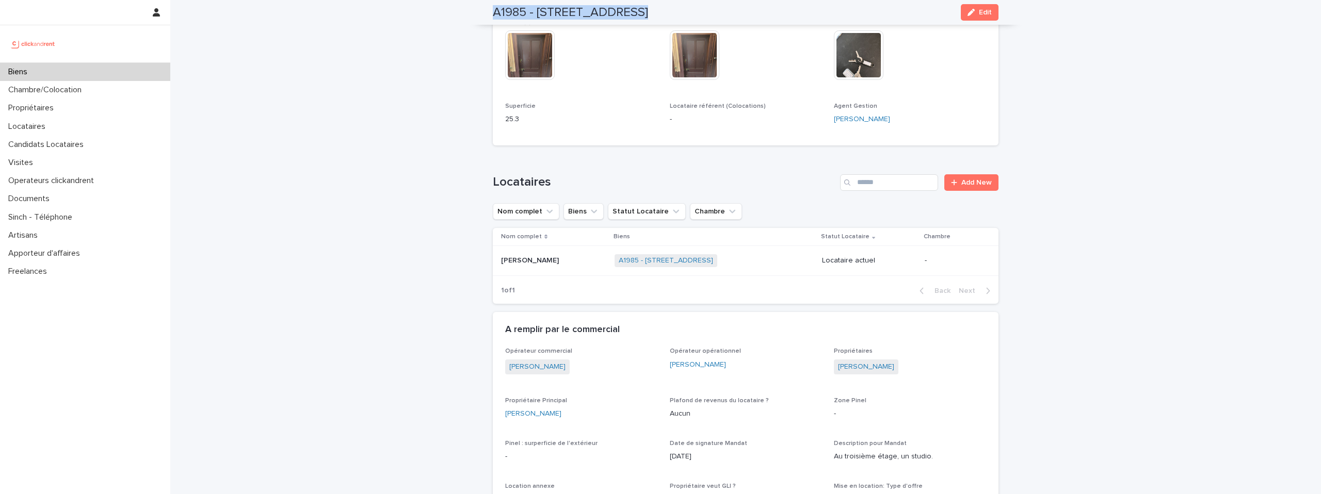
scroll to position [383, 0]
click at [59, 103] on p "Propriétaires" at bounding box center [33, 108] width 58 height 10
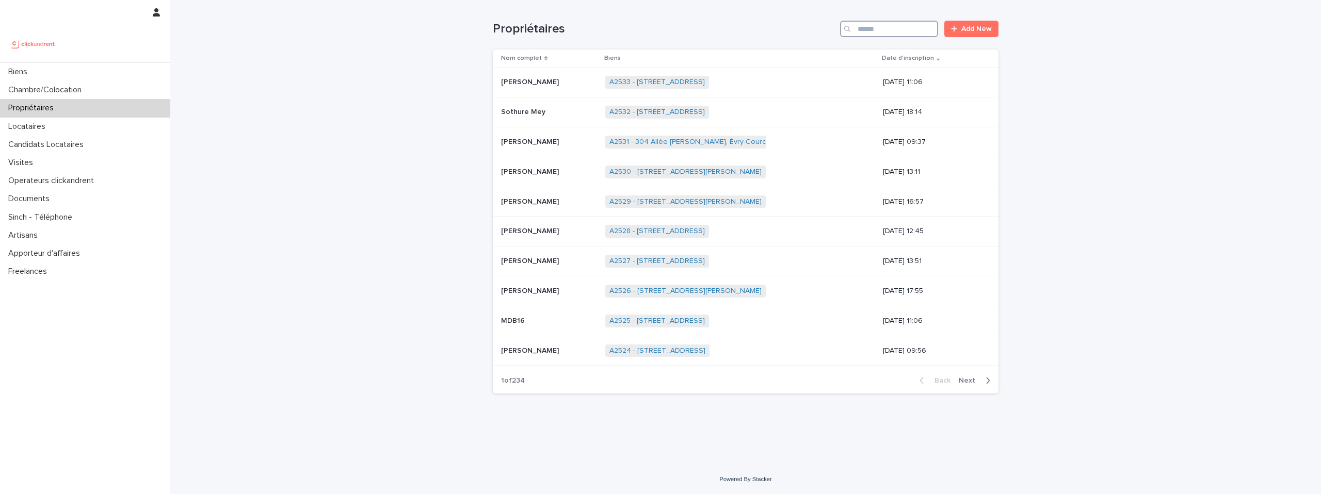
click at [876, 30] on input "Search" at bounding box center [889, 29] width 98 height 17
paste input "**********"
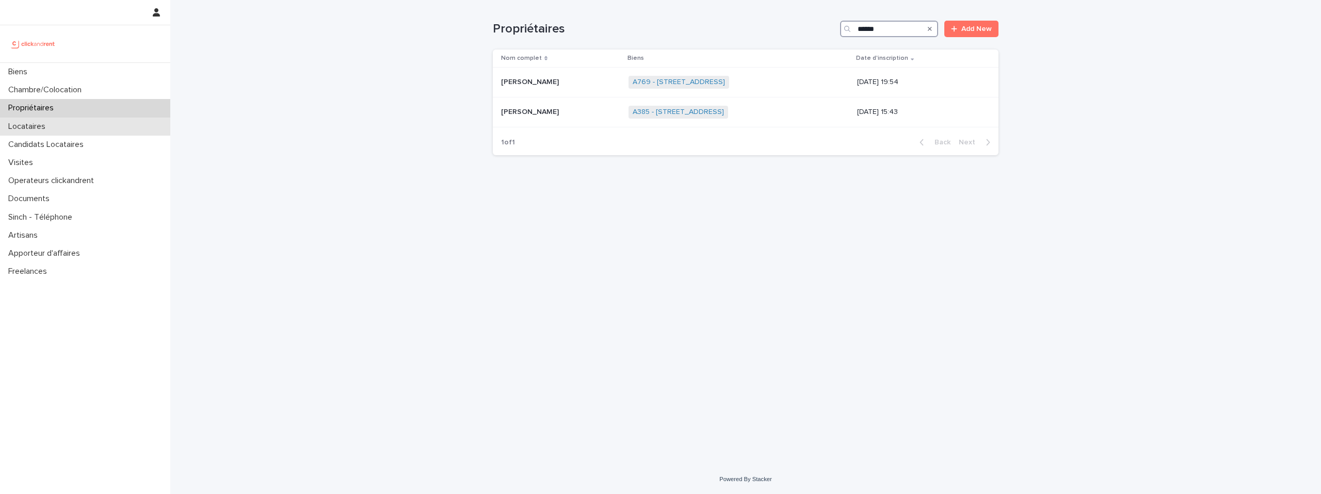
type input "******"
click at [103, 131] on div "Locataires" at bounding box center [85, 127] width 170 height 18
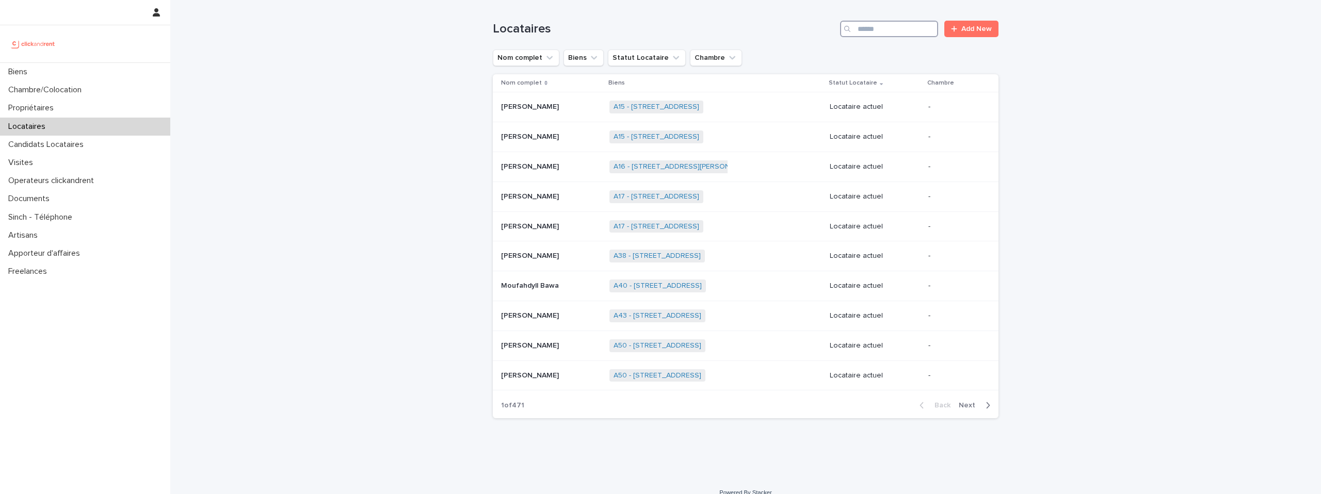
click at [872, 28] on input "Search" at bounding box center [889, 29] width 98 height 17
paste input "**********"
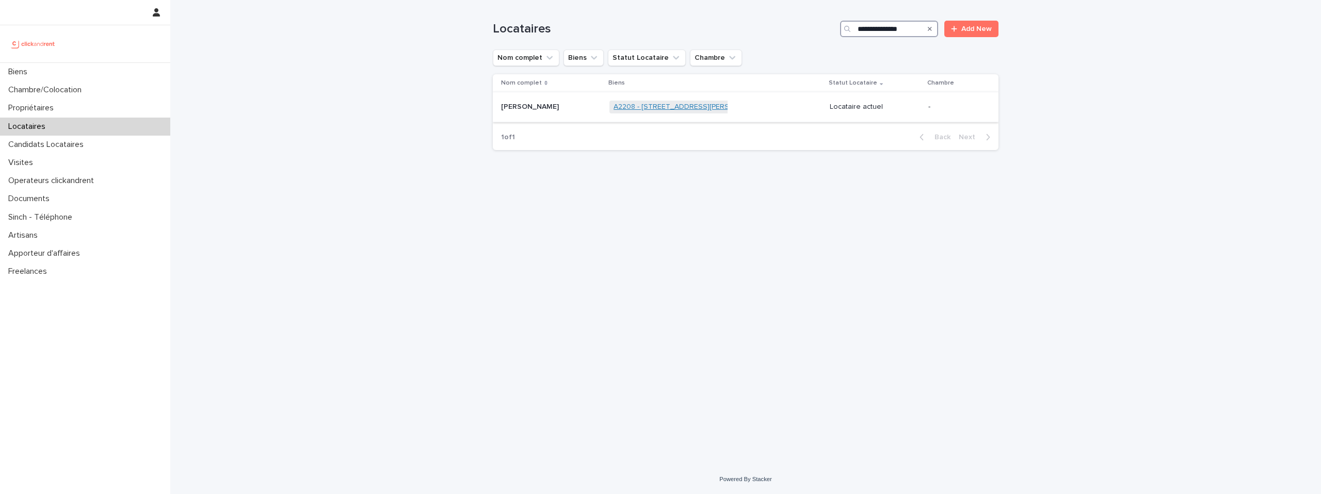
type input "**********"
click at [623, 109] on link "A2208 - [STREET_ADDRESS][PERSON_NAME]" at bounding box center [689, 107] width 152 height 9
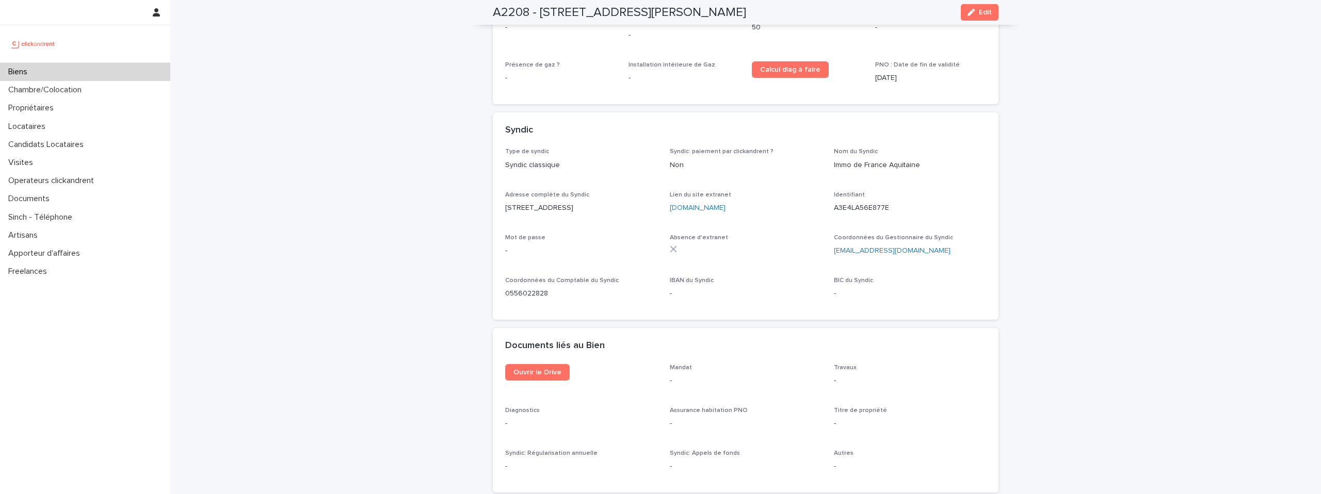
scroll to position [3426, 0]
click at [546, 363] on link "Ouvrir le Drive" at bounding box center [537, 371] width 64 height 17
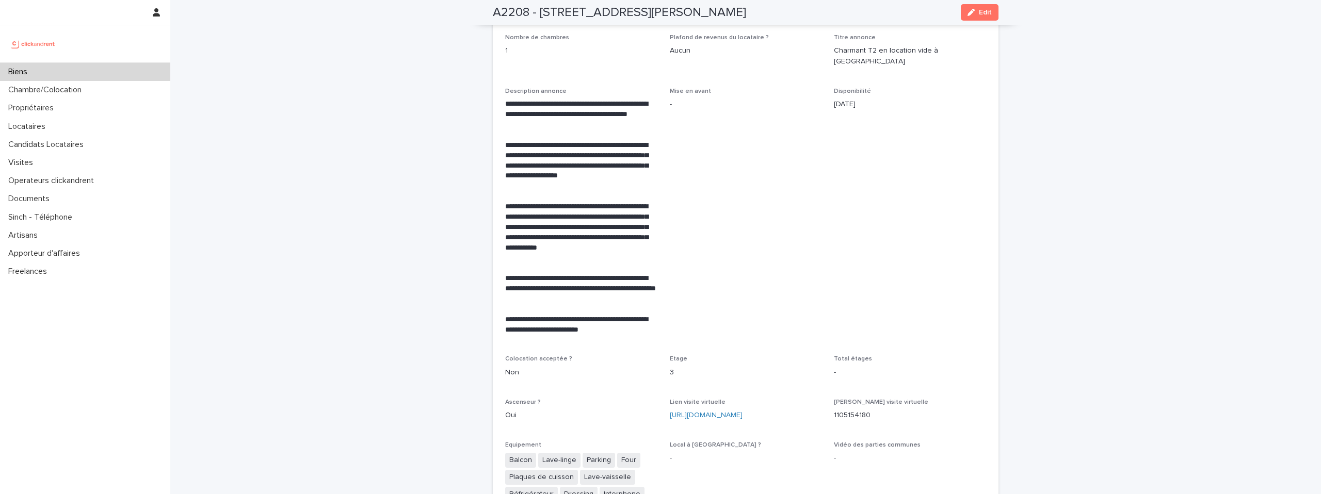
scroll to position [1830, 0]
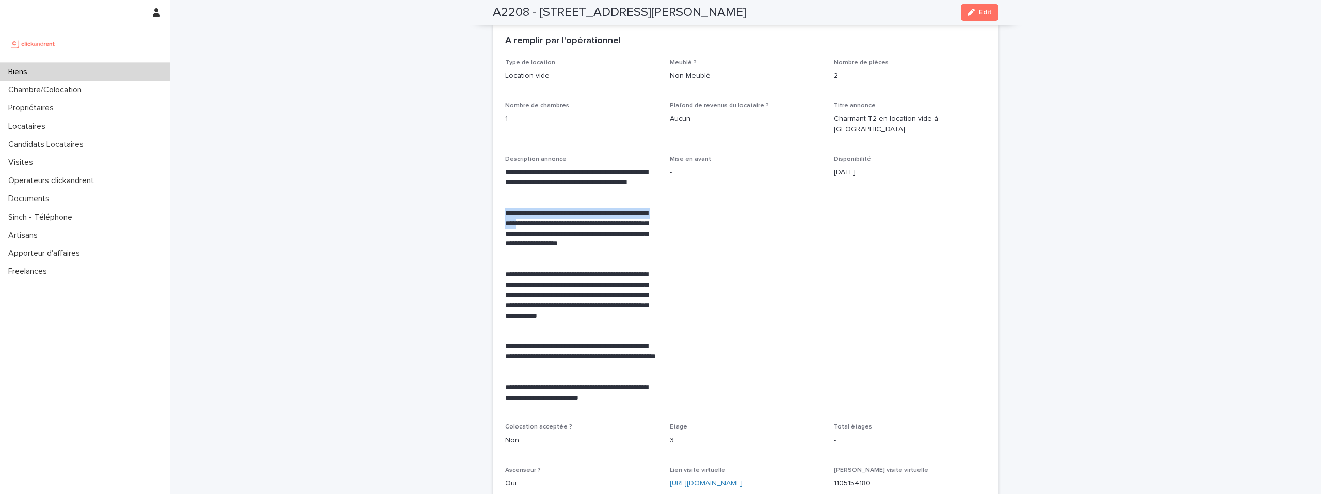
drag, startPoint x: 506, startPoint y: 184, endPoint x: 557, endPoint y: 198, distance: 52.9
click at [557, 208] on p "**********" at bounding box center [581, 233] width 152 height 51
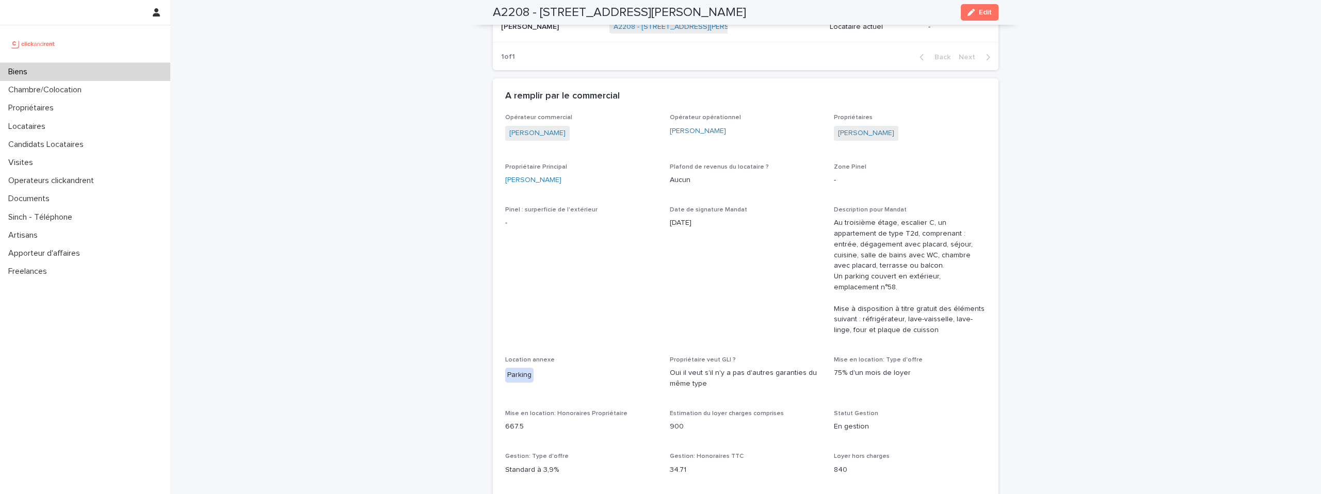
scroll to position [505, 0]
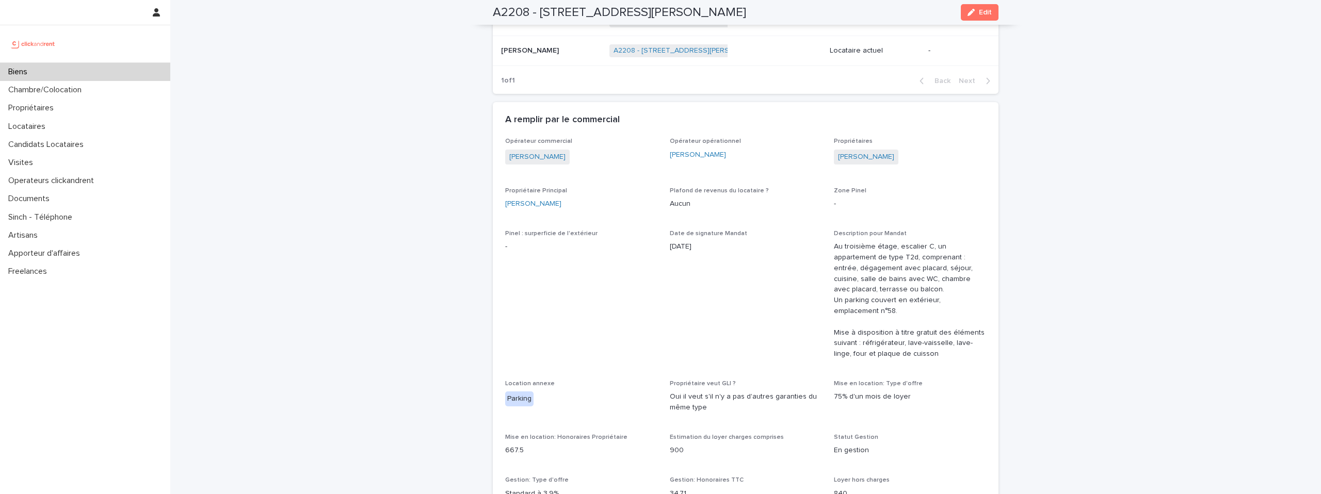
drag, startPoint x: 836, startPoint y: 236, endPoint x: 926, endPoint y: 244, distance: 90.1
click at [926, 244] on p "Au troisième étage, escalier C, un appartement de type T2d, comprenant : entrée…" at bounding box center [910, 300] width 152 height 118
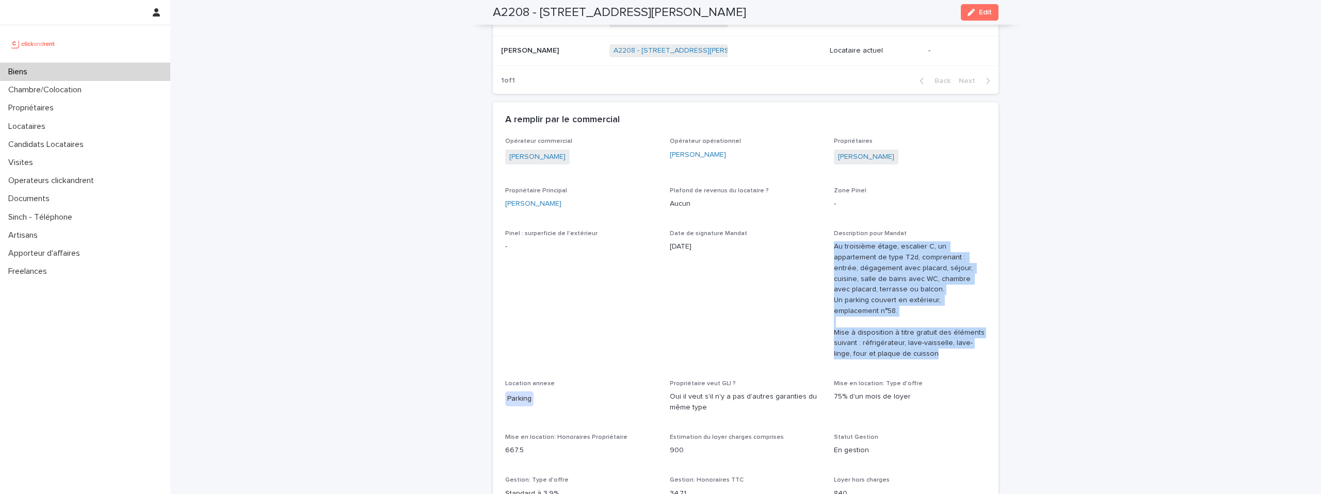
drag, startPoint x: 834, startPoint y: 236, endPoint x: 922, endPoint y: 350, distance: 144.5
click at [922, 350] on div "Description pour Mandat Au troisième étage, escalier C, un appartement de type …" at bounding box center [910, 299] width 152 height 138
copy p "Au troisième étage, escalier C, un appartement de type T2d, comprenant : entrée…"
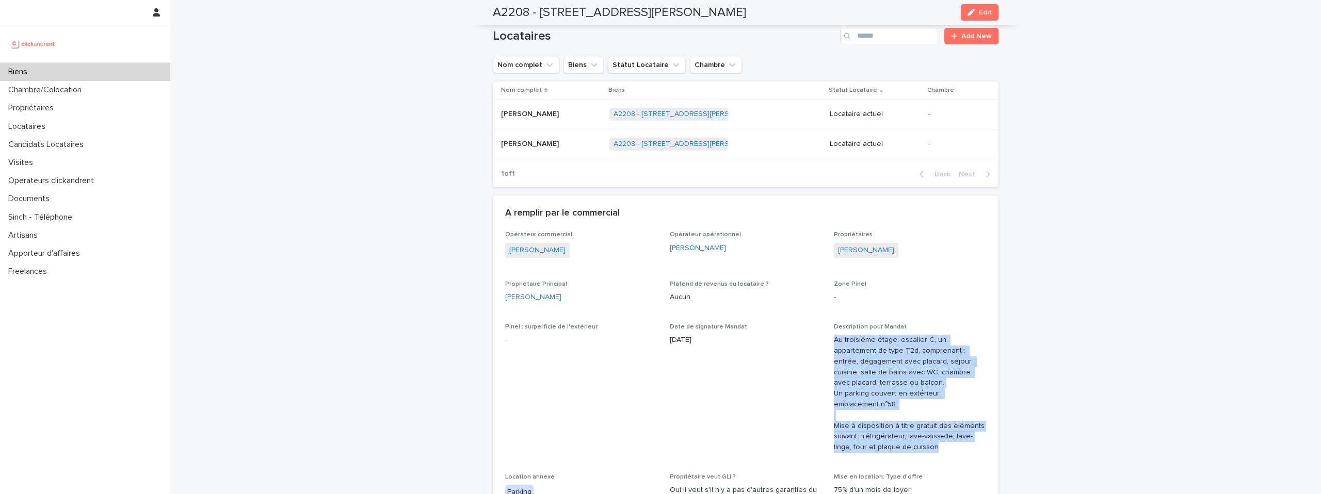
scroll to position [350, 0]
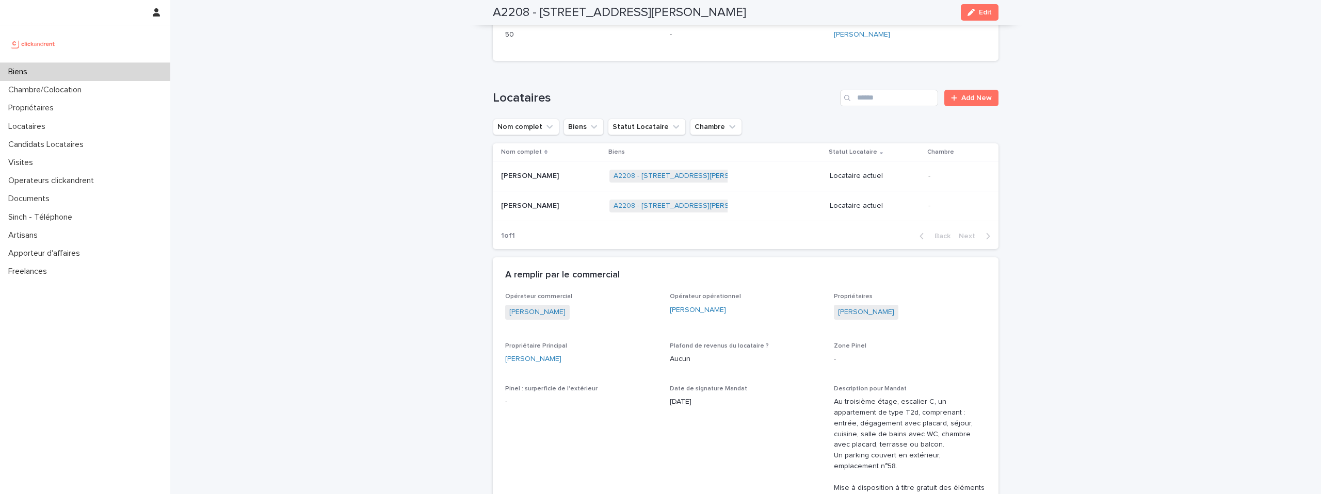
click at [834, 404] on p "Au troisième étage, escalier C, un appartement de type T2d, comprenant : entrée…" at bounding box center [910, 456] width 152 height 118
click at [698, 15] on h2 "A2208 - [STREET_ADDRESS][PERSON_NAME]" at bounding box center [619, 12] width 253 height 15
drag, startPoint x: 542, startPoint y: 15, endPoint x: 758, endPoint y: 25, distance: 216.9
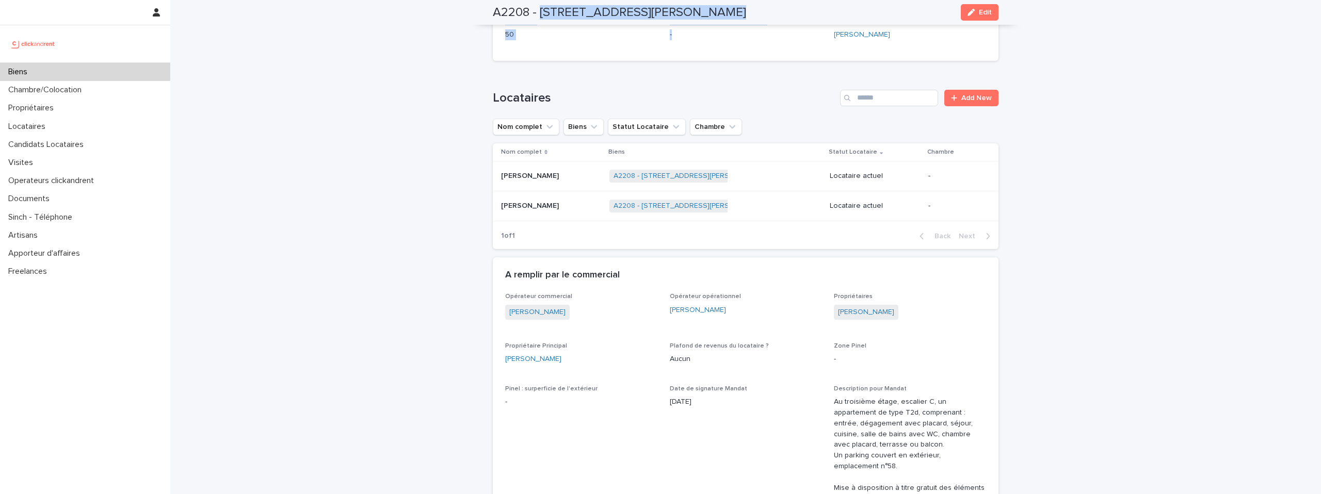
copy div "[STREET_ADDRESS][PERSON_NAME] Edit A2208 - [STREET_ADDRESS][PERSON_NAME] Edit S…"
click at [590, 13] on h2 "A2208 - [STREET_ADDRESS][PERSON_NAME]" at bounding box center [619, 12] width 253 height 15
drag, startPoint x: 540, startPoint y: 12, endPoint x: 751, endPoint y: 12, distance: 210.5
click at [746, 12] on h2 "A2208 - [STREET_ADDRESS][PERSON_NAME]" at bounding box center [619, 12] width 253 height 15
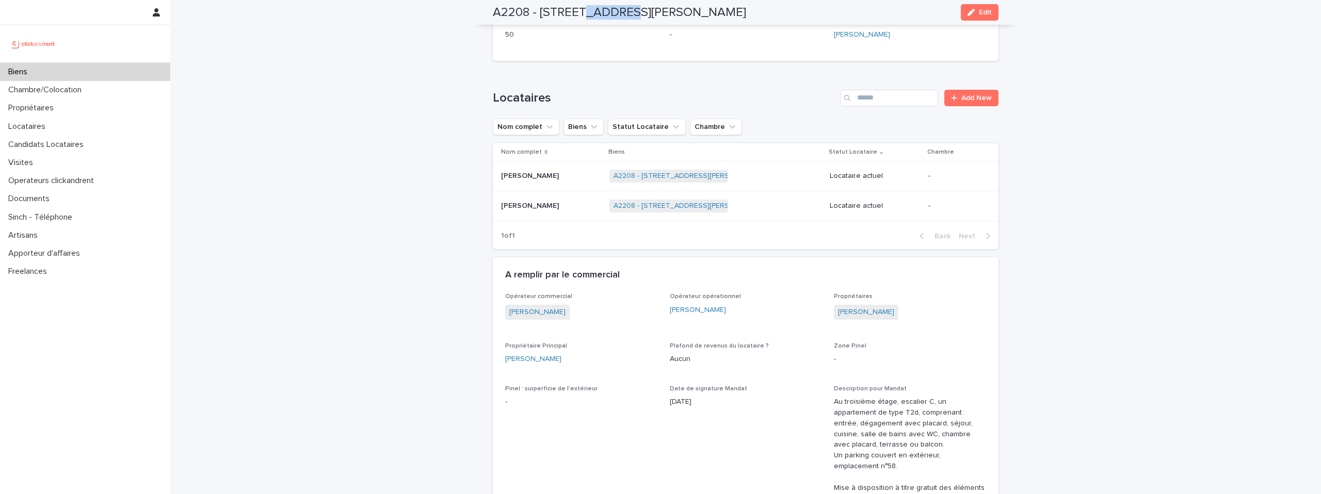
copy h2 "[STREET_ADDRESS][PERSON_NAME]"
click at [520, 170] on p "[PERSON_NAME]" at bounding box center [531, 175] width 60 height 11
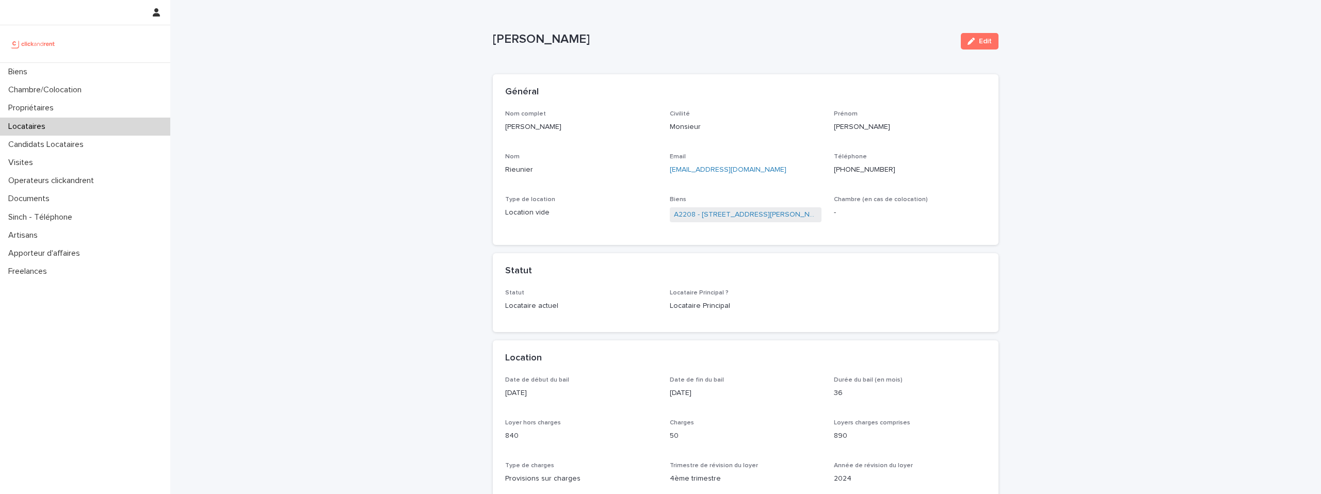
click at [864, 170] on p "[PHONE_NUMBER]" at bounding box center [910, 170] width 152 height 11
copy p "[PHONE_NUMBER]"
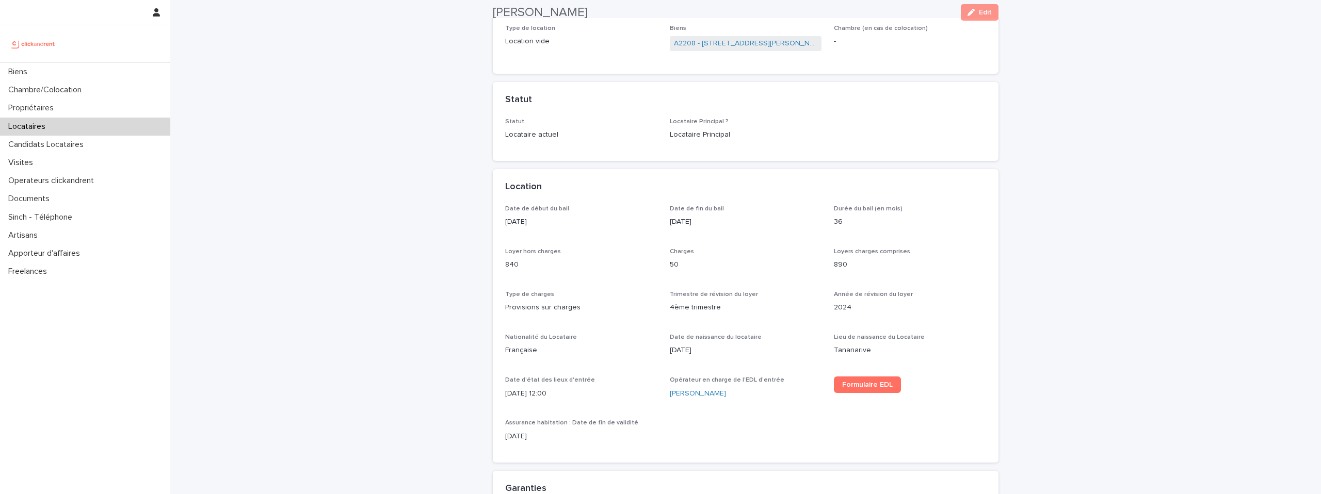
scroll to position [189, 0]
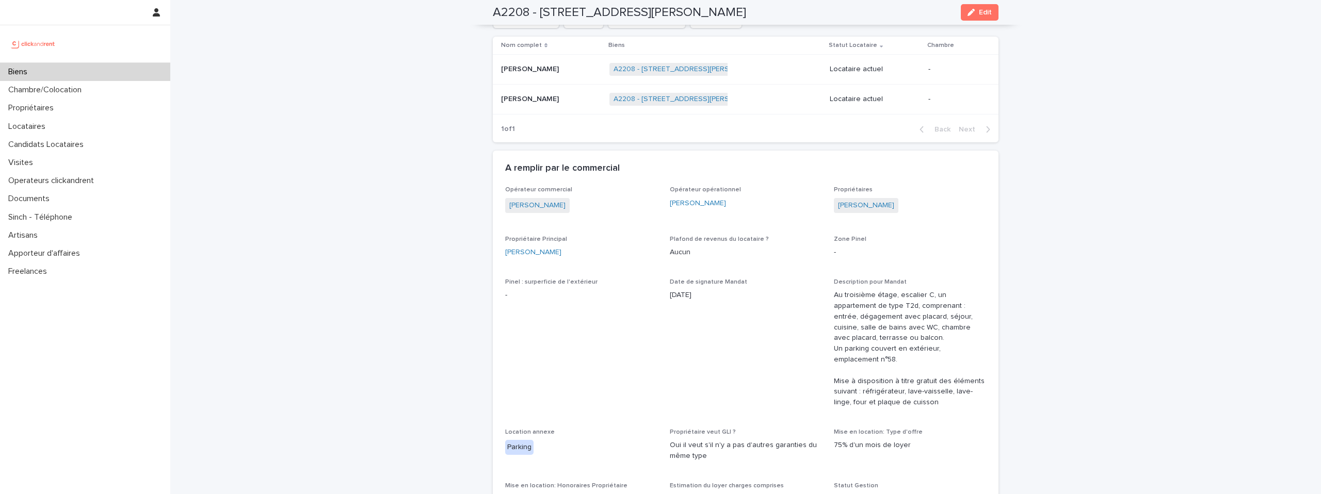
scroll to position [469, 0]
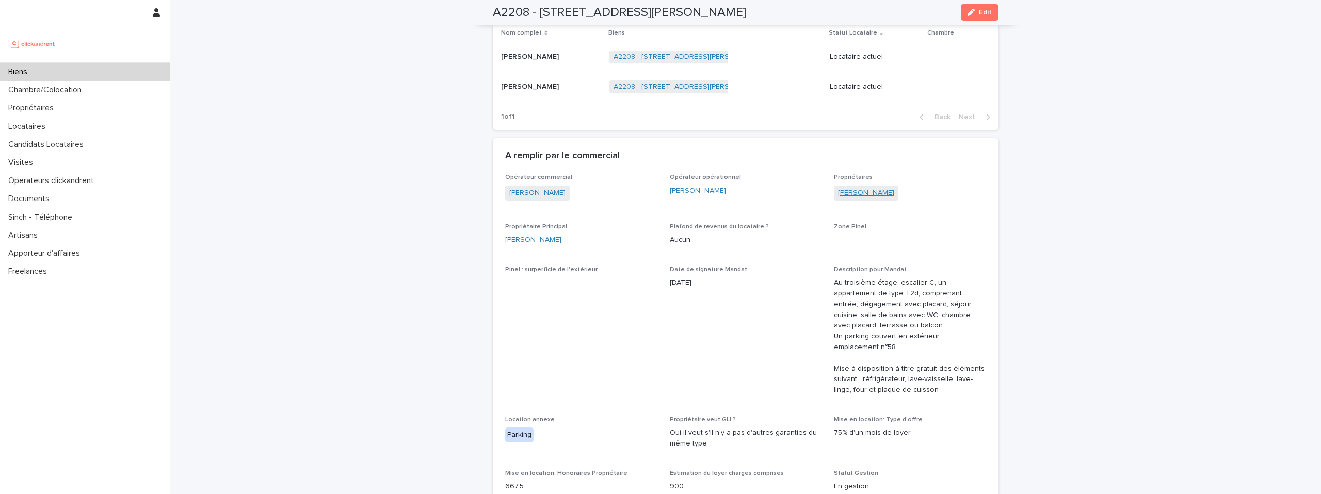
click at [867, 188] on link "[PERSON_NAME]" at bounding box center [866, 193] width 56 height 11
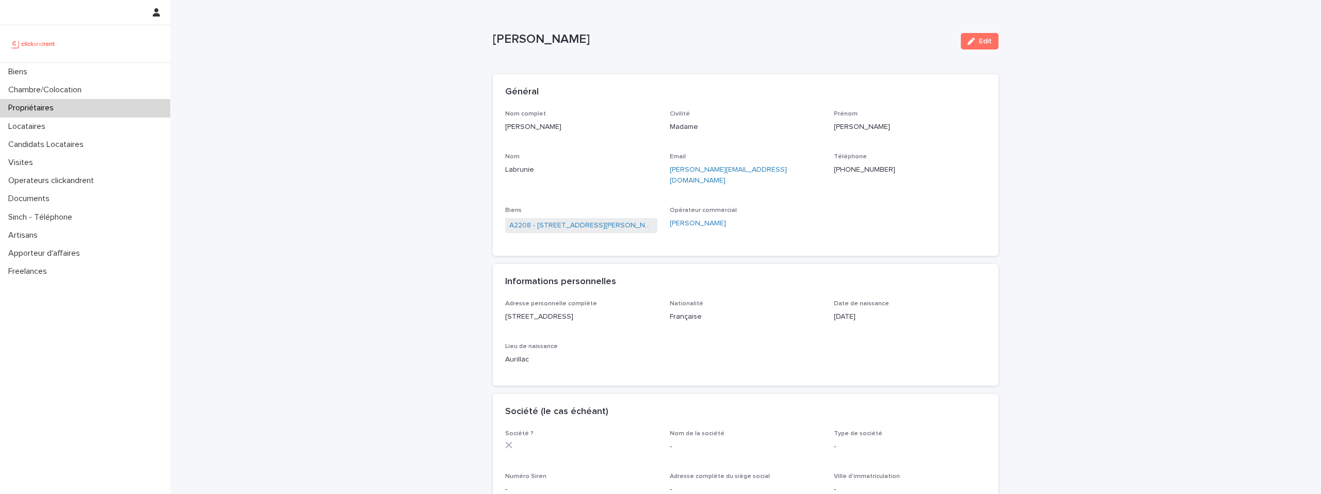
click at [843, 171] on p "[PHONE_NUMBER]" at bounding box center [910, 170] width 152 height 11
copy p "[PHONE_NUMBER]"
click at [629, 220] on link "A2208 - [STREET_ADDRESS][PERSON_NAME]" at bounding box center [581, 225] width 144 height 11
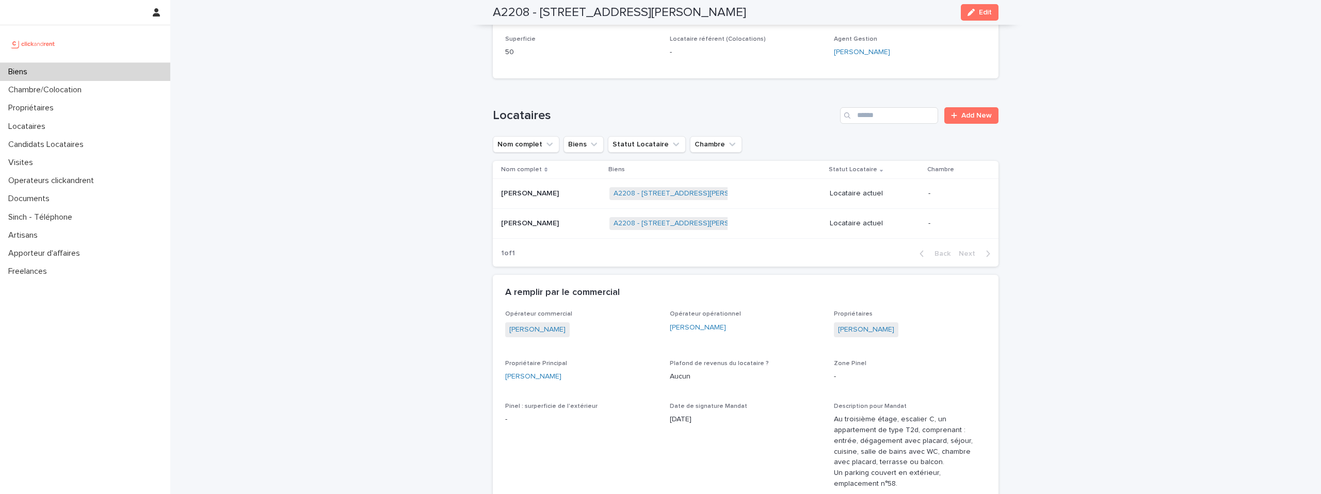
scroll to position [334, 0]
click at [848, 322] on link "[PERSON_NAME]" at bounding box center [866, 327] width 56 height 11
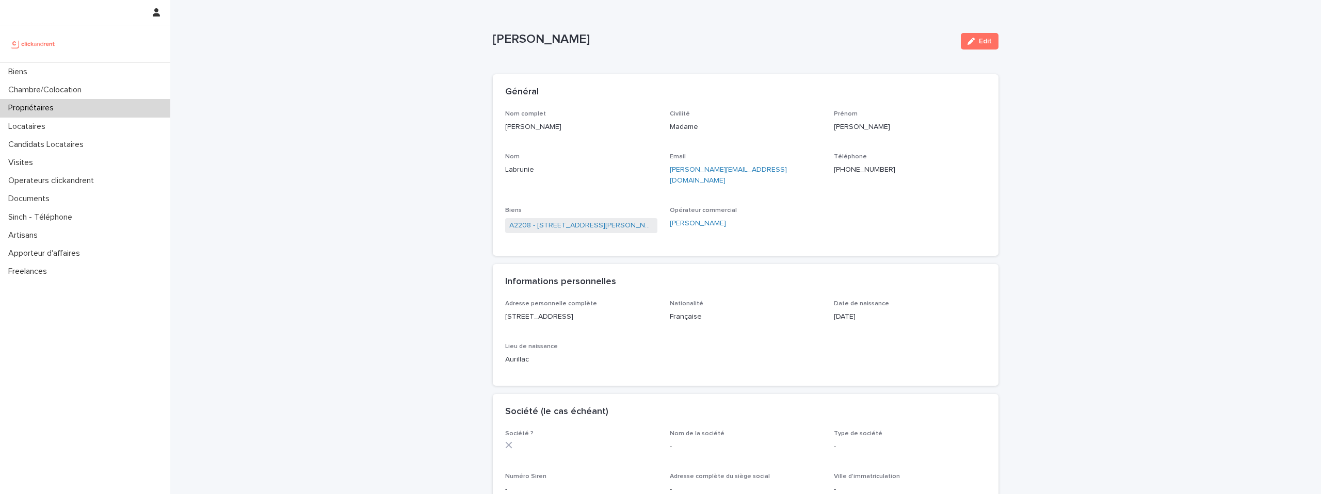
click at [849, 174] on p "[PHONE_NUMBER]" at bounding box center [910, 170] width 152 height 11
copy p "[PHONE_NUMBER]"
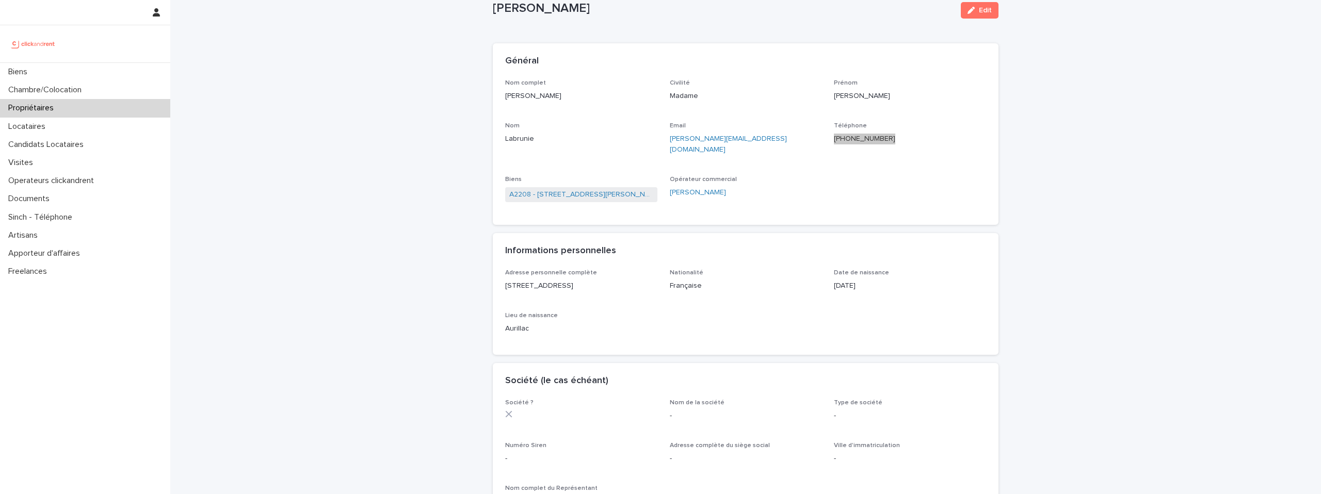
scroll to position [47, 0]
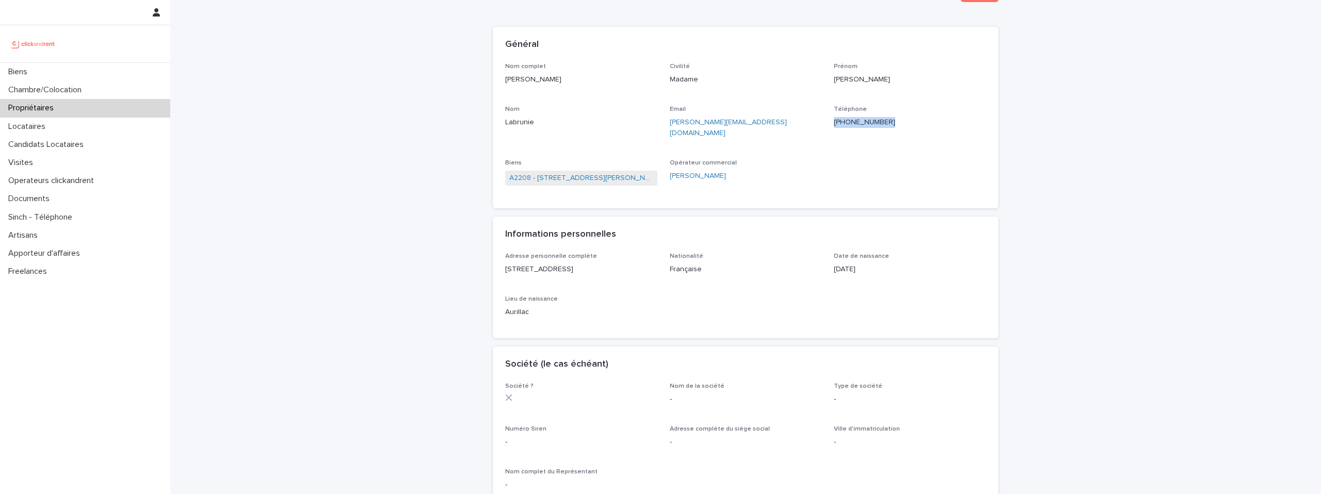
click at [42, 46] on img at bounding box center [33, 44] width 50 height 21
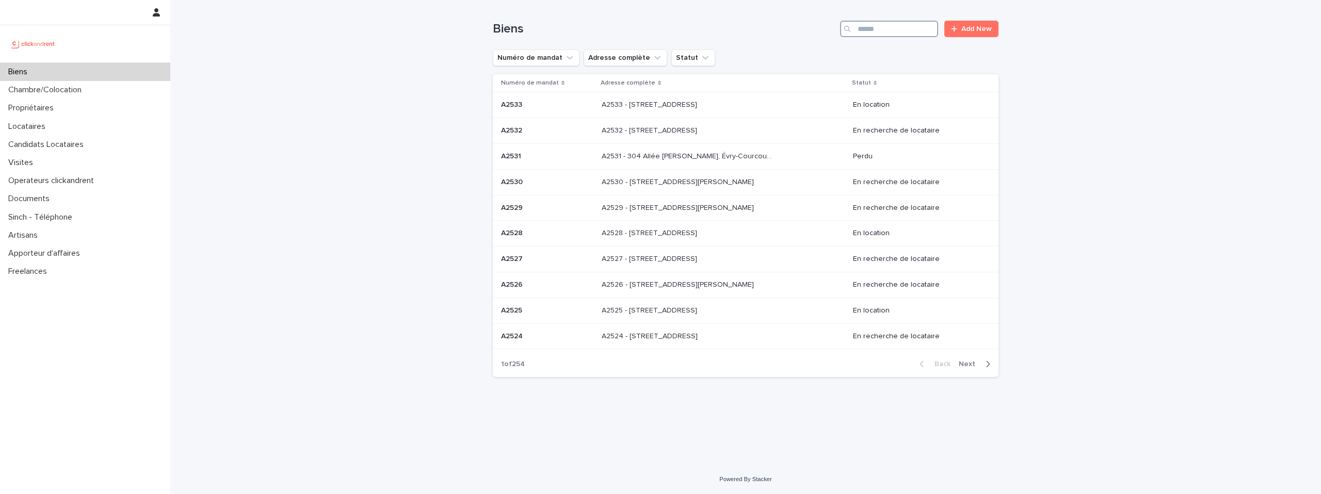
click at [870, 28] on input "Search" at bounding box center [889, 29] width 98 height 17
paste input "**********"
type input "**********"
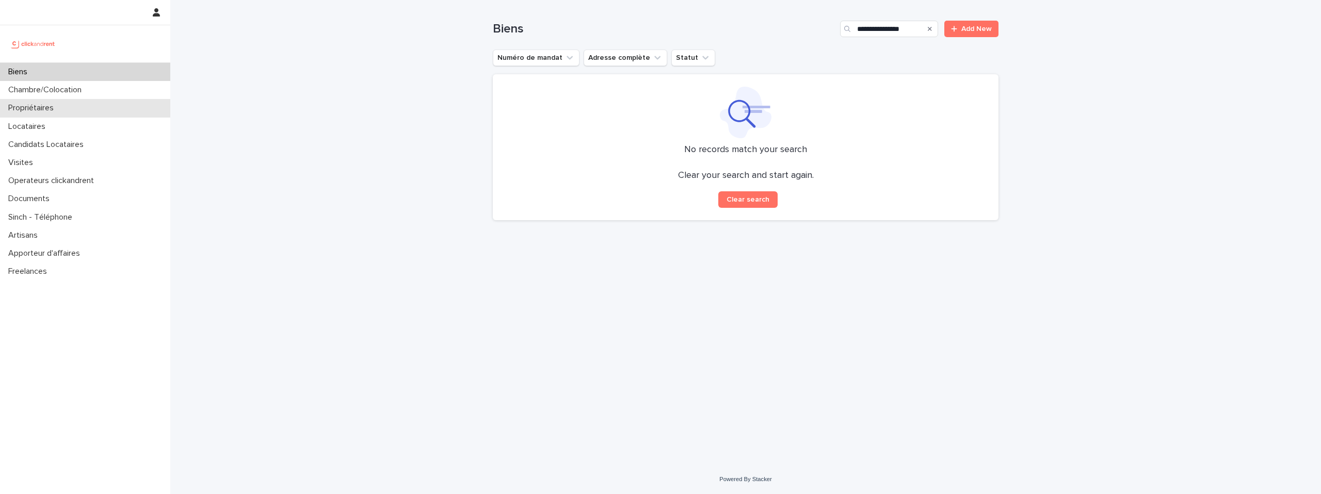
click at [44, 107] on p "Propriétaires" at bounding box center [33, 108] width 58 height 10
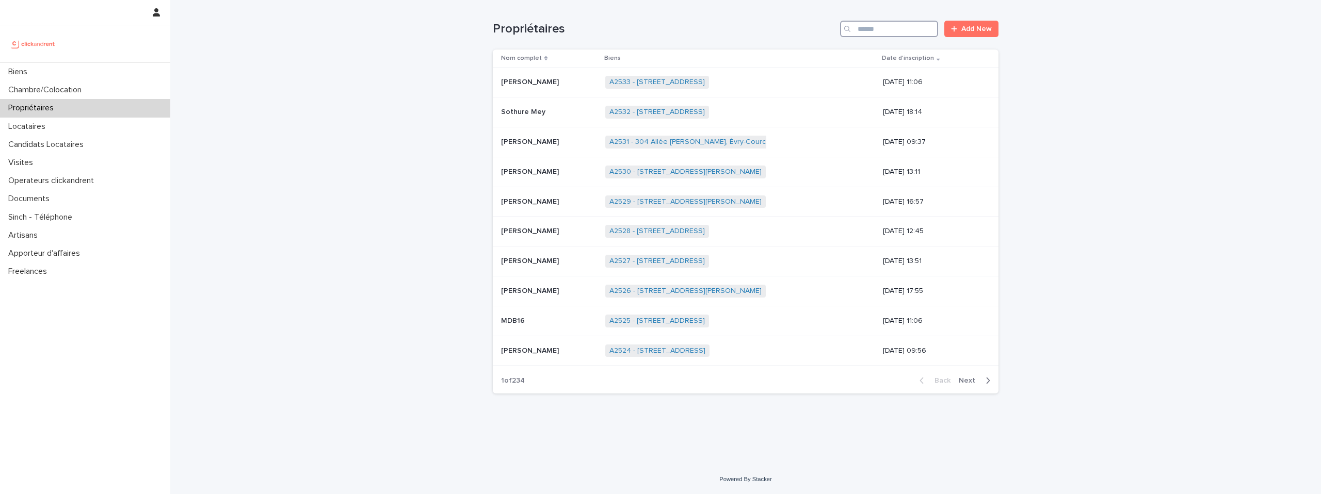
click at [900, 31] on input "Search" at bounding box center [889, 29] width 98 height 17
paste input "**********"
type input "**********"
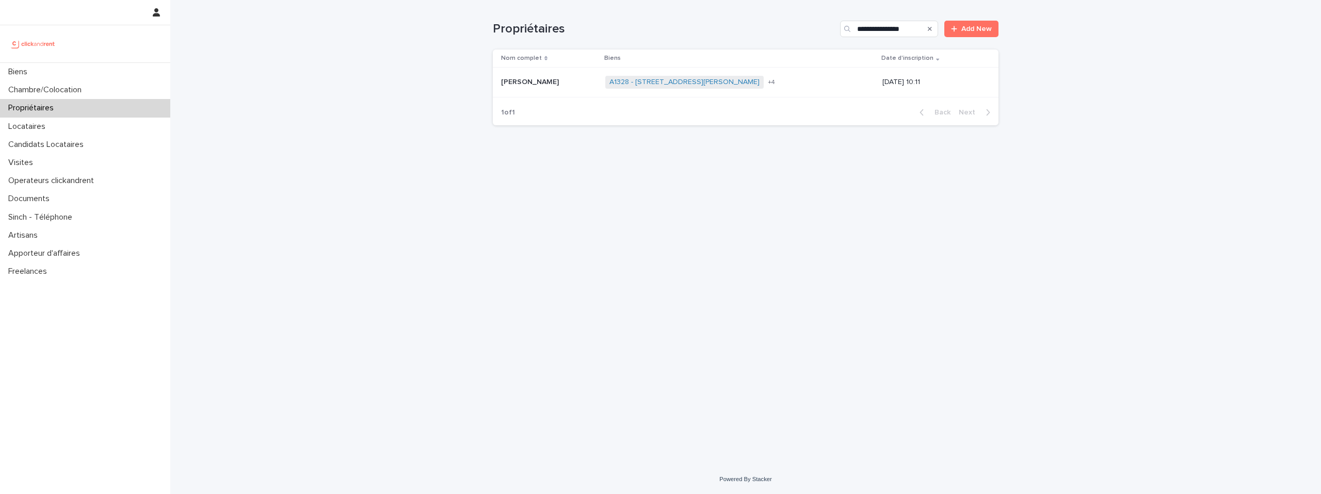
click at [551, 78] on p "[PERSON_NAME]" at bounding box center [531, 81] width 60 height 11
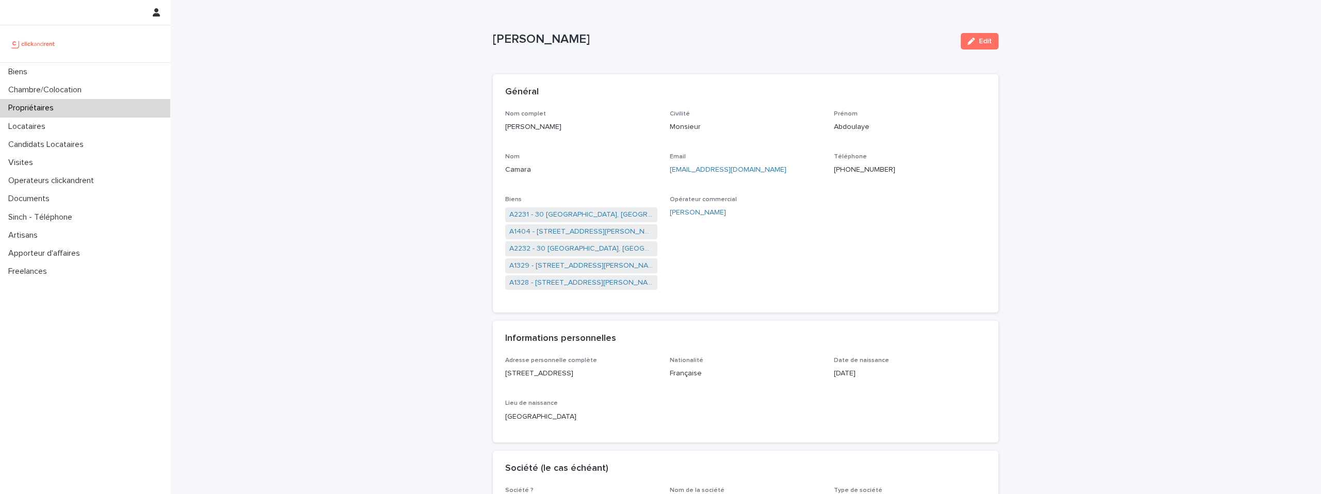
scroll to position [3, 0]
click at [609, 210] on link "A2231 - 30 [GEOGRAPHIC_DATA], [GEOGRAPHIC_DATA] 77600" at bounding box center [581, 211] width 144 height 11
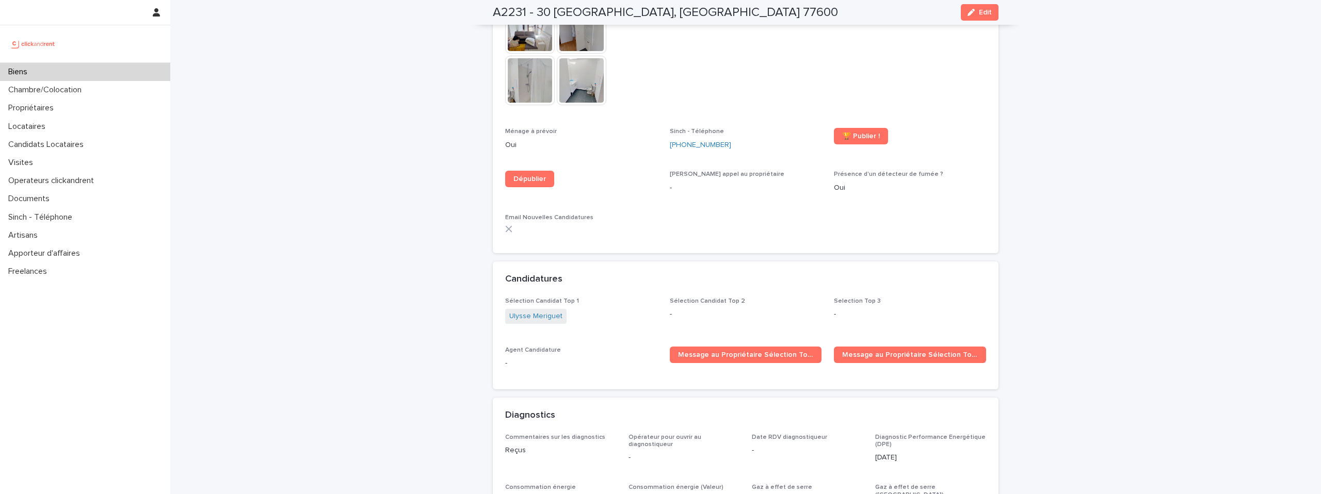
scroll to position [2947, 0]
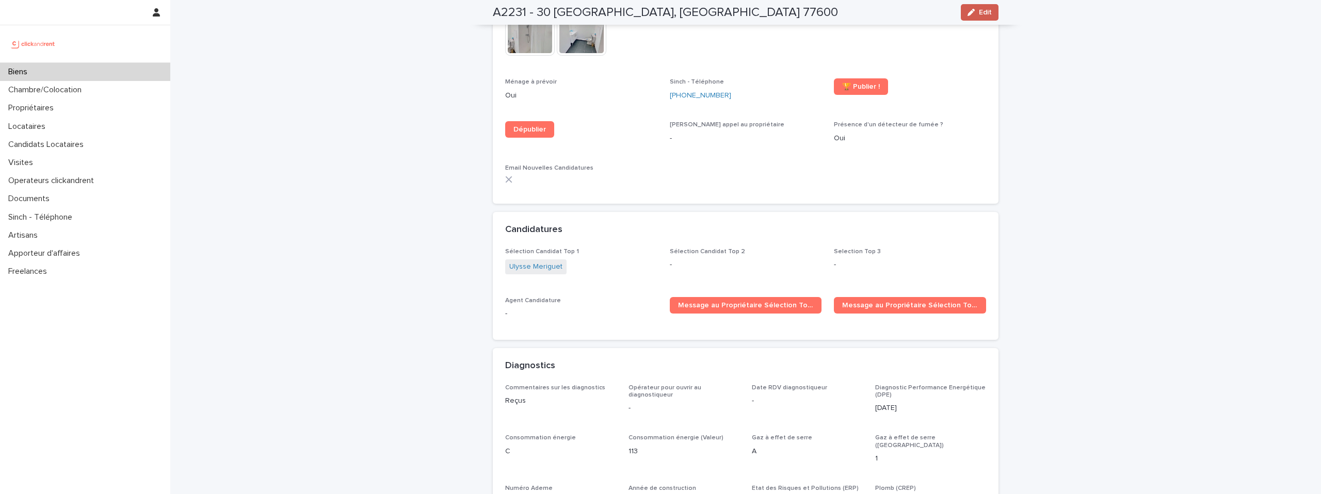
click at [982, 10] on span "Edit" at bounding box center [985, 12] width 13 height 7
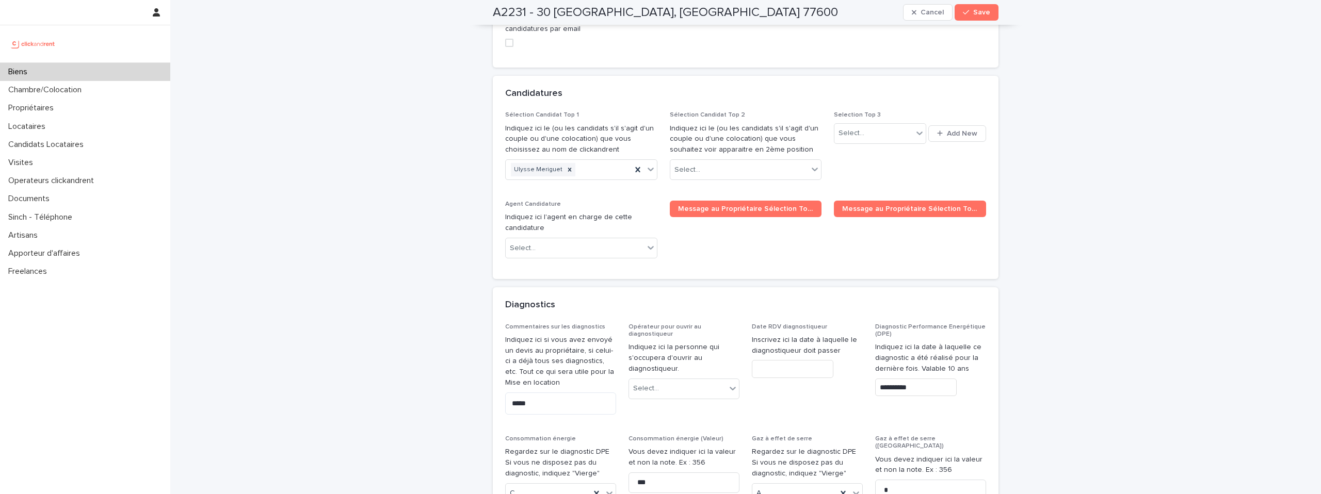
scroll to position [4879, 0]
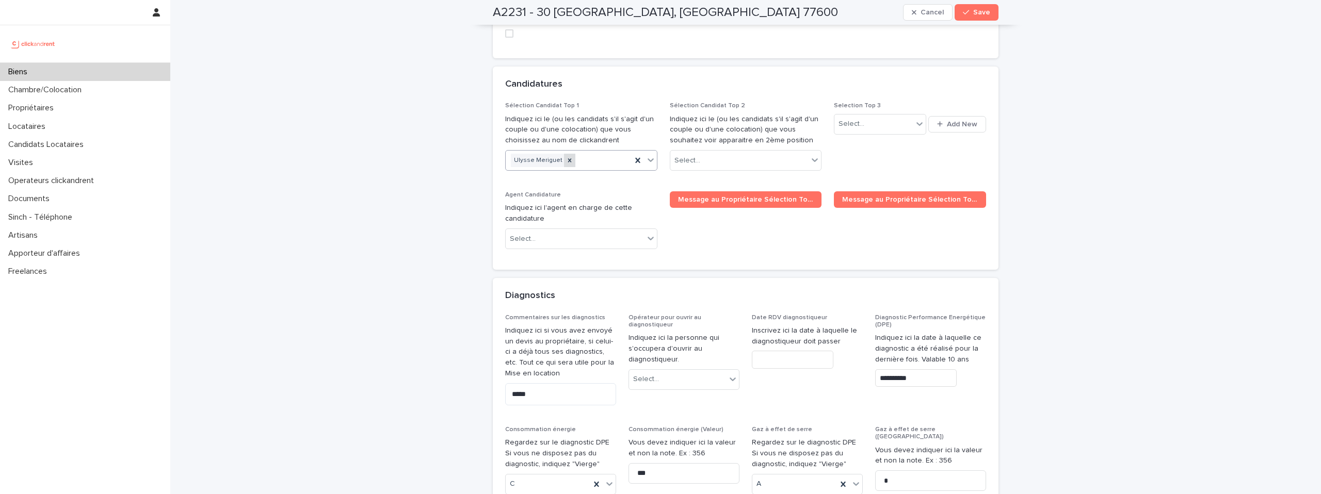
click at [568, 158] on icon at bounding box center [570, 160] width 4 height 4
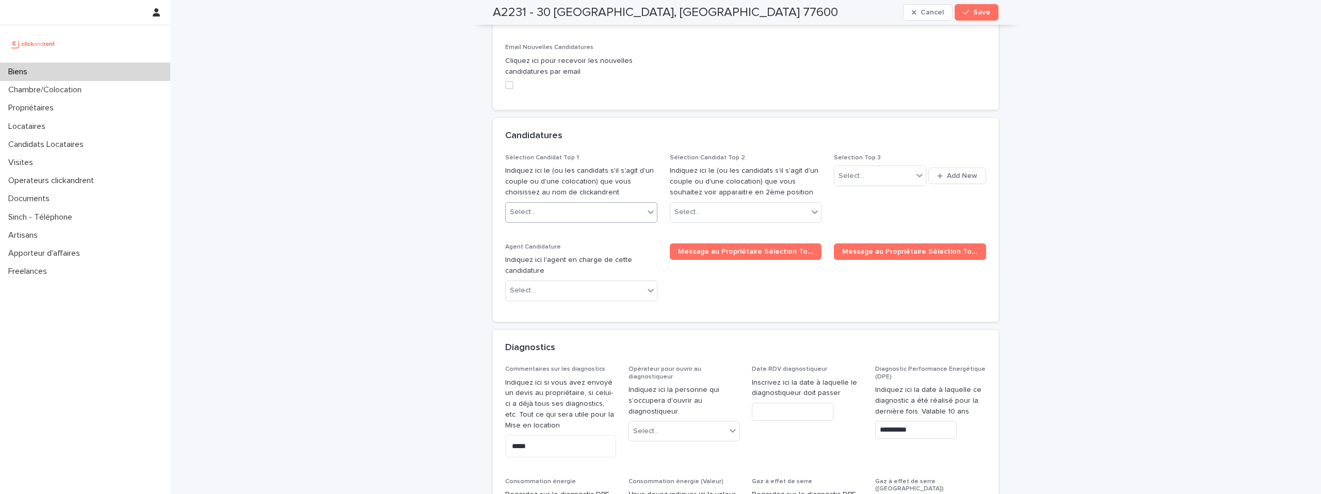
click at [576, 12] on h2 "A2231 - 30 [GEOGRAPHIC_DATA], [GEOGRAPHIC_DATA] 77600" at bounding box center [665, 12] width 345 height 15
copy div "A2231 - 30 Allée Madame de Montespan, [GEOGRAPHIC_DATA] 77600 Cancel Save"
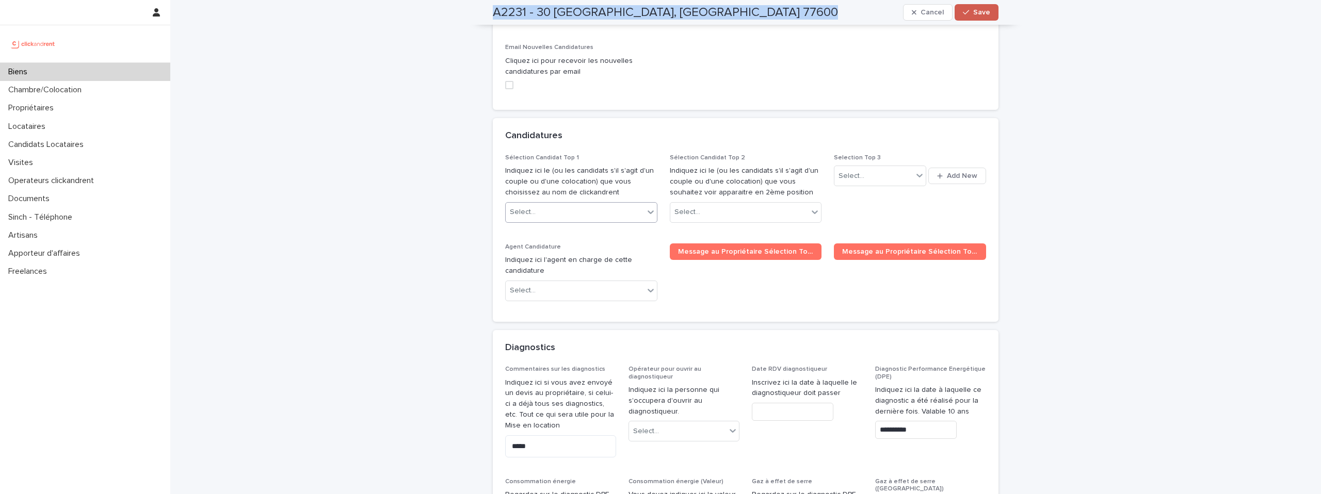
click at [967, 13] on icon "button" at bounding box center [966, 12] width 6 height 5
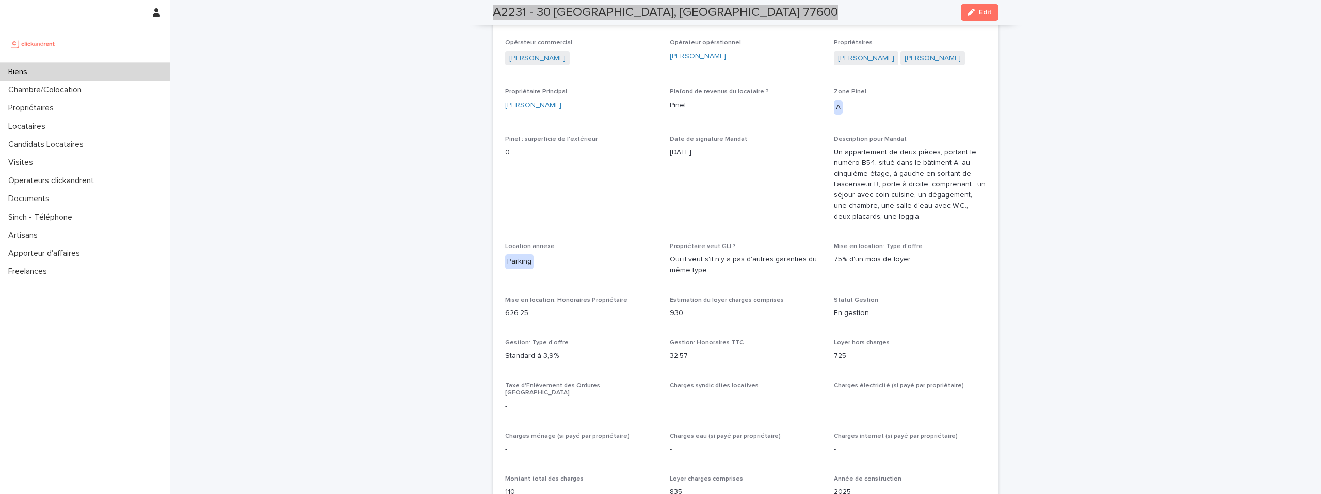
scroll to position [545, 0]
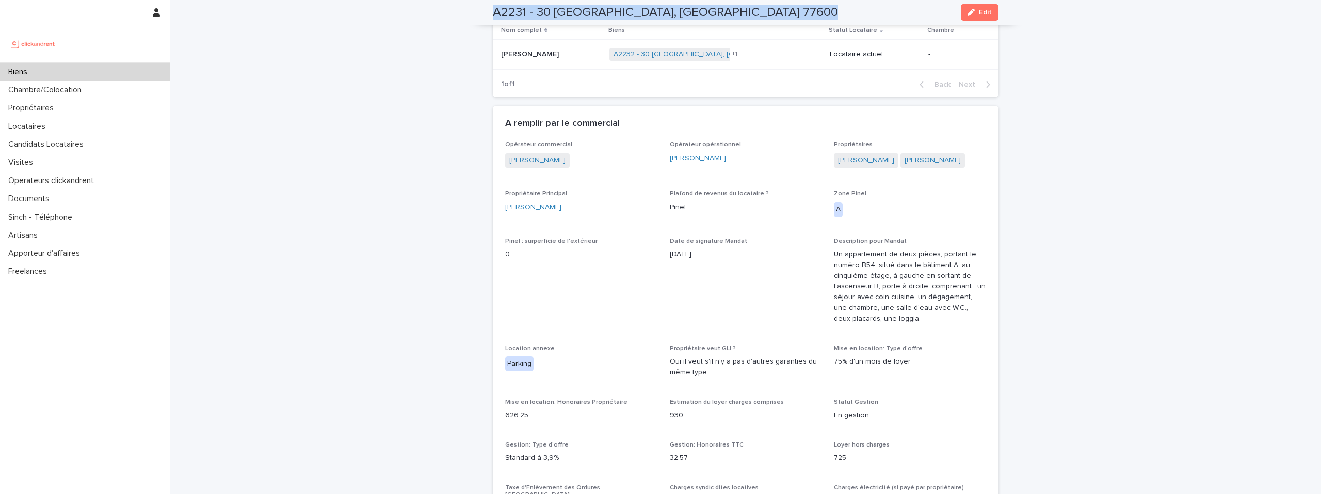
click at [560, 202] on link "[PERSON_NAME]" at bounding box center [533, 207] width 56 height 11
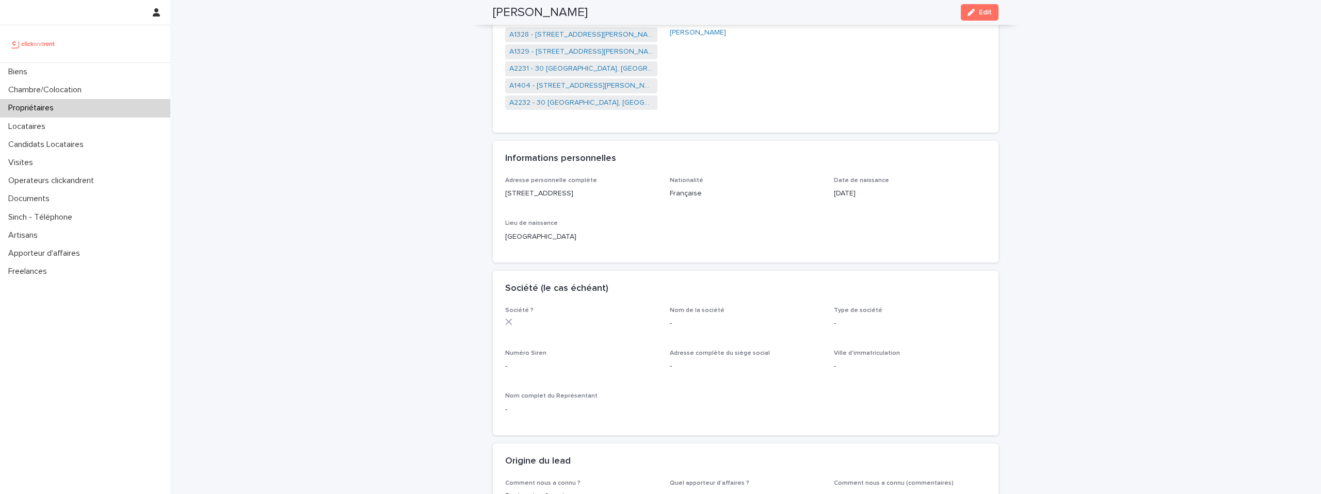
click at [561, 5] on h2 "[PERSON_NAME]" at bounding box center [540, 12] width 95 height 15
copy div "[PERSON_NAME] Edit"
